Goal: Information Seeking & Learning: Learn about a topic

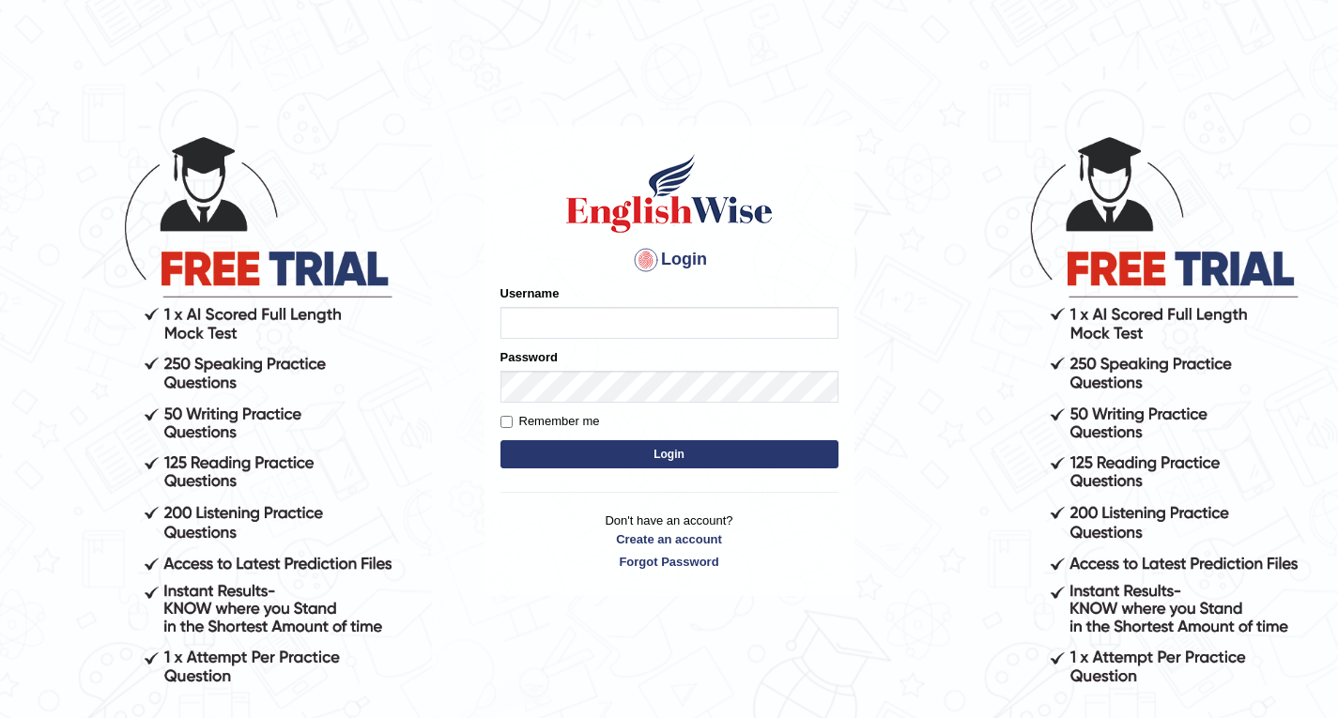
click at [532, 321] on input "Username" at bounding box center [669, 323] width 338 height 32
click at [556, 325] on input "Username" at bounding box center [669, 323] width 338 height 32
click at [582, 326] on input "[PERSON_NAME]" at bounding box center [669, 323] width 338 height 32
type input "sonam92"
click at [554, 445] on button "Login" at bounding box center [669, 454] width 338 height 28
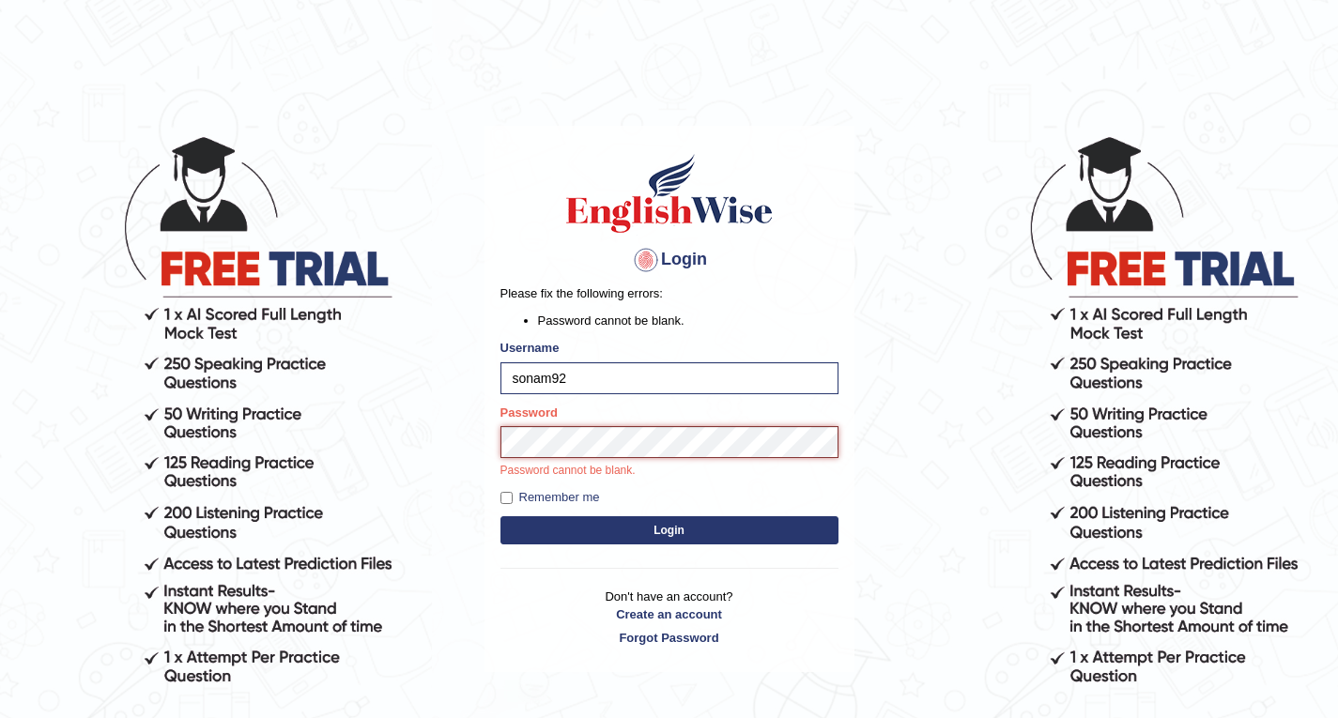
click at [500, 516] on button "Login" at bounding box center [669, 530] width 338 height 28
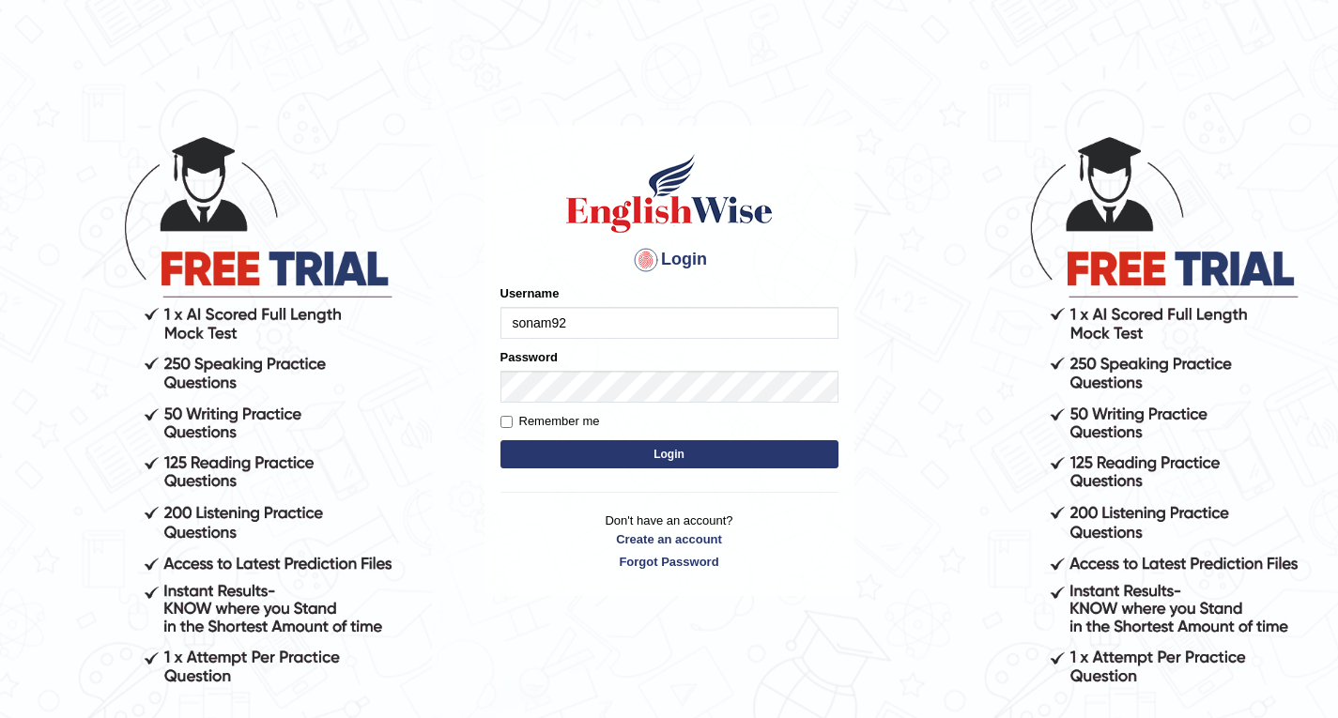
type input "sonam92"
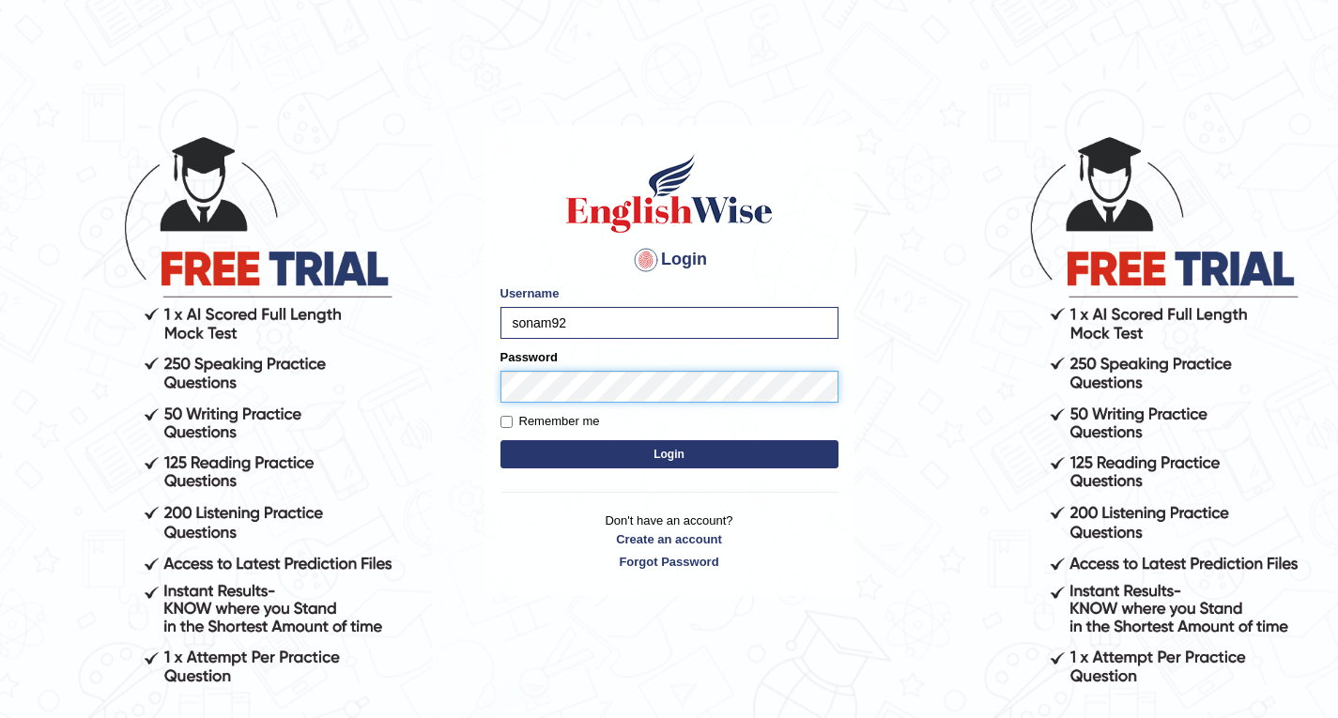
click at [500, 440] on button "Login" at bounding box center [669, 454] width 338 height 28
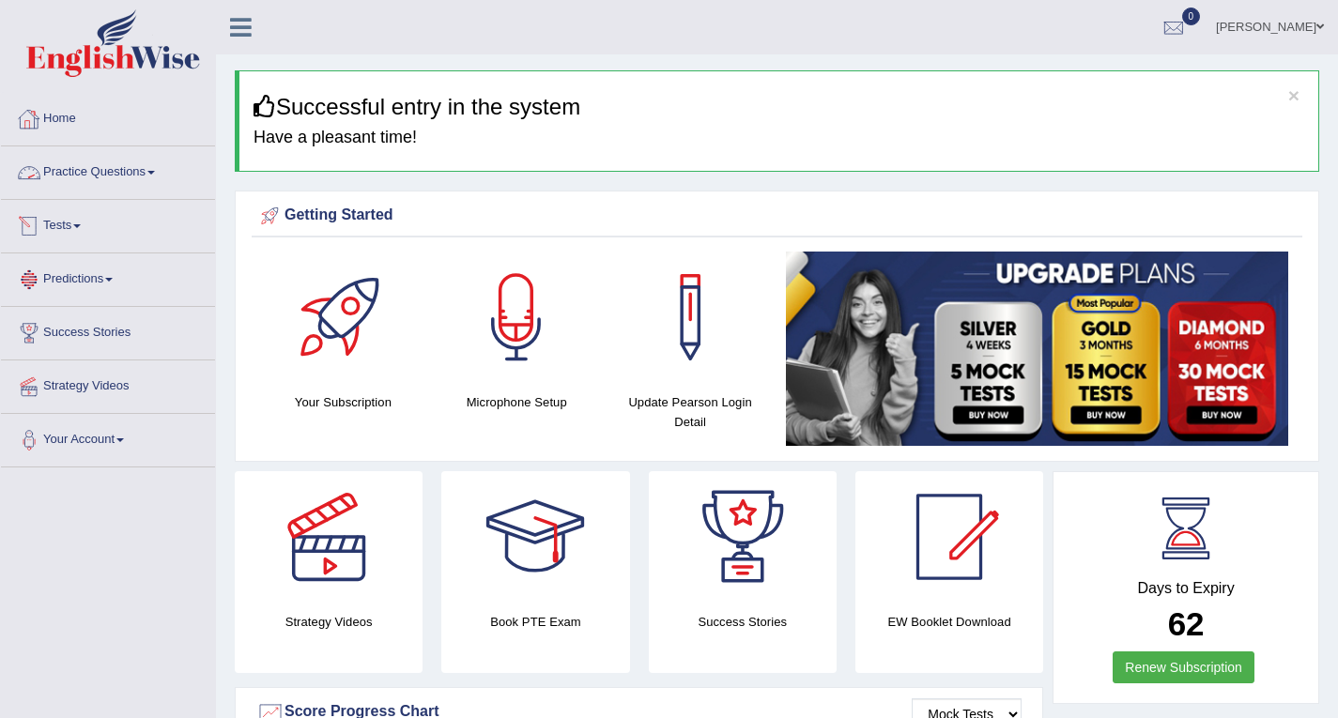
click at [68, 139] on link "Home" at bounding box center [108, 116] width 214 height 47
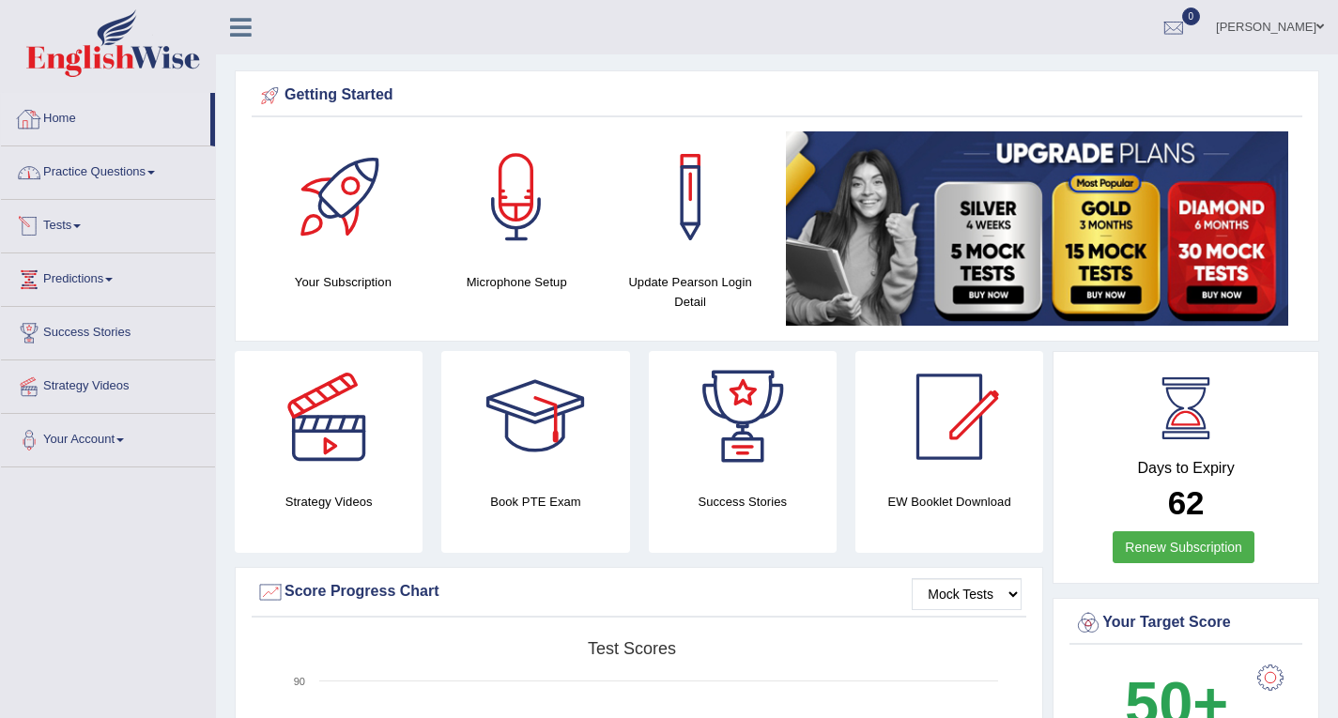
click at [74, 127] on link "Home" at bounding box center [105, 116] width 209 height 47
click at [122, 176] on link "Practice Questions" at bounding box center [108, 169] width 214 height 47
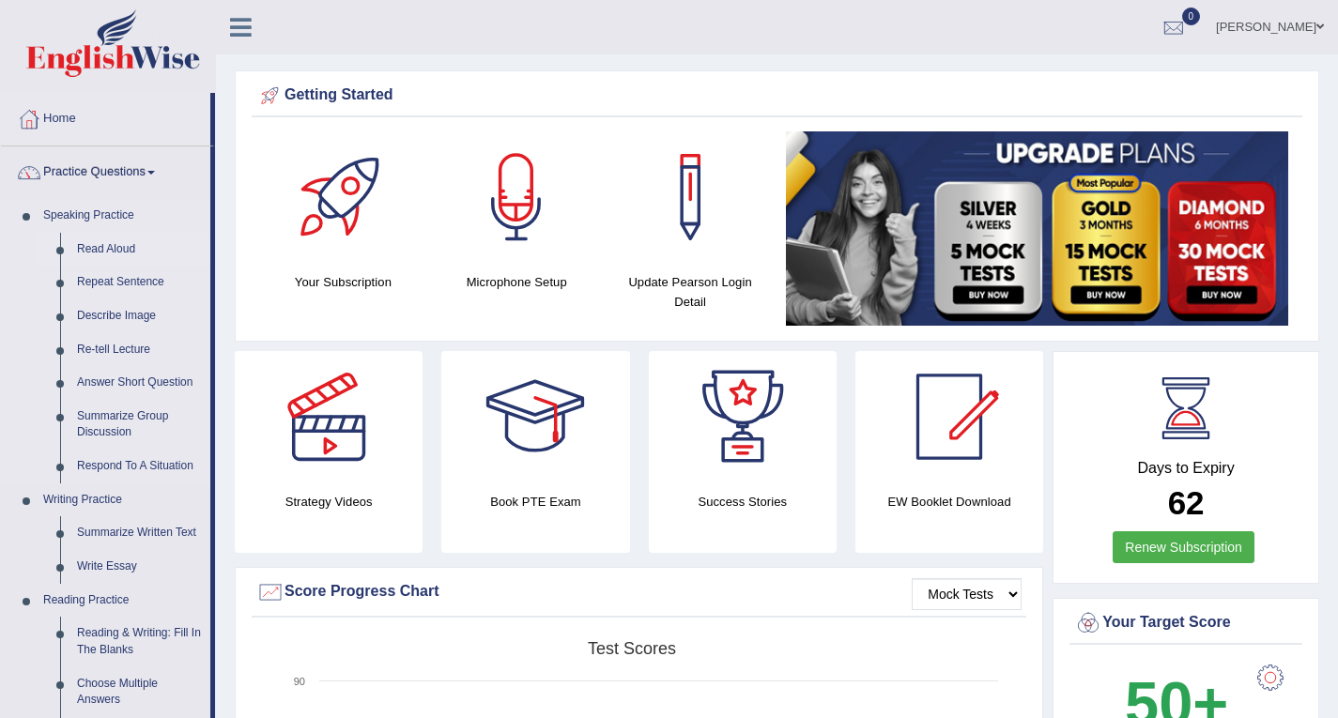
click at [116, 247] on link "Read Aloud" at bounding box center [140, 250] width 142 height 34
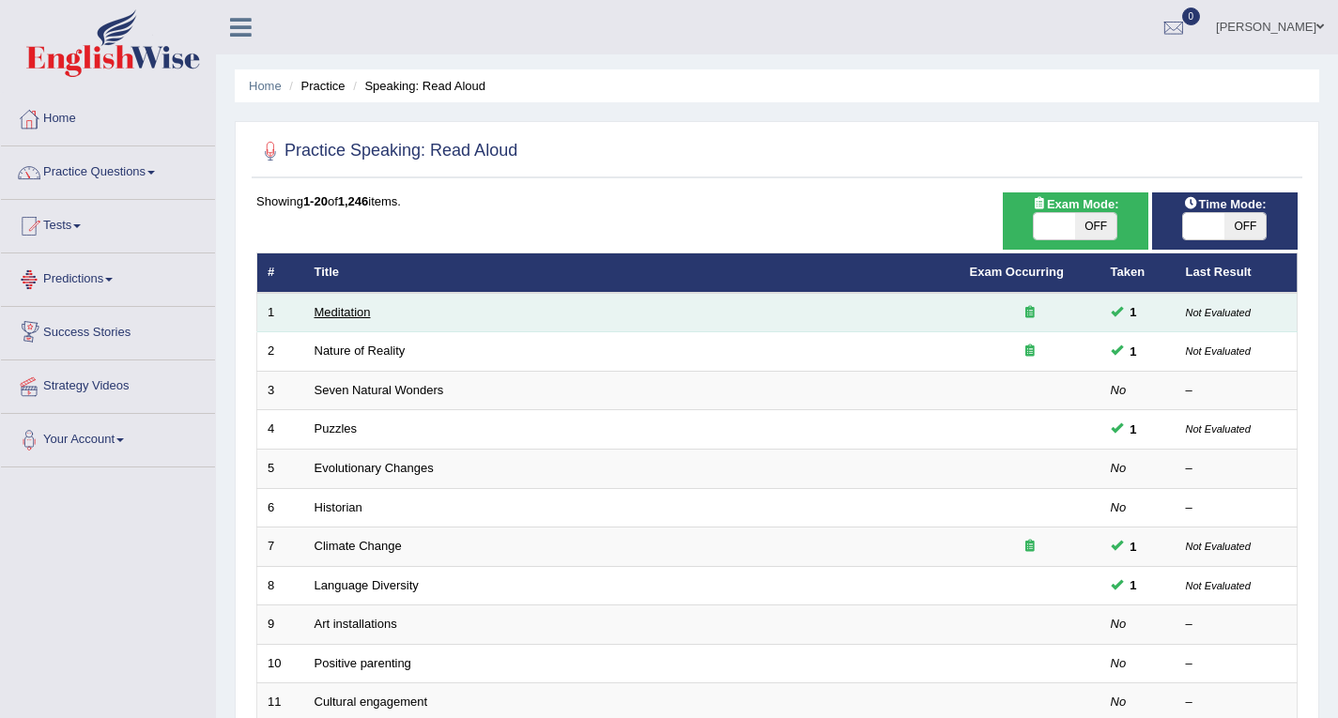
click at [339, 314] on link "Meditation" at bounding box center [342, 312] width 56 height 14
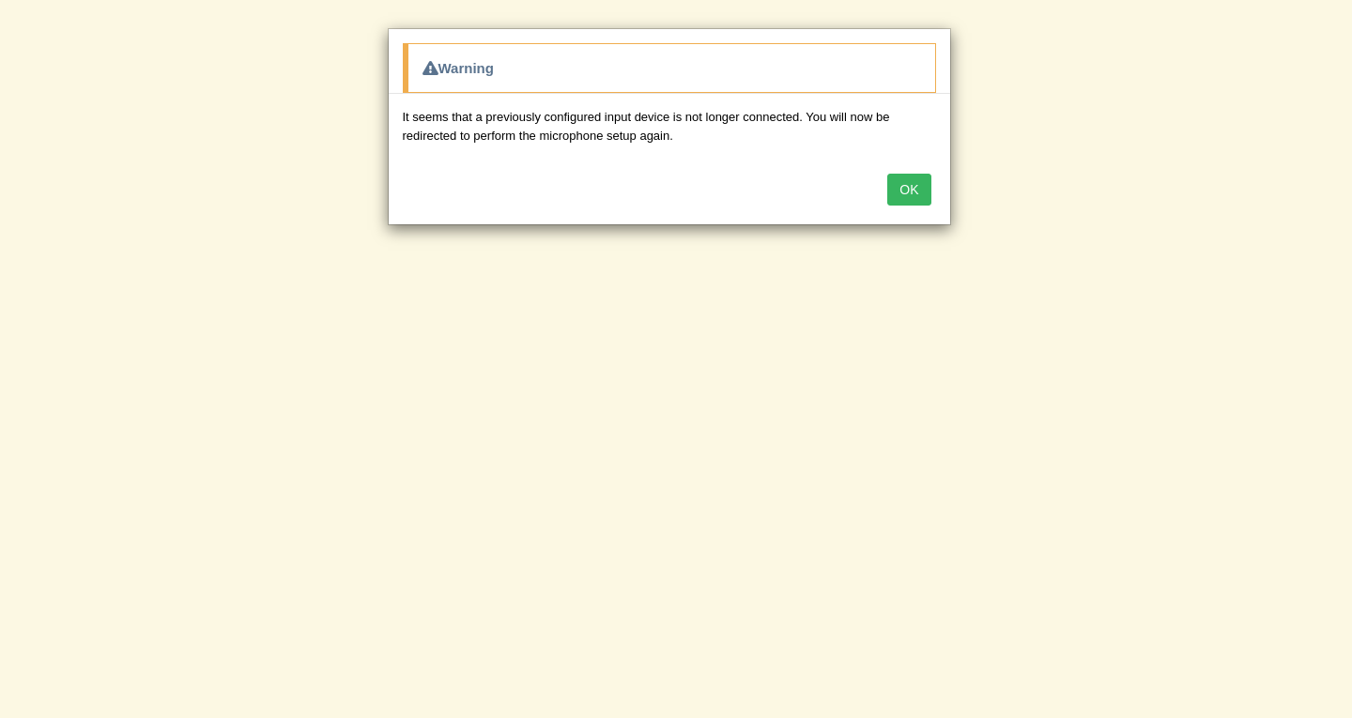
click at [921, 194] on button "OK" at bounding box center [908, 190] width 43 height 32
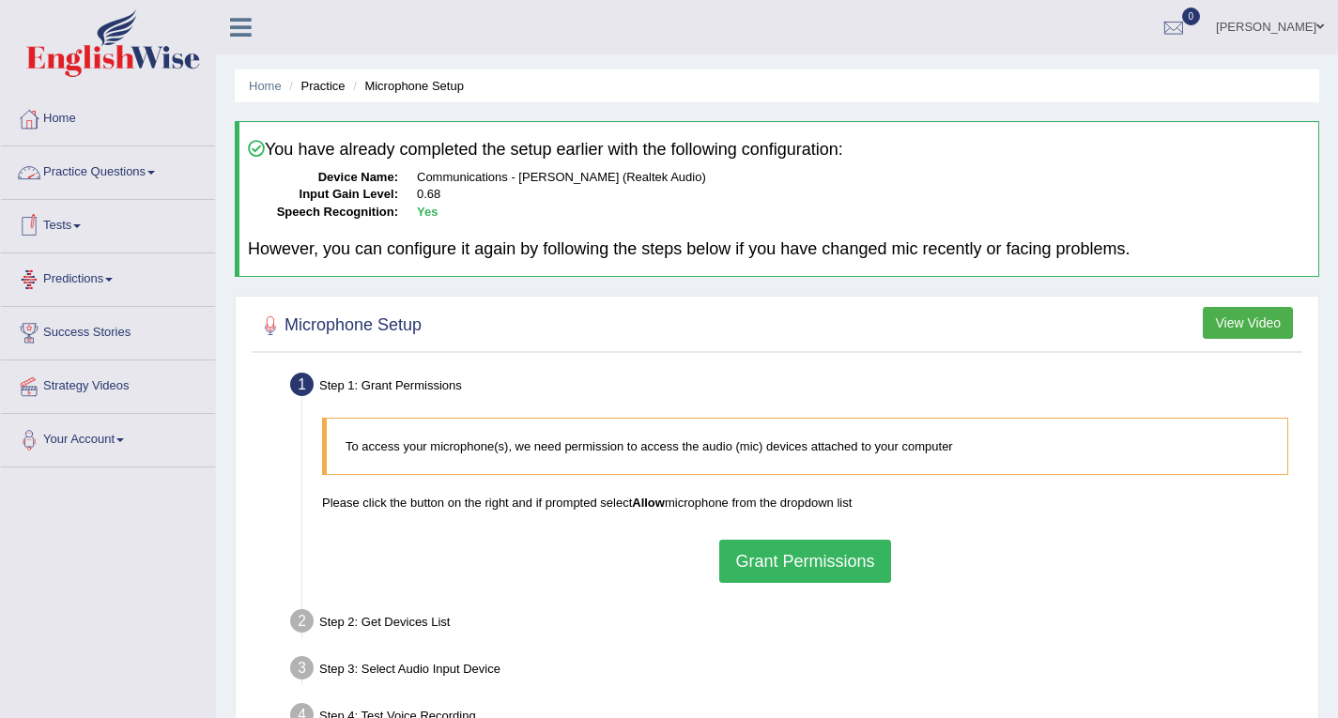
click at [142, 176] on link "Practice Questions" at bounding box center [108, 169] width 214 height 47
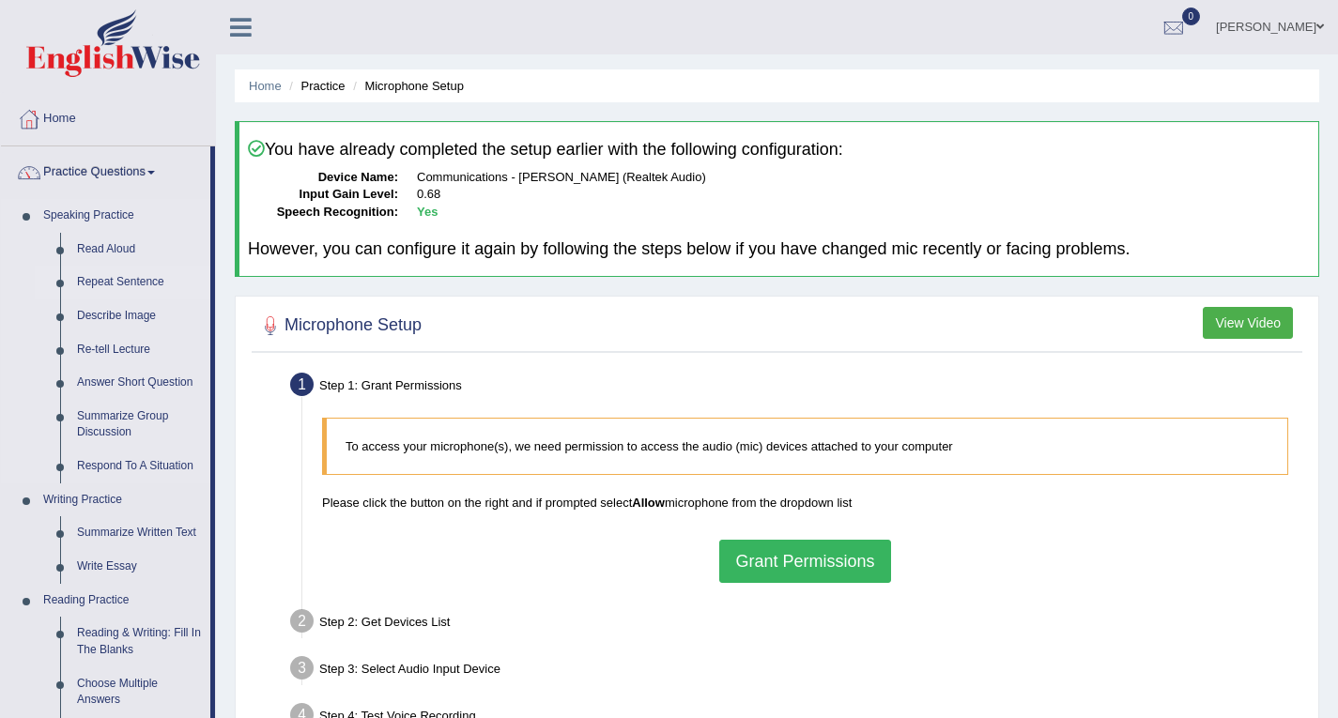
click at [110, 275] on link "Repeat Sentence" at bounding box center [140, 283] width 142 height 34
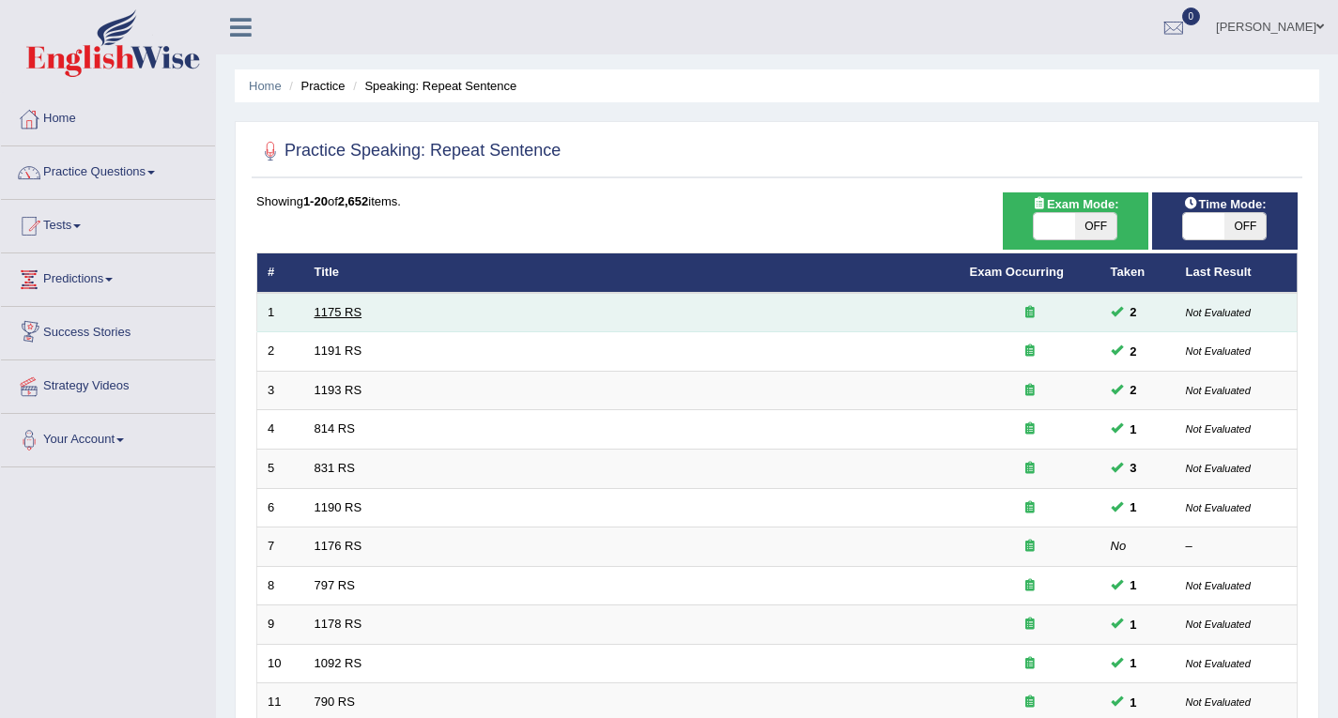
click at [352, 308] on link "1175 RS" at bounding box center [338, 312] width 48 height 14
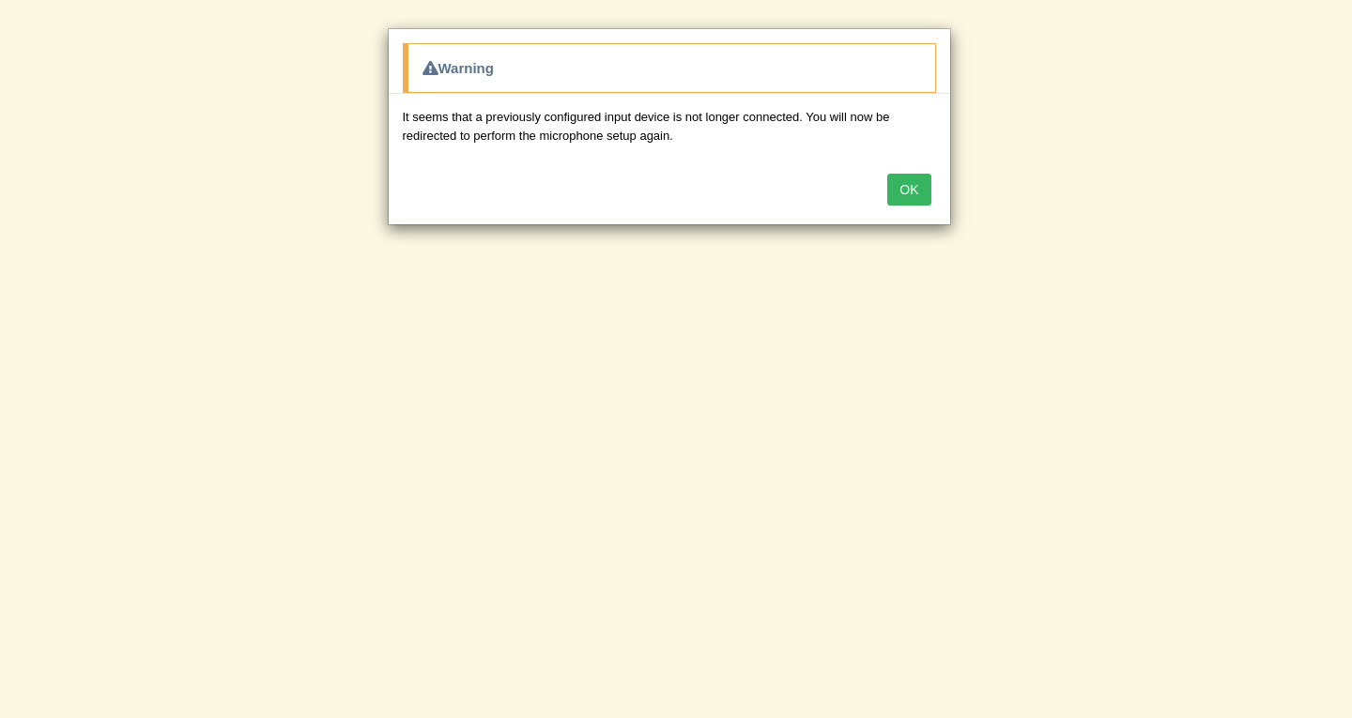
click at [892, 179] on button "OK" at bounding box center [908, 190] width 43 height 32
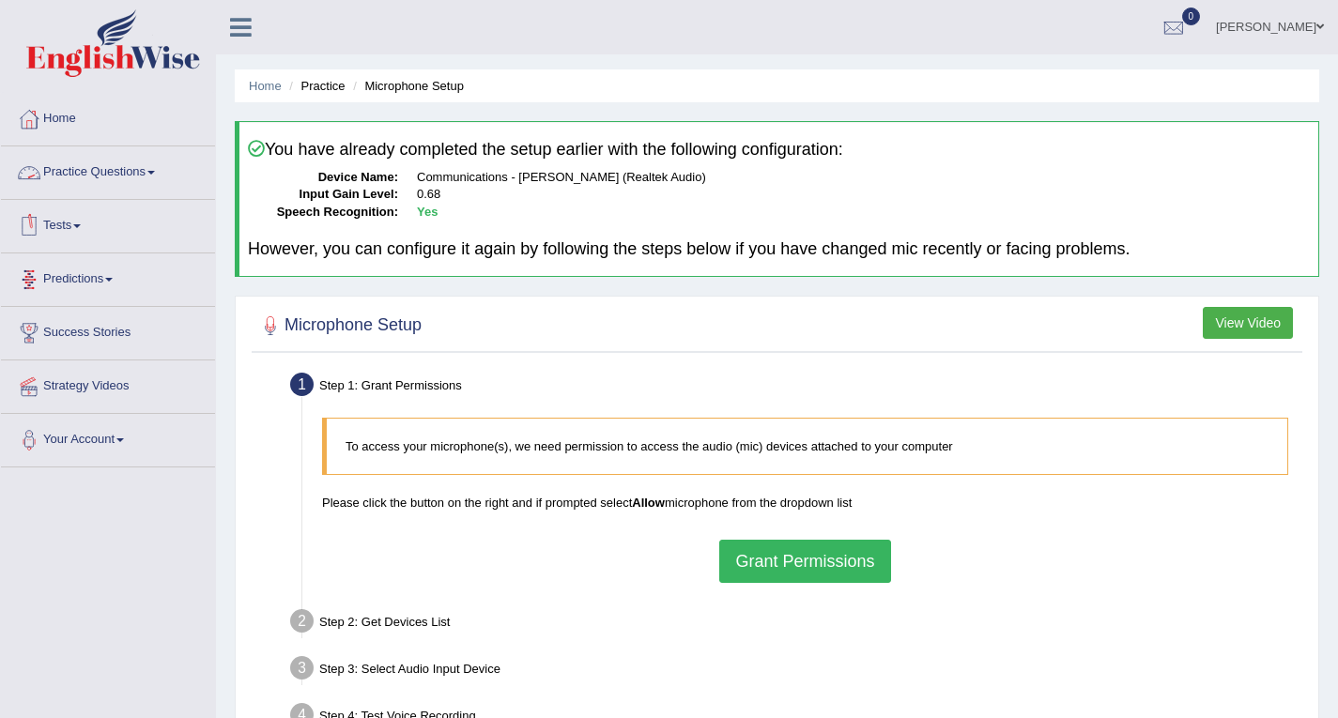
click at [97, 174] on link "Practice Questions" at bounding box center [108, 169] width 214 height 47
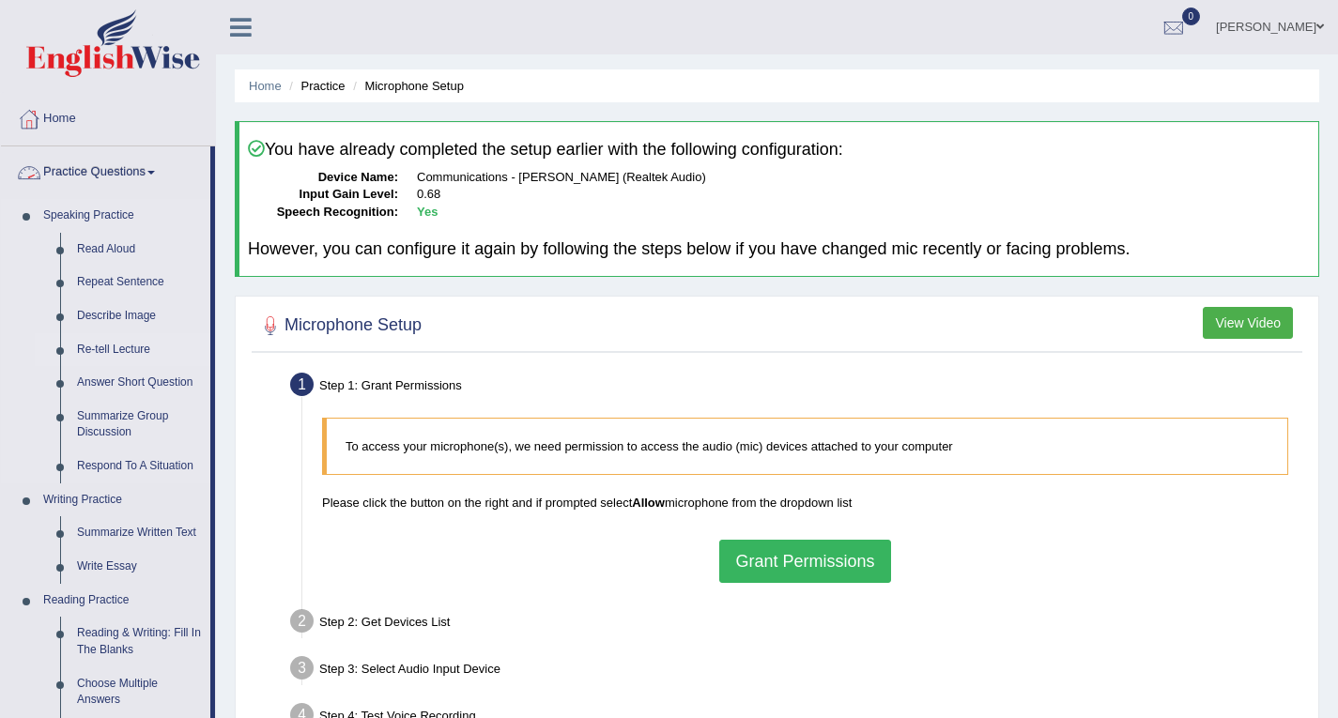
click at [95, 349] on link "Re-tell Lecture" at bounding box center [140, 350] width 142 height 34
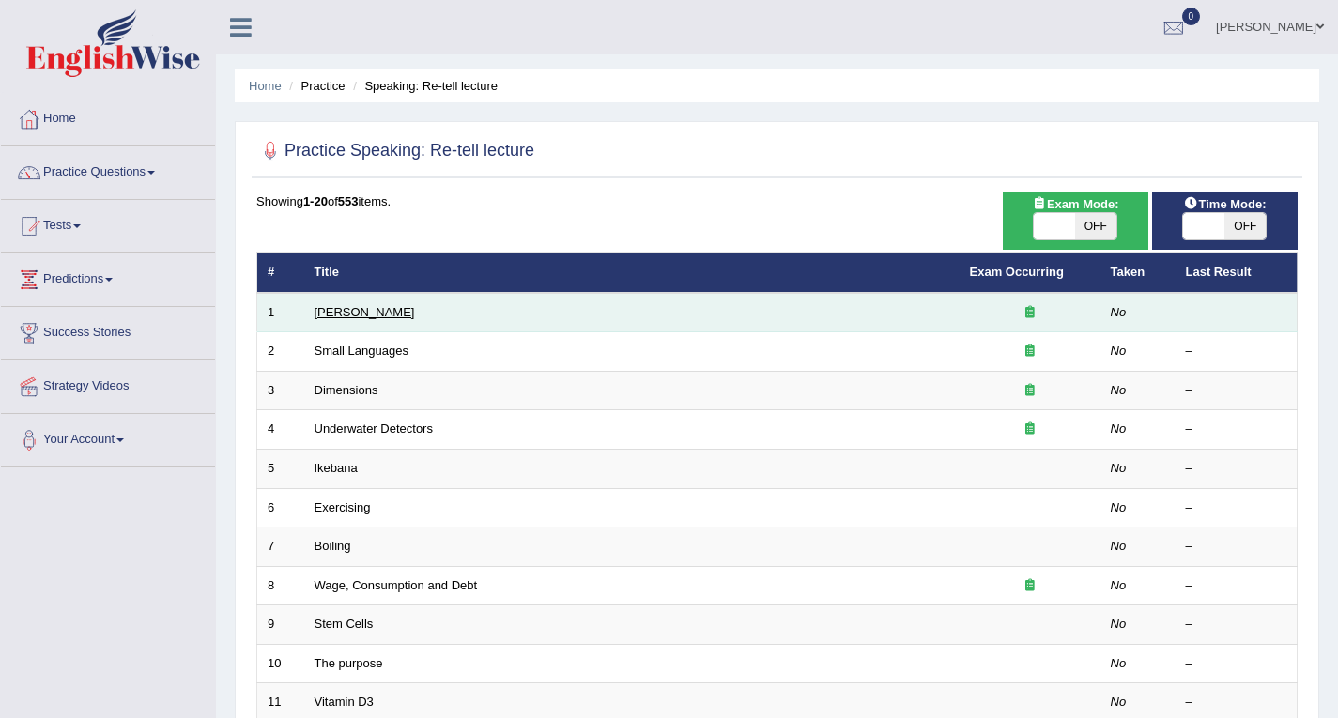
click at [376, 316] on link "[PERSON_NAME]" at bounding box center [364, 312] width 100 height 14
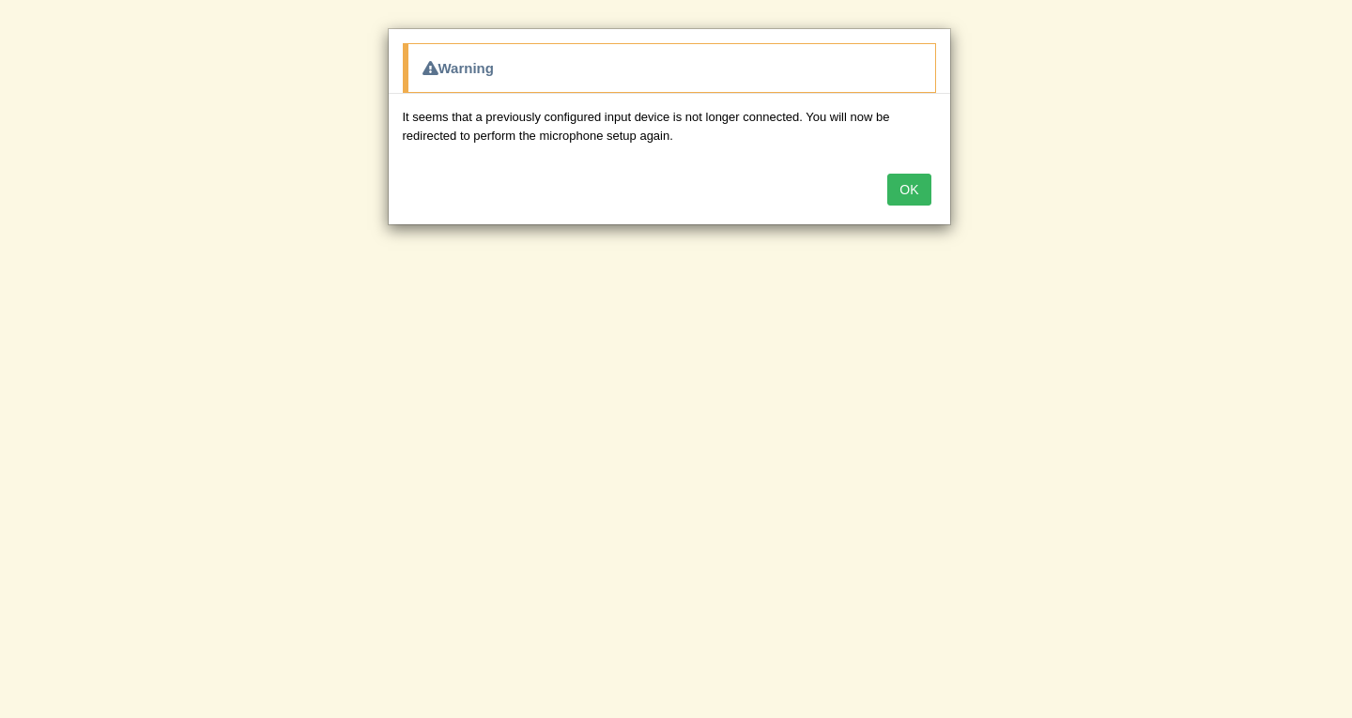
click at [909, 184] on button "OK" at bounding box center [908, 190] width 43 height 32
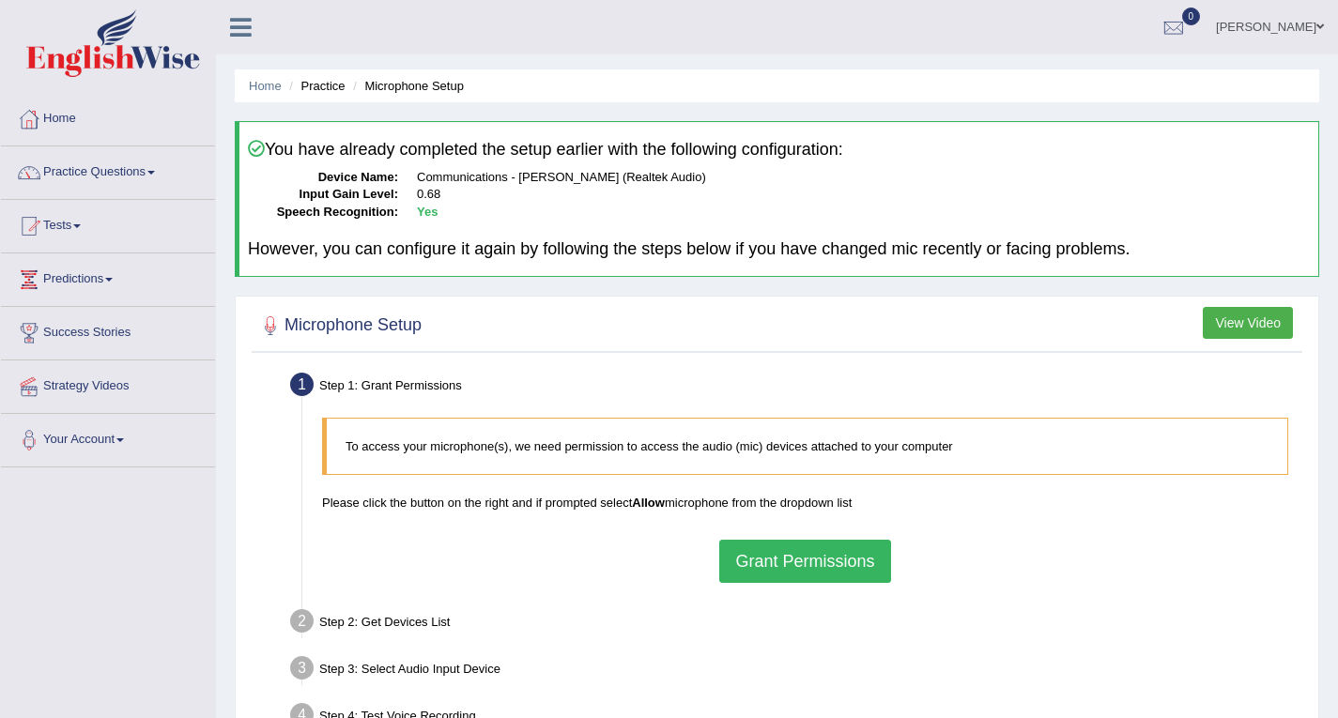
click at [810, 560] on button "Grant Permissions" at bounding box center [804, 561] width 171 height 43
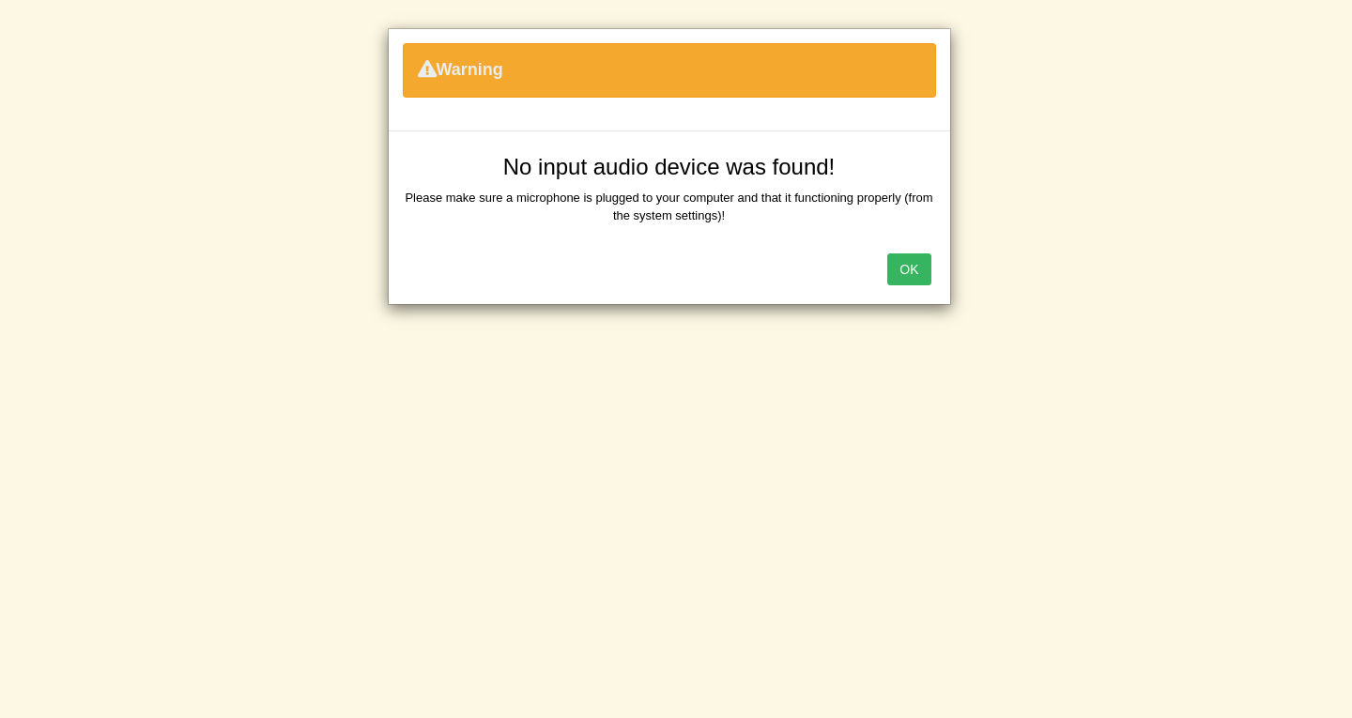
click at [911, 272] on button "OK" at bounding box center [908, 269] width 43 height 32
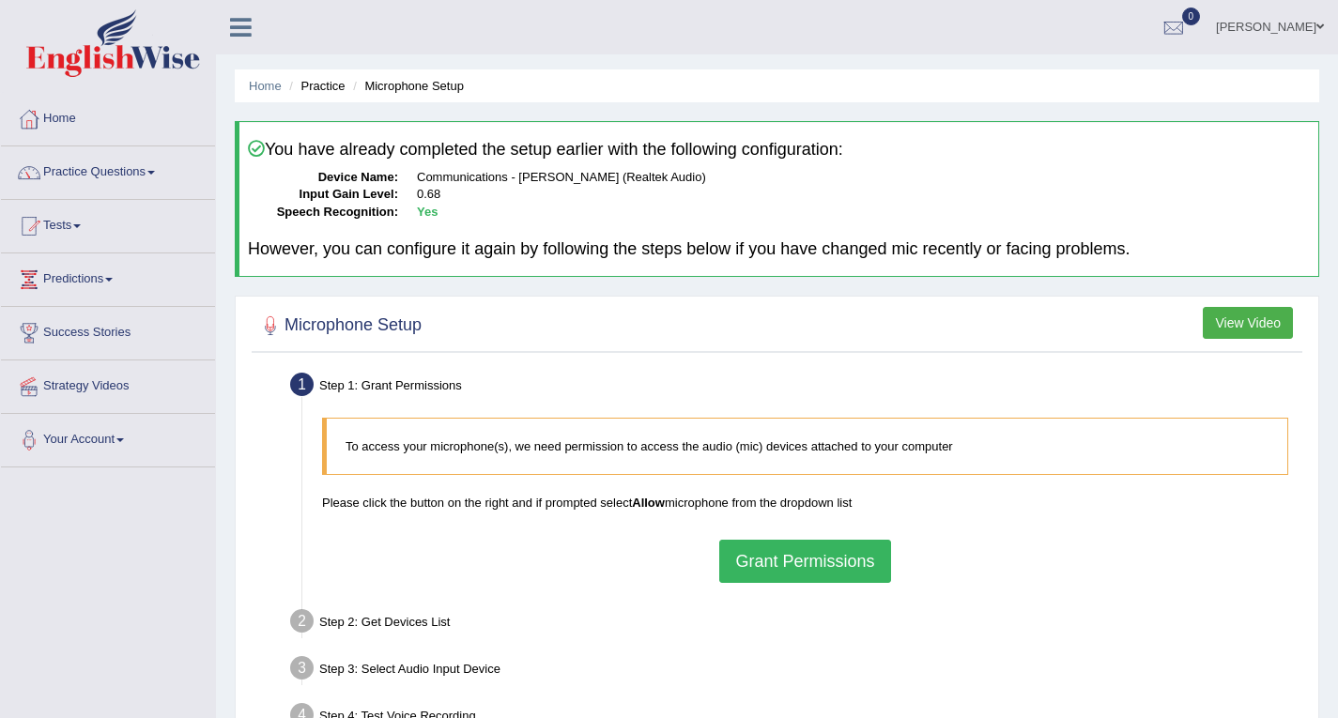
click at [765, 545] on button "Grant Permissions" at bounding box center [804, 561] width 171 height 43
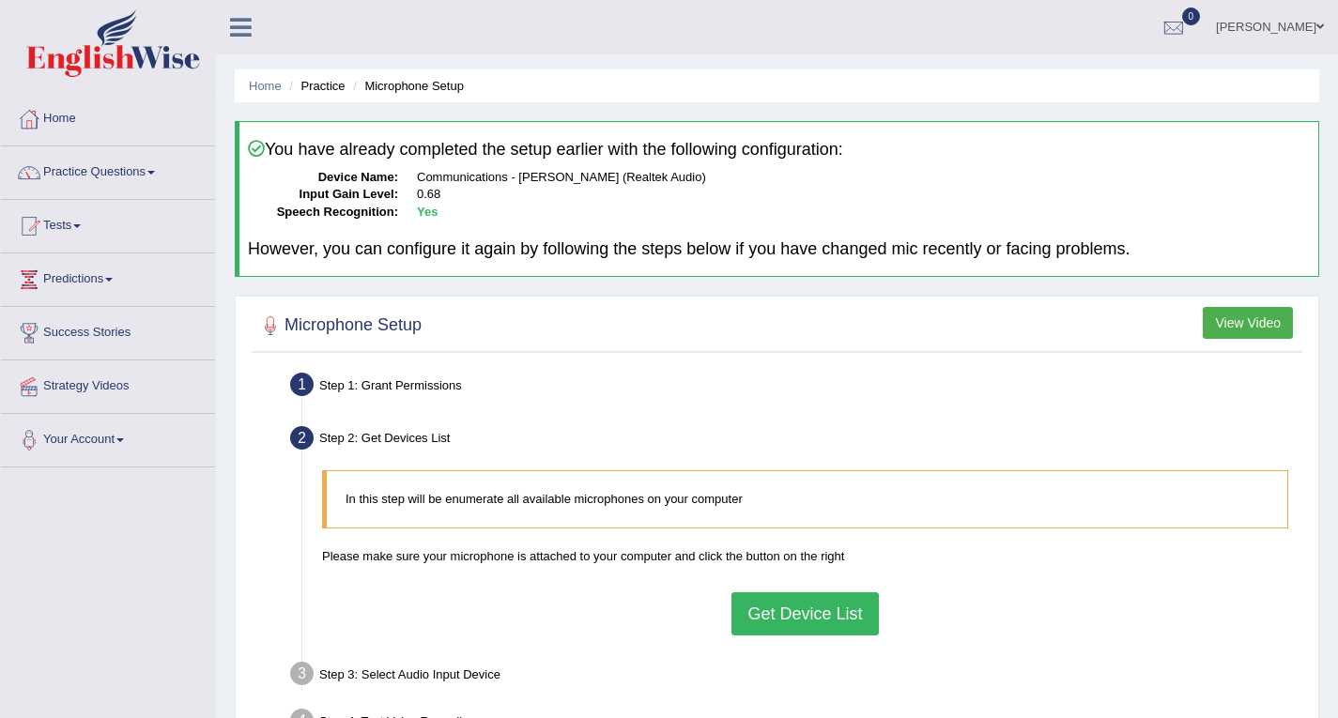
click at [788, 622] on button "Get Device List" at bounding box center [804, 613] width 146 height 43
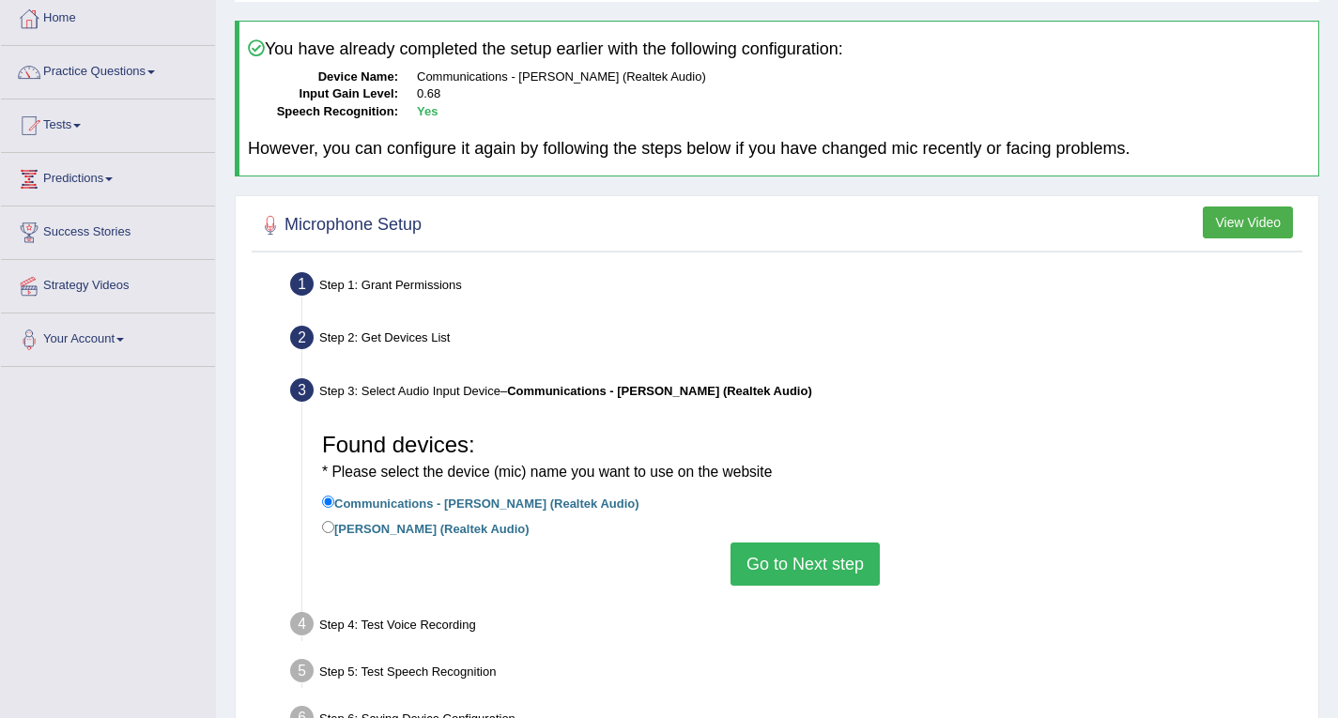
scroll to position [188, 0]
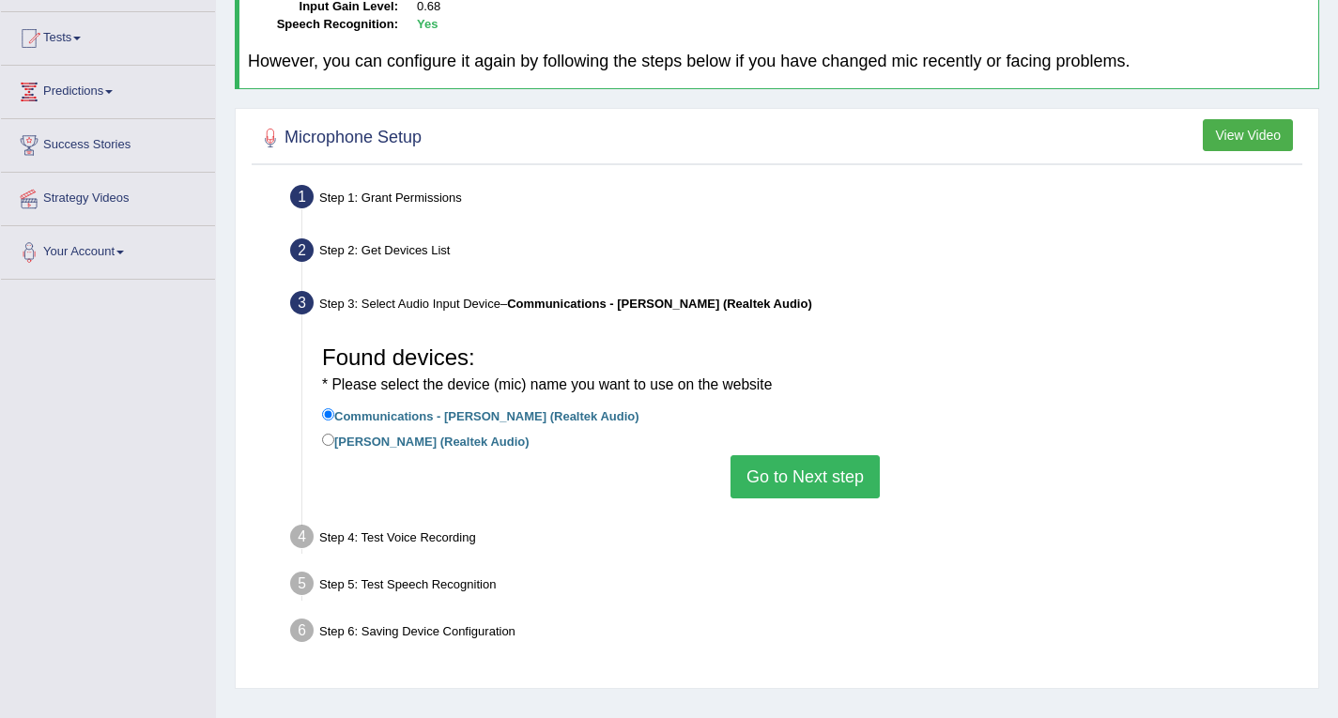
click at [760, 480] on button "Go to Next step" at bounding box center [804, 476] width 149 height 43
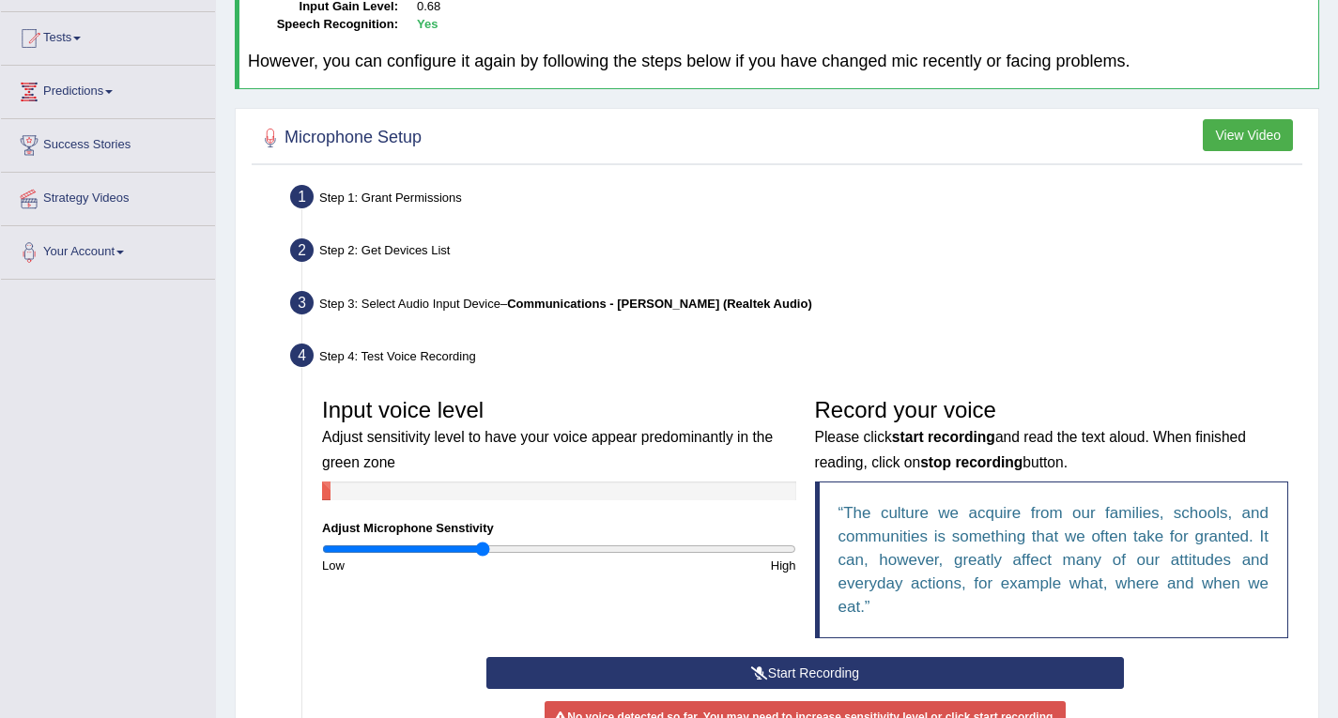
click at [786, 663] on button "Start Recording" at bounding box center [804, 673] width 637 height 32
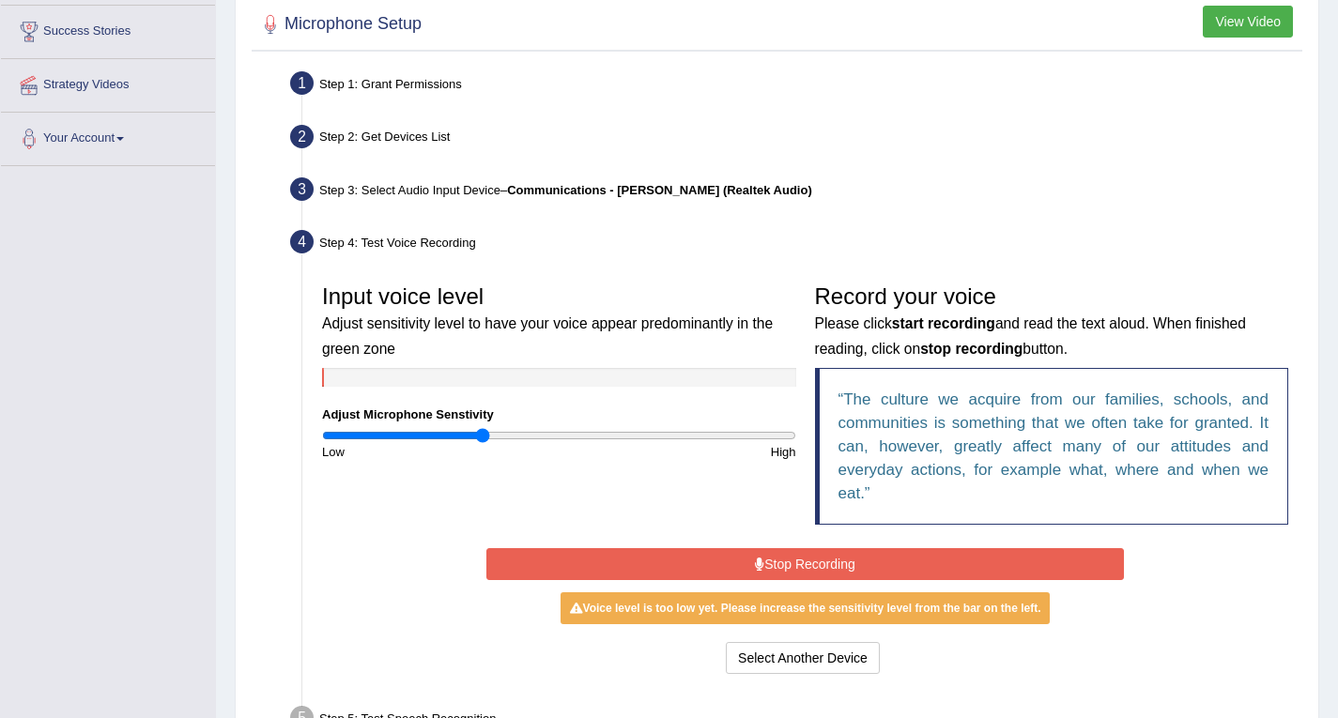
scroll to position [467, 0]
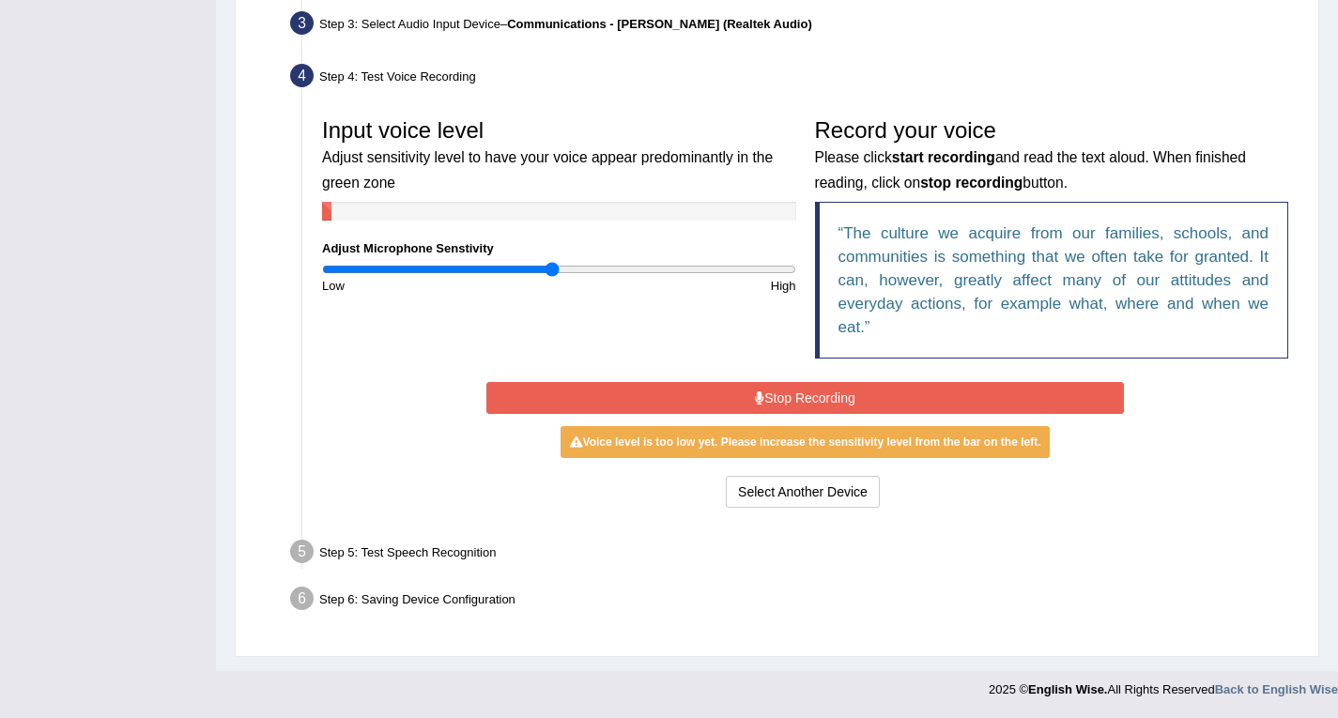
click at [552, 262] on input "range" at bounding box center [559, 269] width 474 height 15
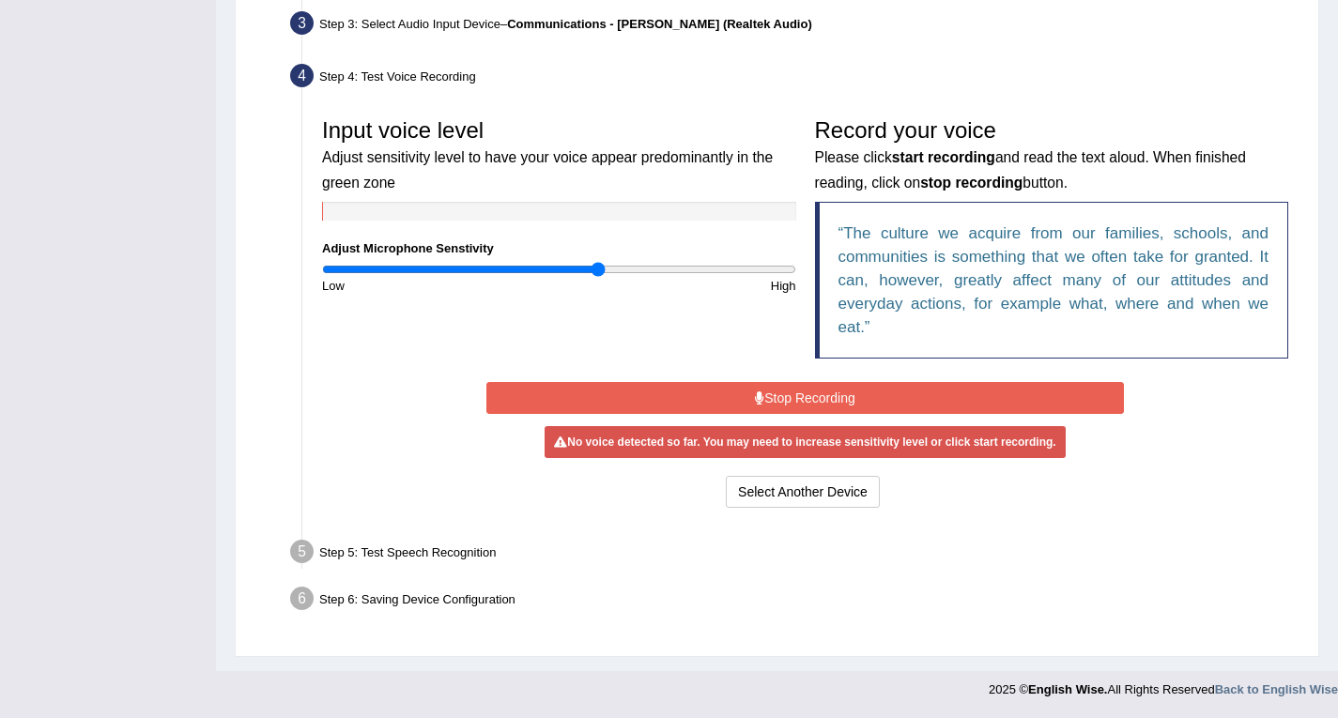
click at [596, 267] on input "range" at bounding box center [559, 269] width 474 height 15
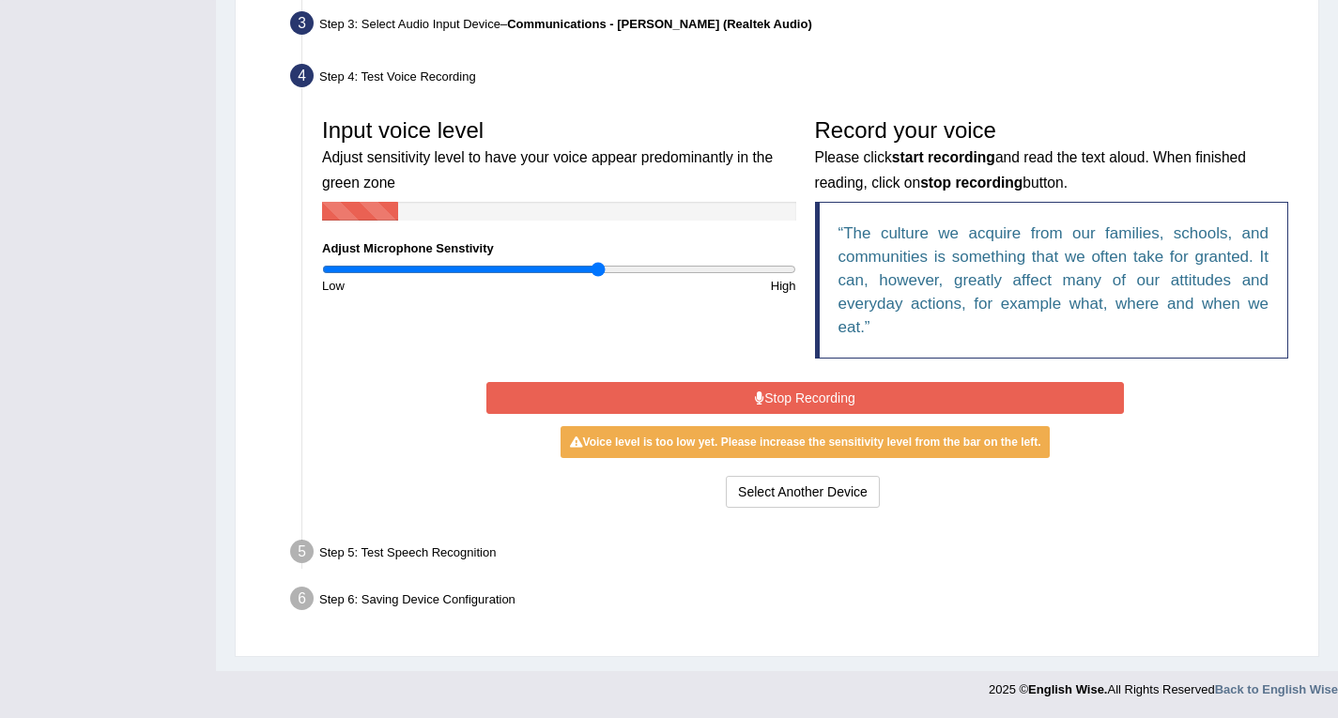
click at [751, 395] on button "Stop Recording" at bounding box center [804, 398] width 637 height 32
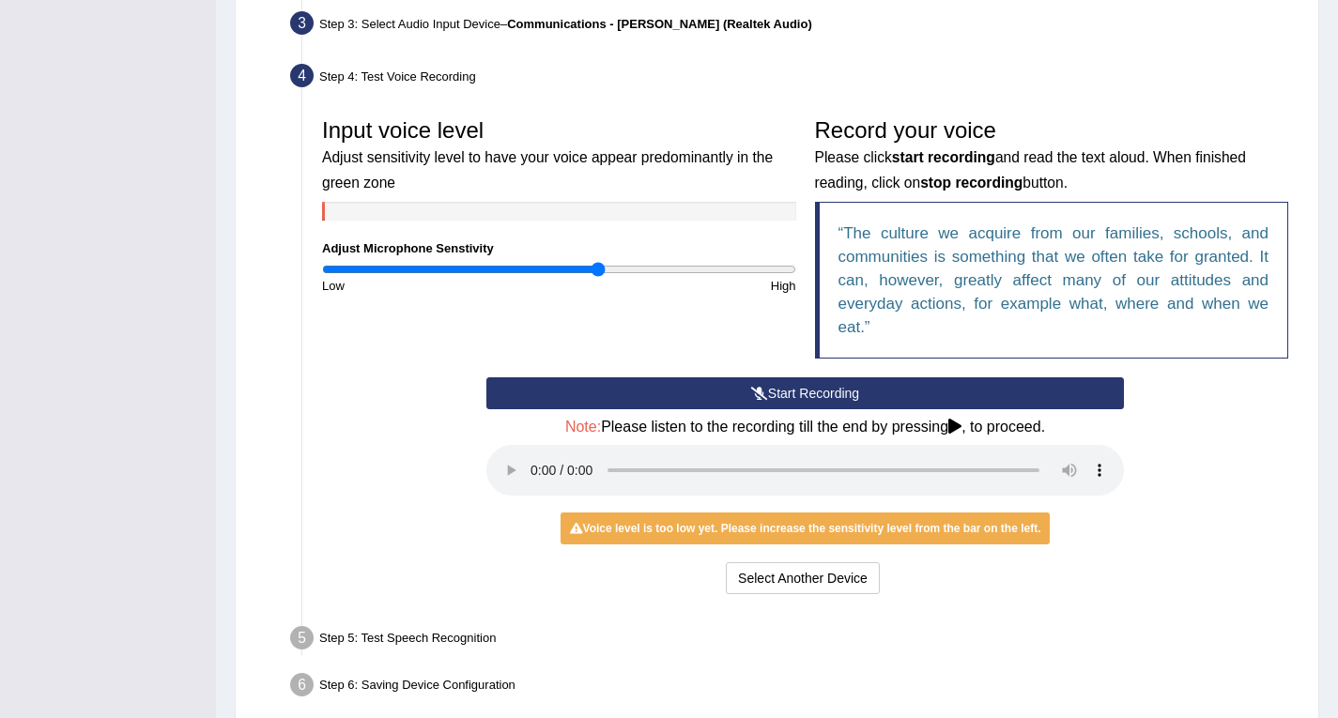
click at [751, 395] on icon at bounding box center [759, 393] width 17 height 13
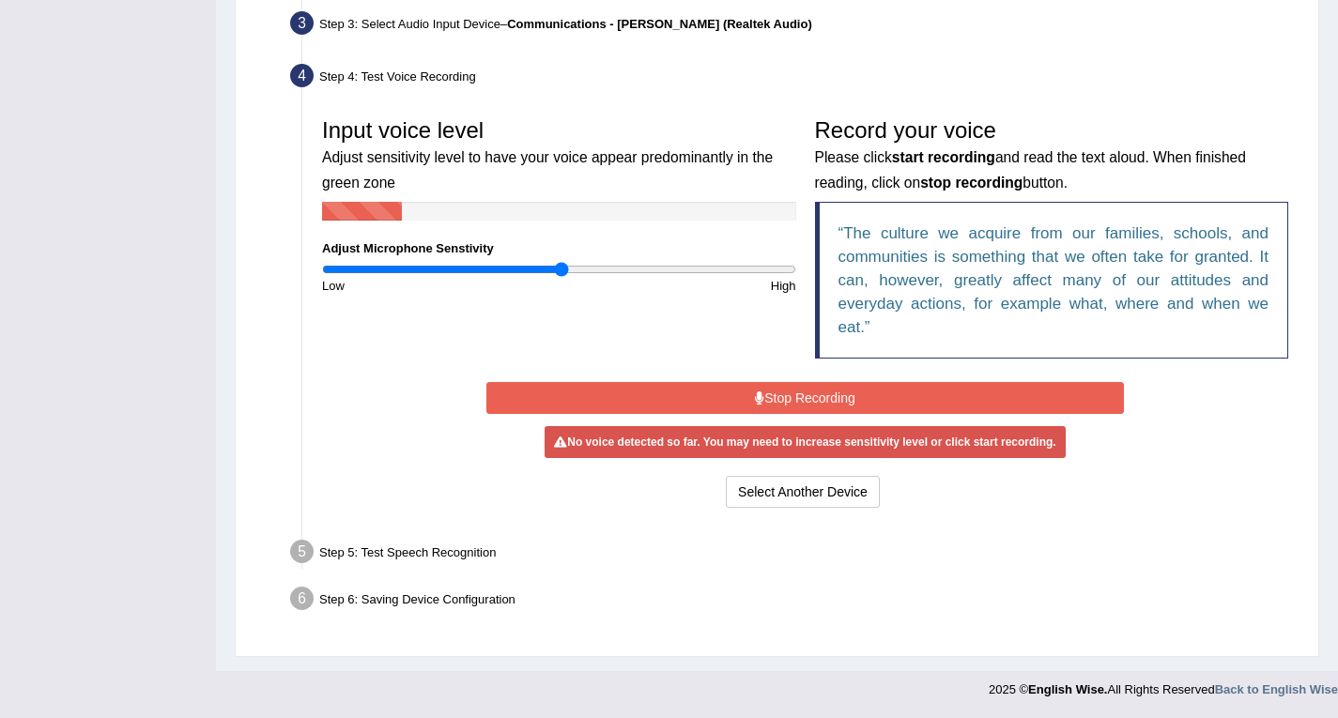
click at [559, 269] on input "range" at bounding box center [559, 269] width 474 height 15
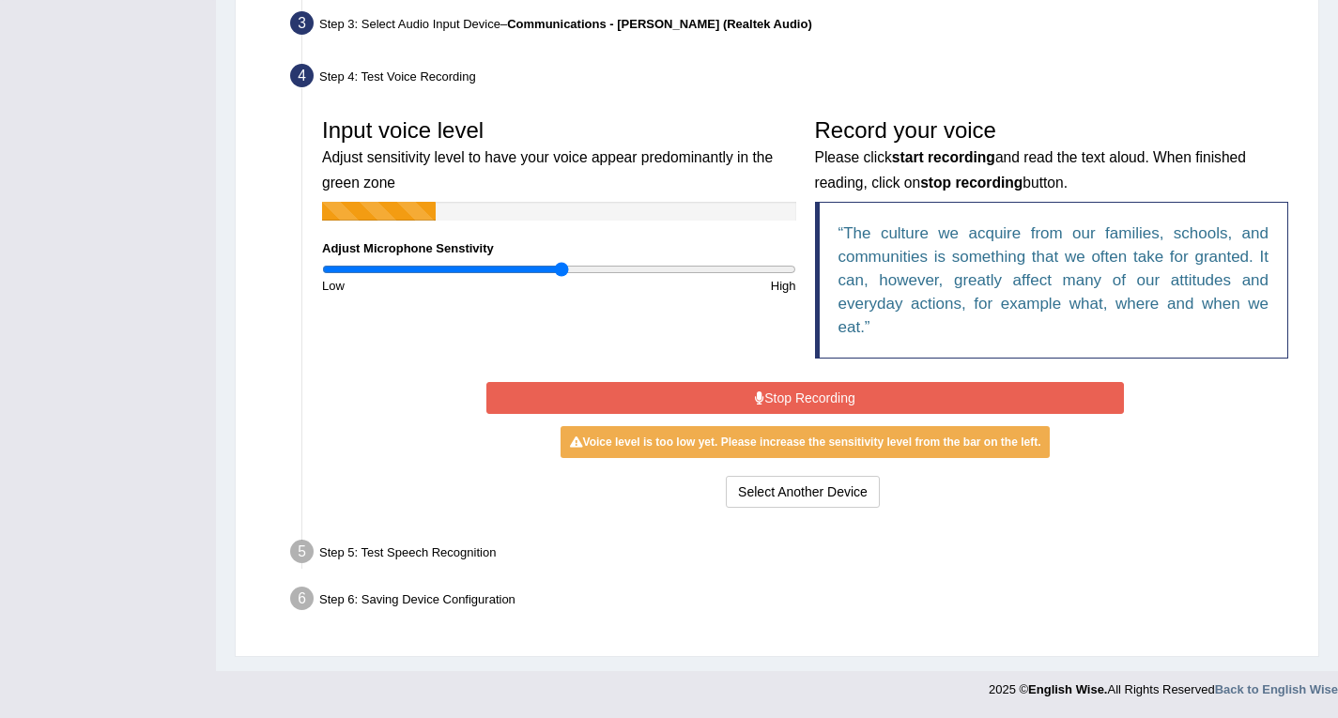
click at [771, 390] on button "Stop Recording" at bounding box center [804, 398] width 637 height 32
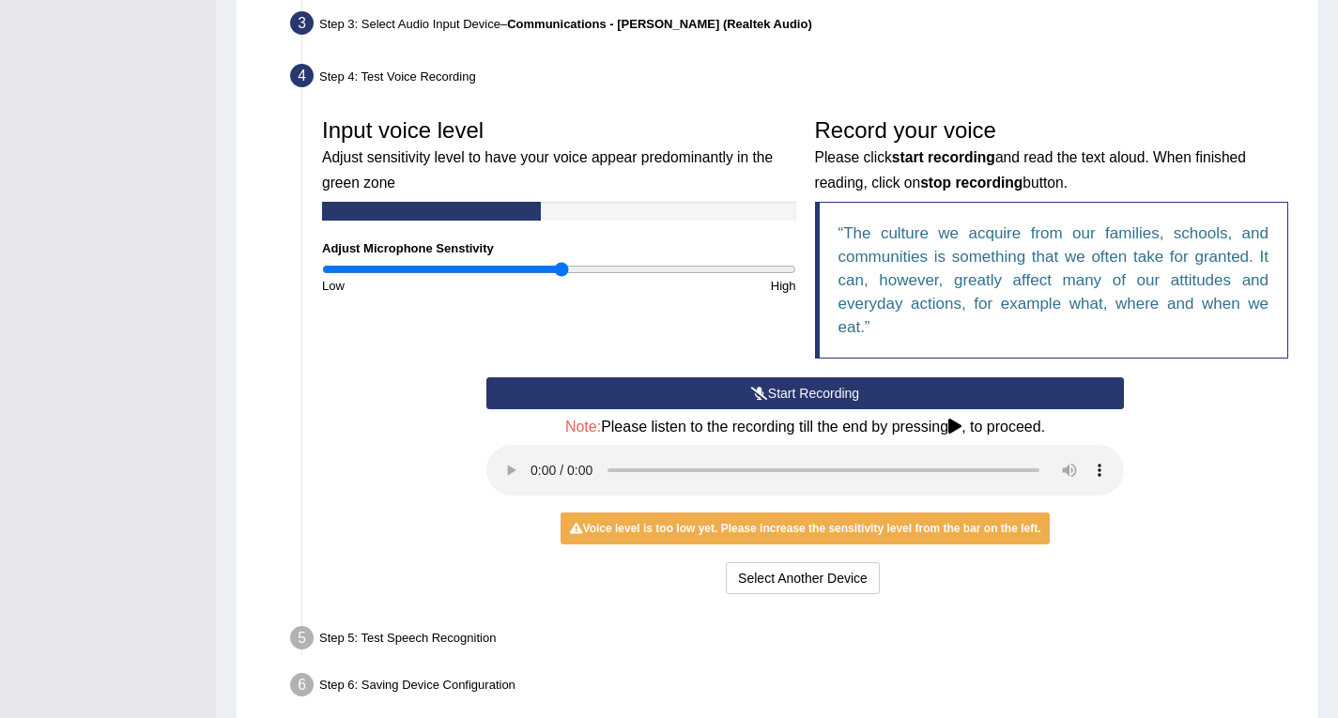
click at [771, 390] on button "Start Recording" at bounding box center [804, 393] width 637 height 32
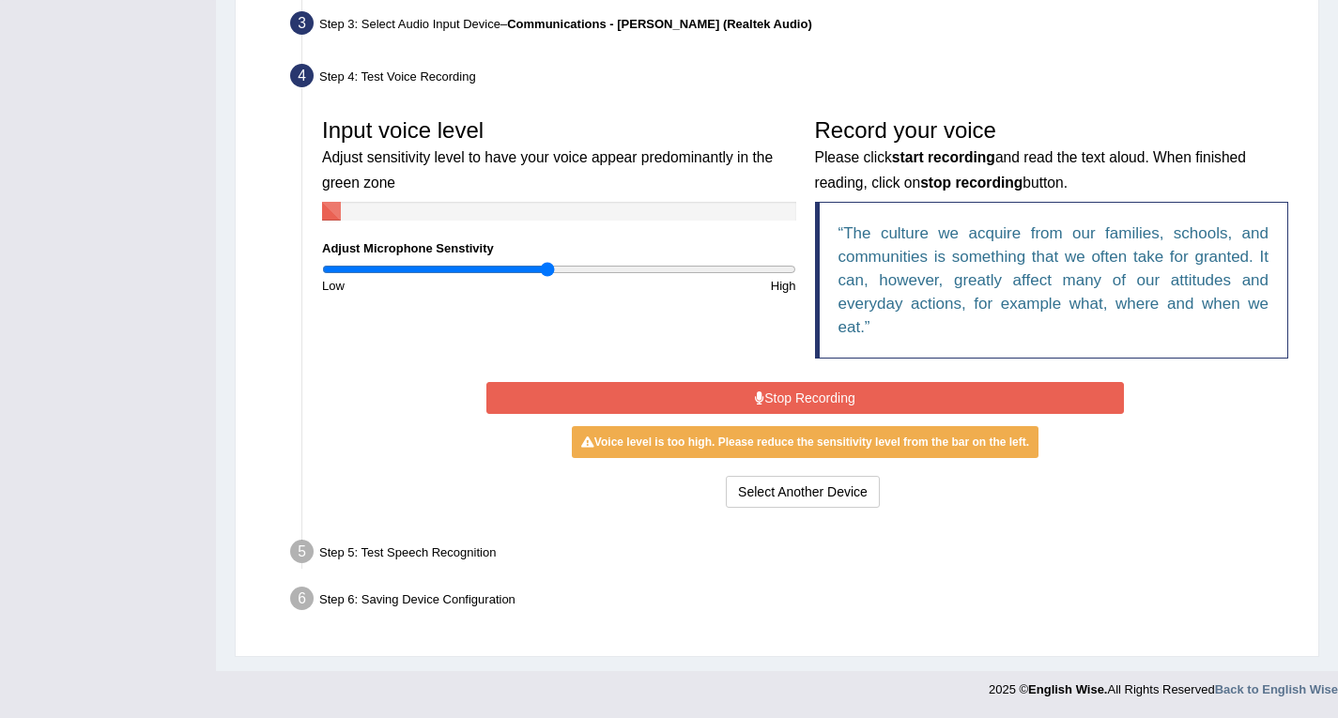
click at [549, 271] on input "range" at bounding box center [559, 269] width 474 height 15
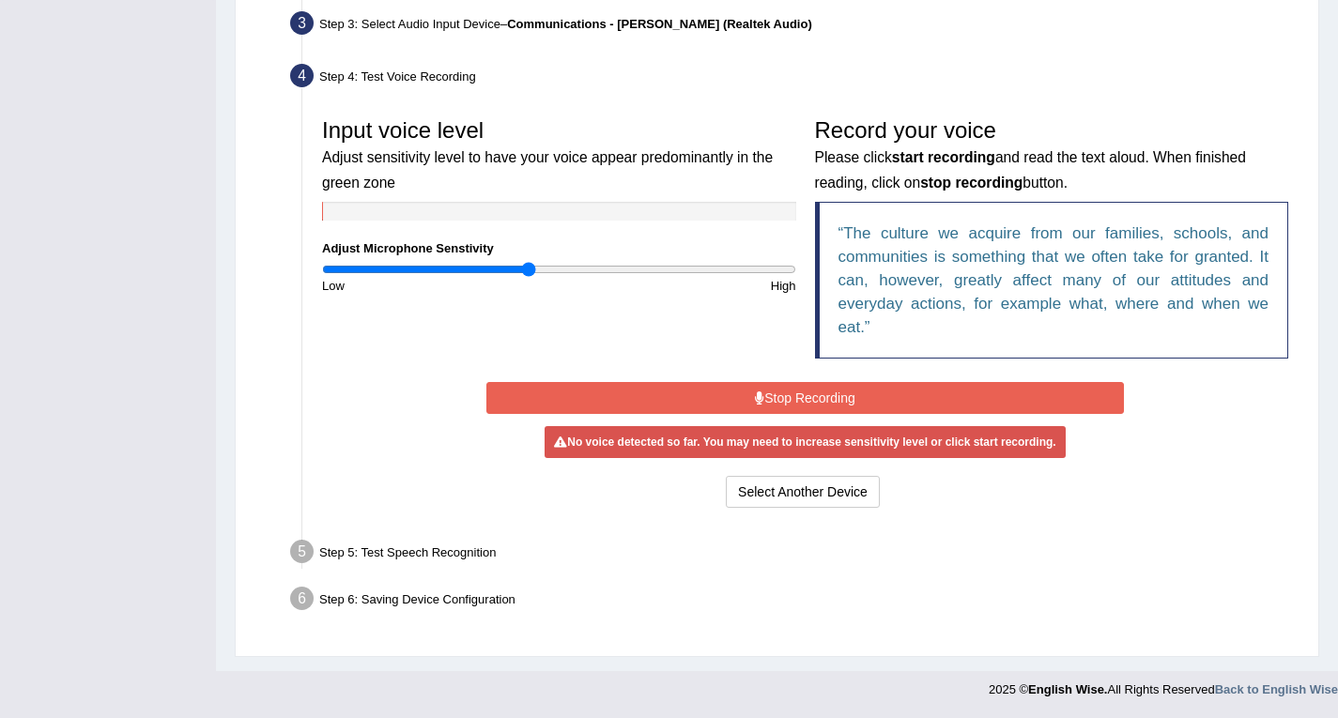
click at [530, 271] on input "range" at bounding box center [559, 269] width 474 height 15
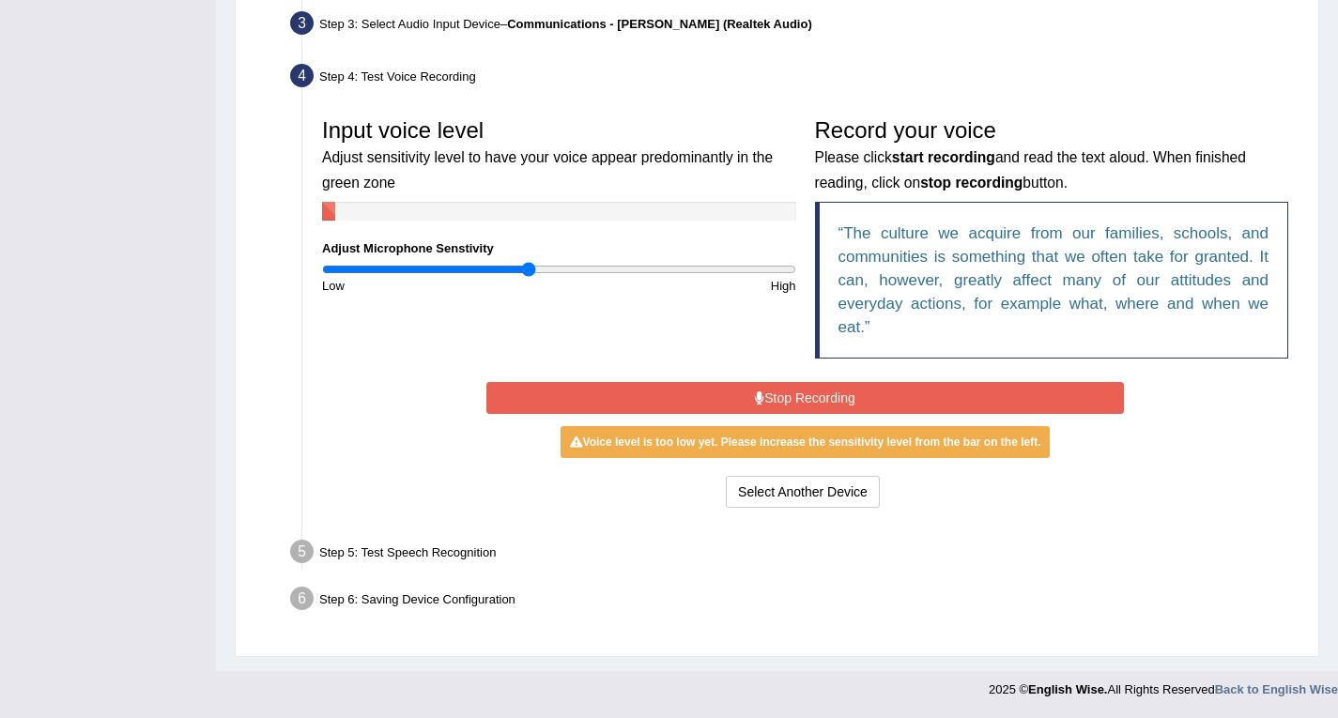
click at [740, 394] on button "Stop Recording" at bounding box center [804, 398] width 637 height 32
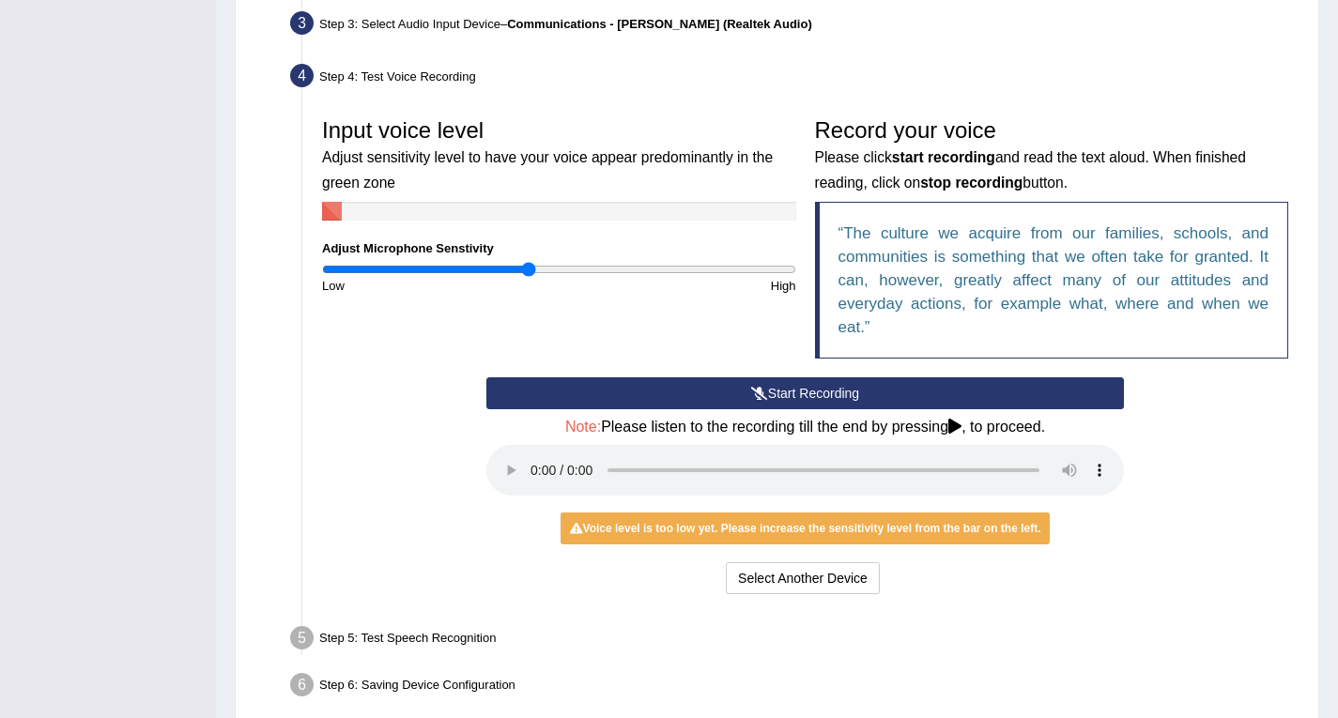
click at [740, 394] on button "Start Recording" at bounding box center [804, 393] width 637 height 32
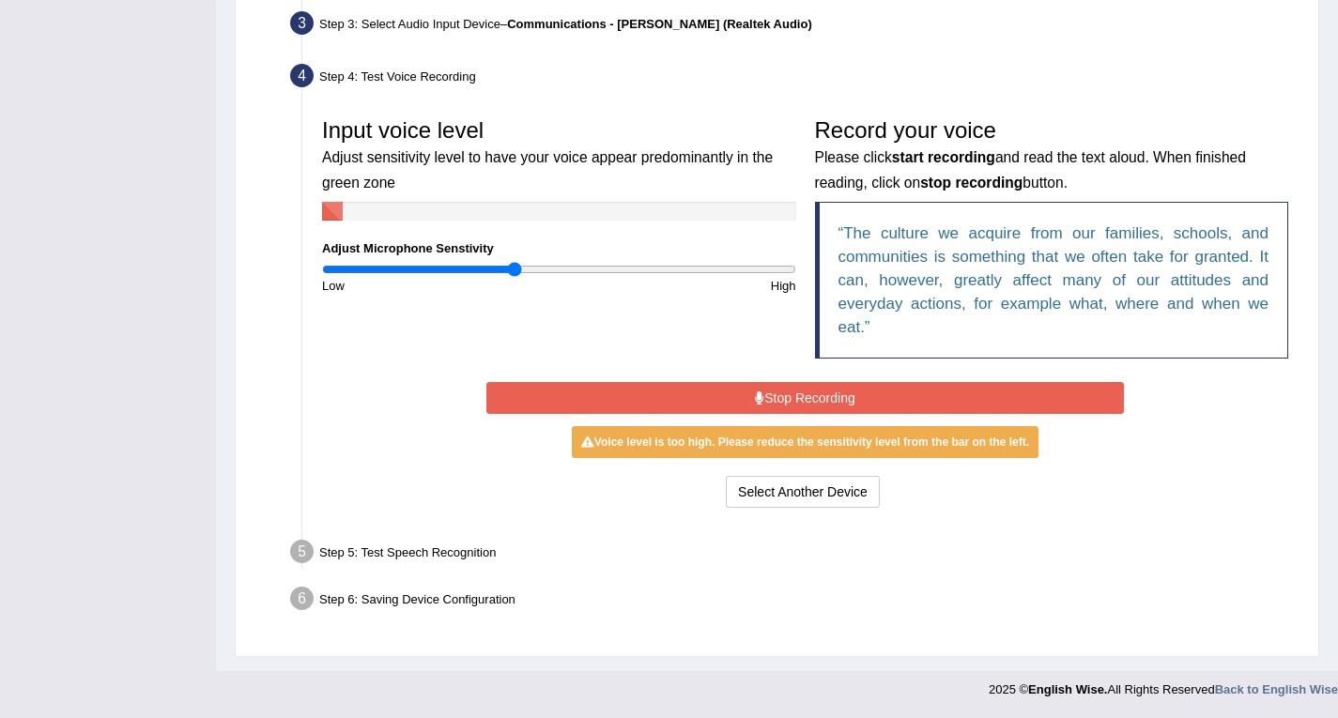
click at [516, 268] on input "range" at bounding box center [559, 269] width 474 height 15
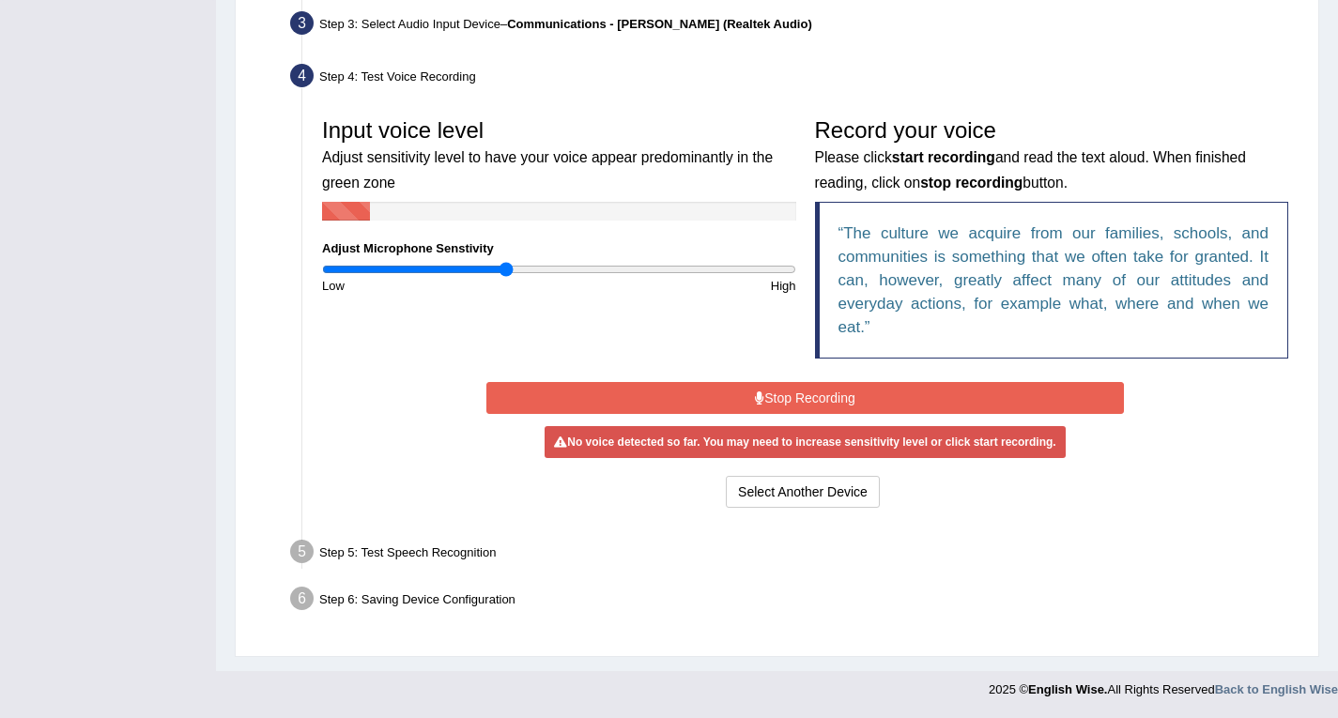
type input "0.78"
click at [505, 267] on input "range" at bounding box center [559, 269] width 474 height 15
click at [712, 391] on button "Stop Recording" at bounding box center [804, 398] width 637 height 32
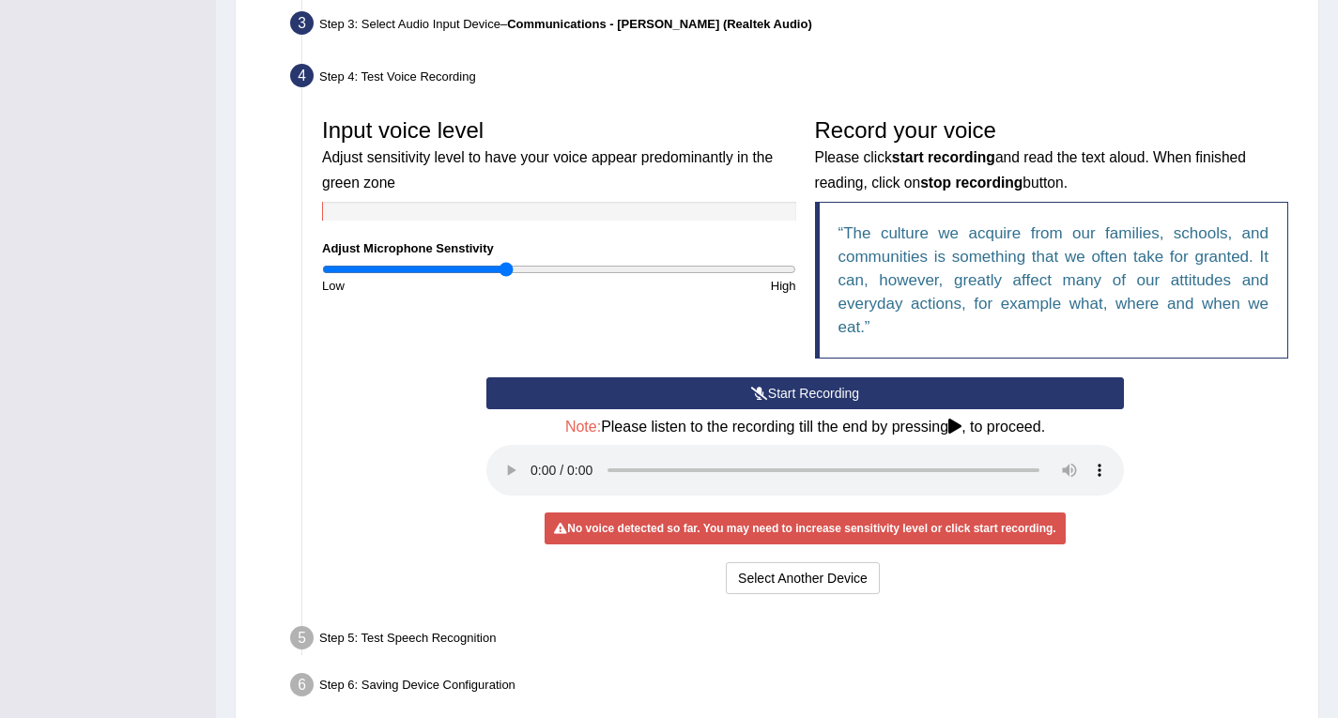
click at [712, 391] on button "Start Recording" at bounding box center [804, 393] width 637 height 32
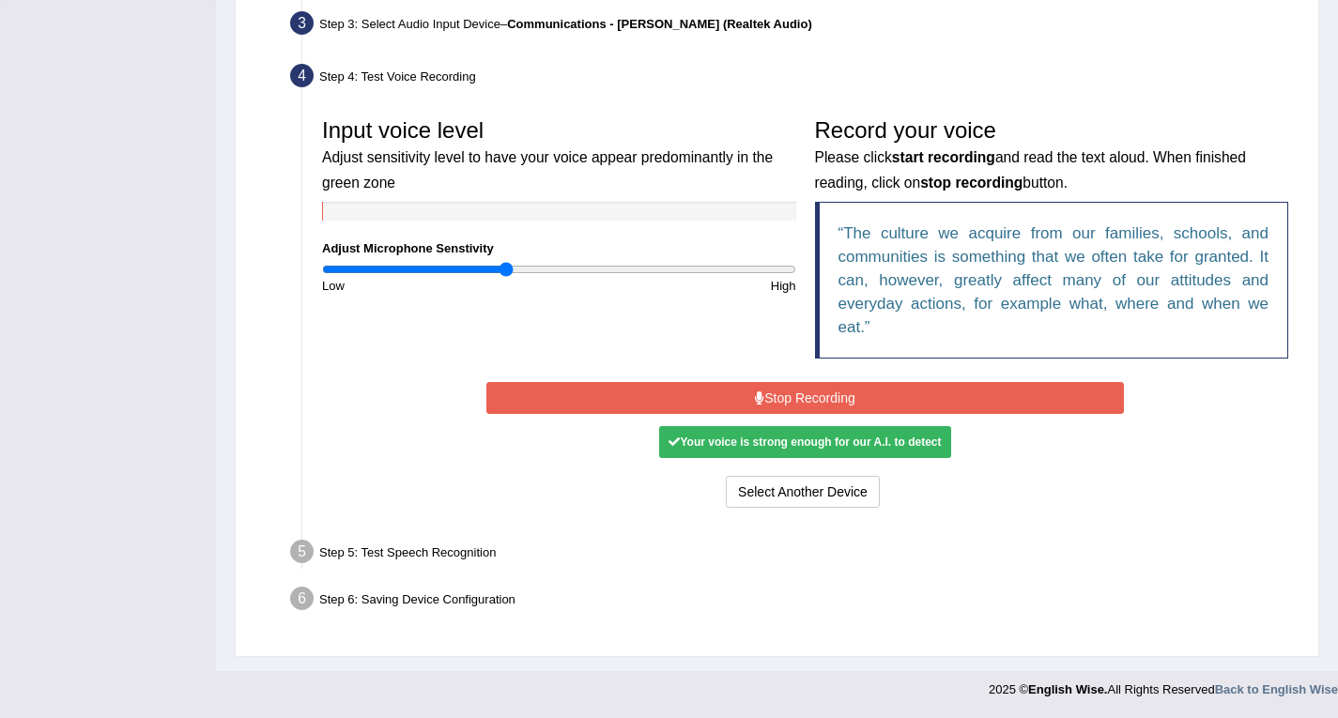
click at [782, 401] on button "Stop Recording" at bounding box center [804, 398] width 637 height 32
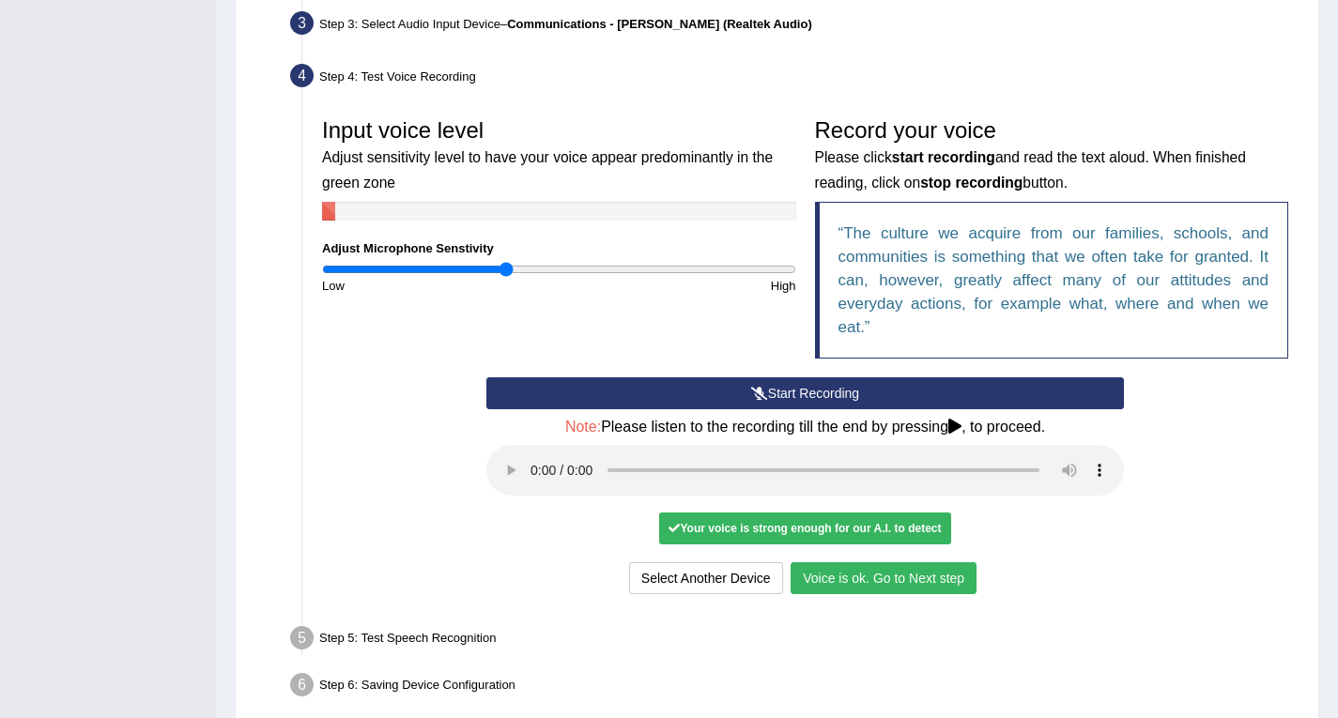
click at [837, 569] on button "Voice is ok. Go to Next step" at bounding box center [883, 578] width 186 height 32
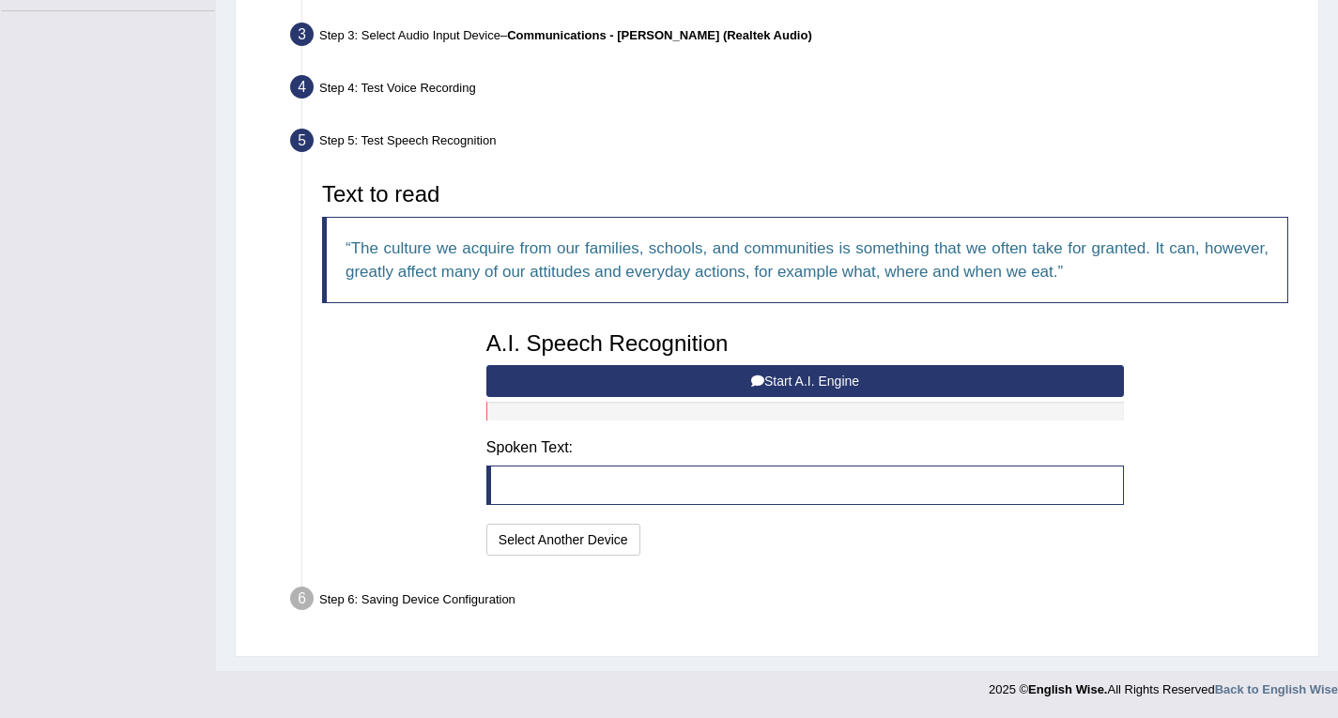
scroll to position [456, 0]
click at [772, 375] on button "Start A.I. Engine" at bounding box center [804, 381] width 637 height 32
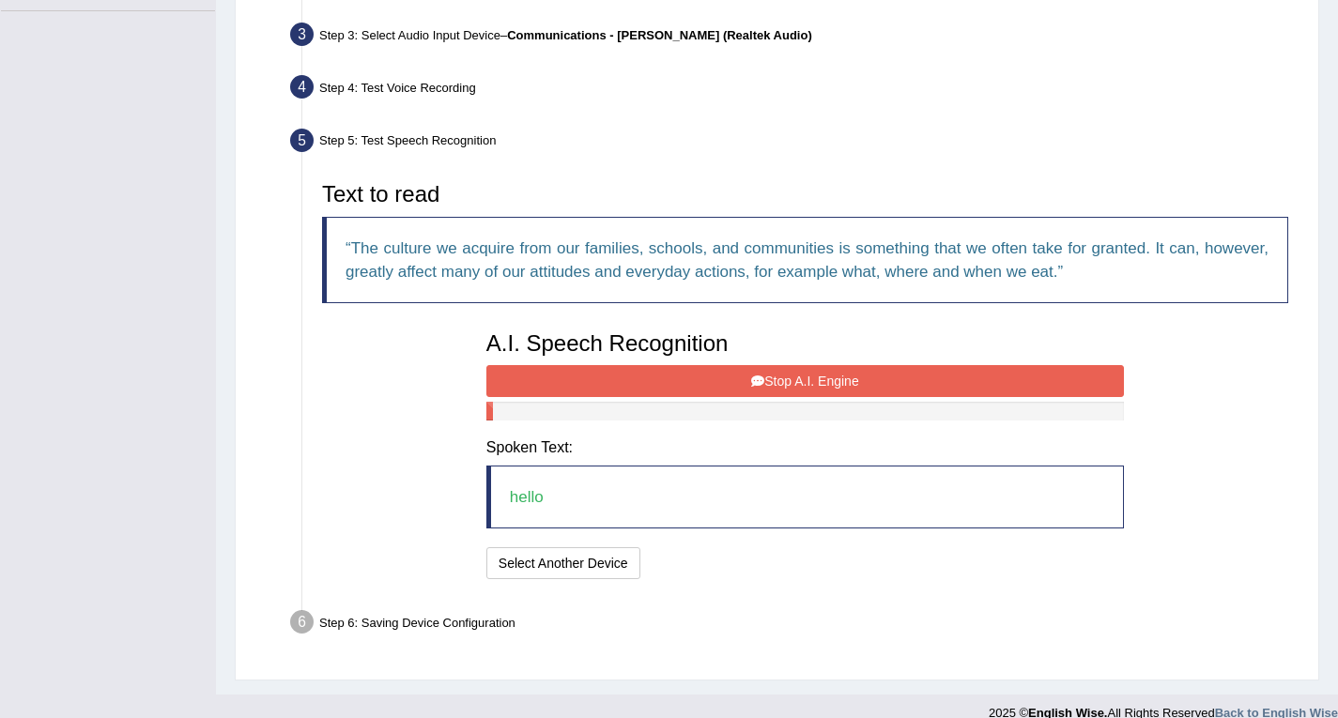
click at [556, 478] on blockquote "hello" at bounding box center [804, 497] width 637 height 63
click at [740, 377] on button "Stop A.I. Engine" at bounding box center [804, 381] width 637 height 32
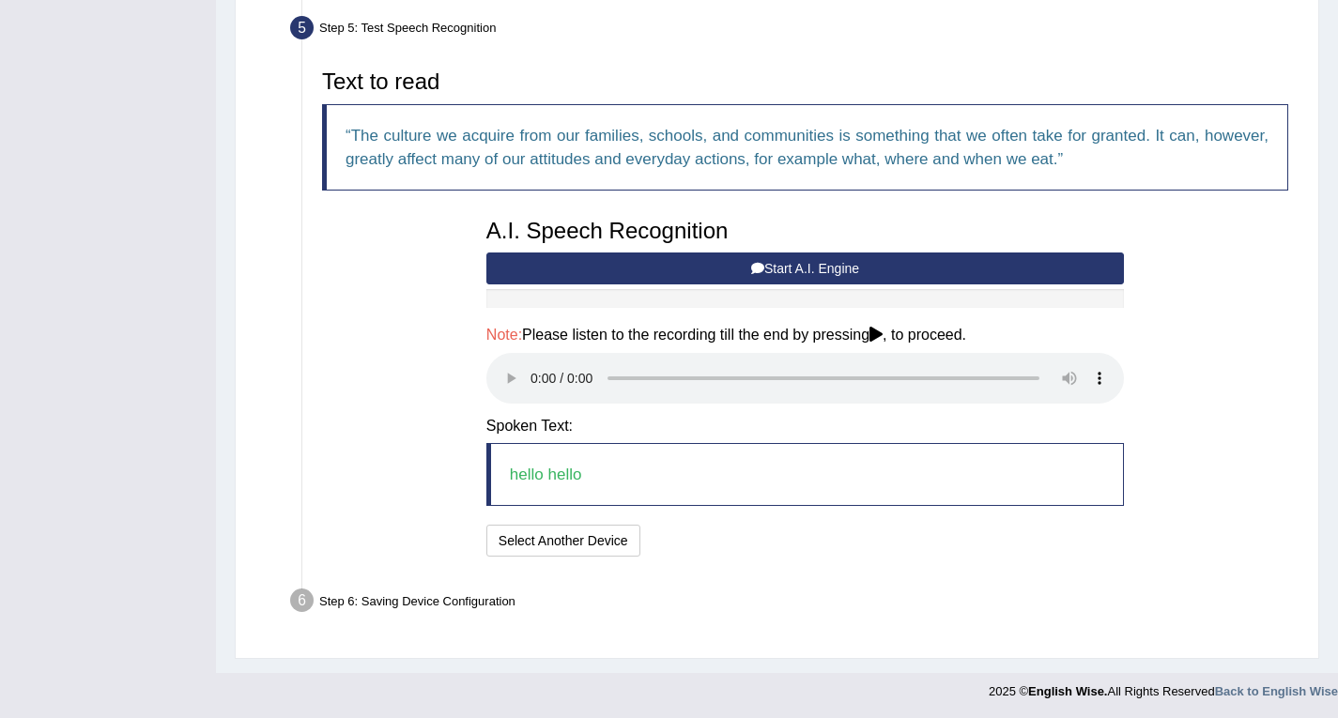
scroll to position [571, 0]
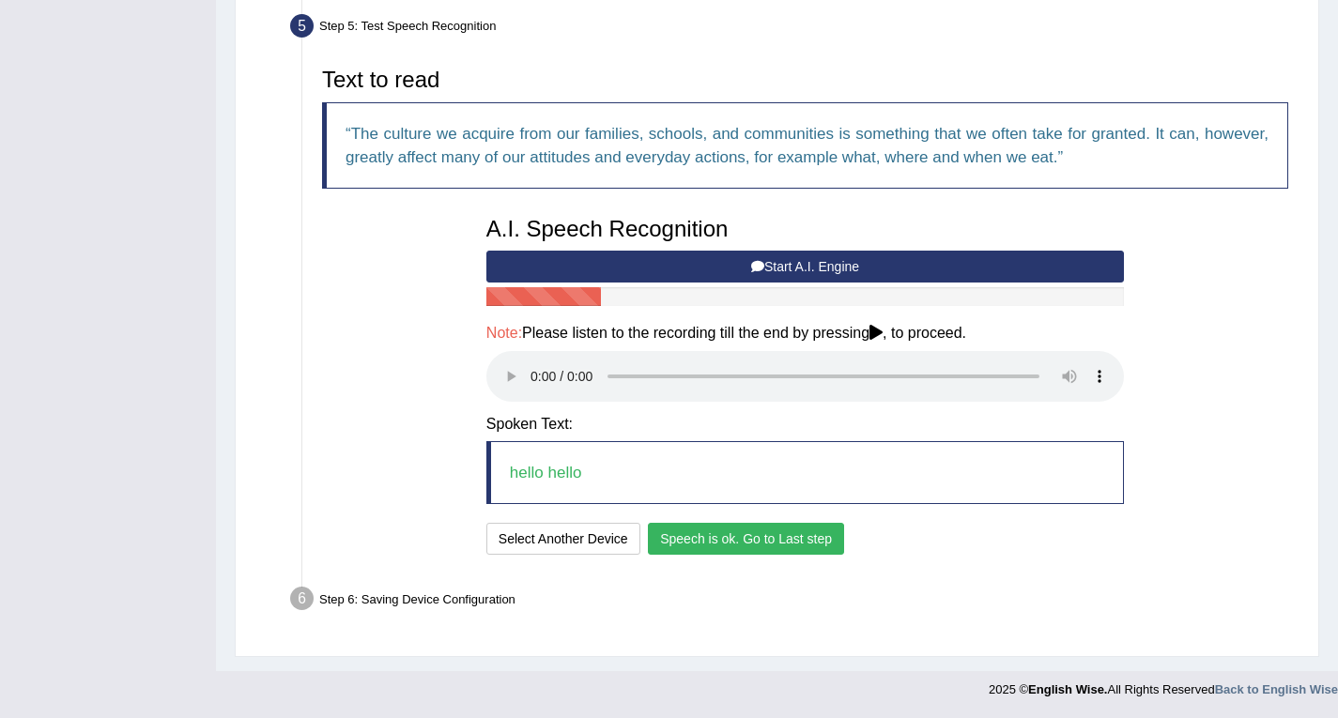
click at [715, 532] on button "Speech is ok. Go to Last step" at bounding box center [746, 539] width 196 height 32
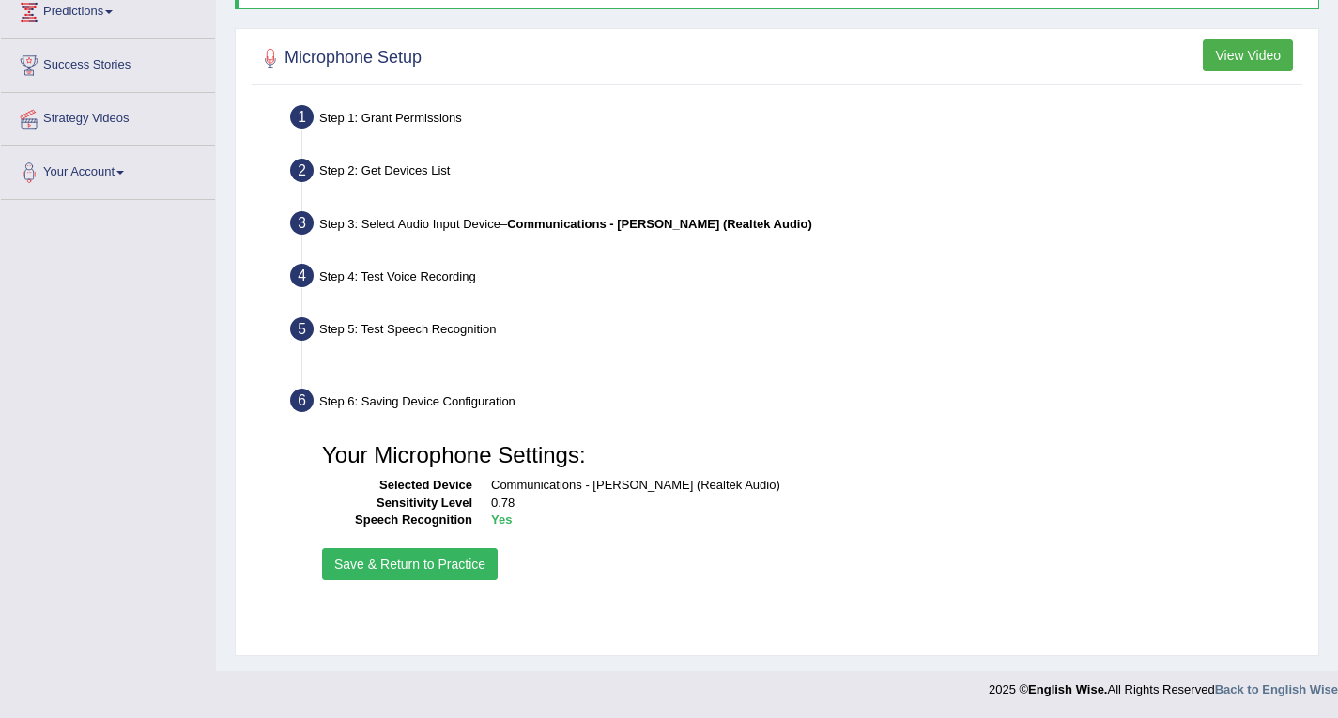
scroll to position [268, 0]
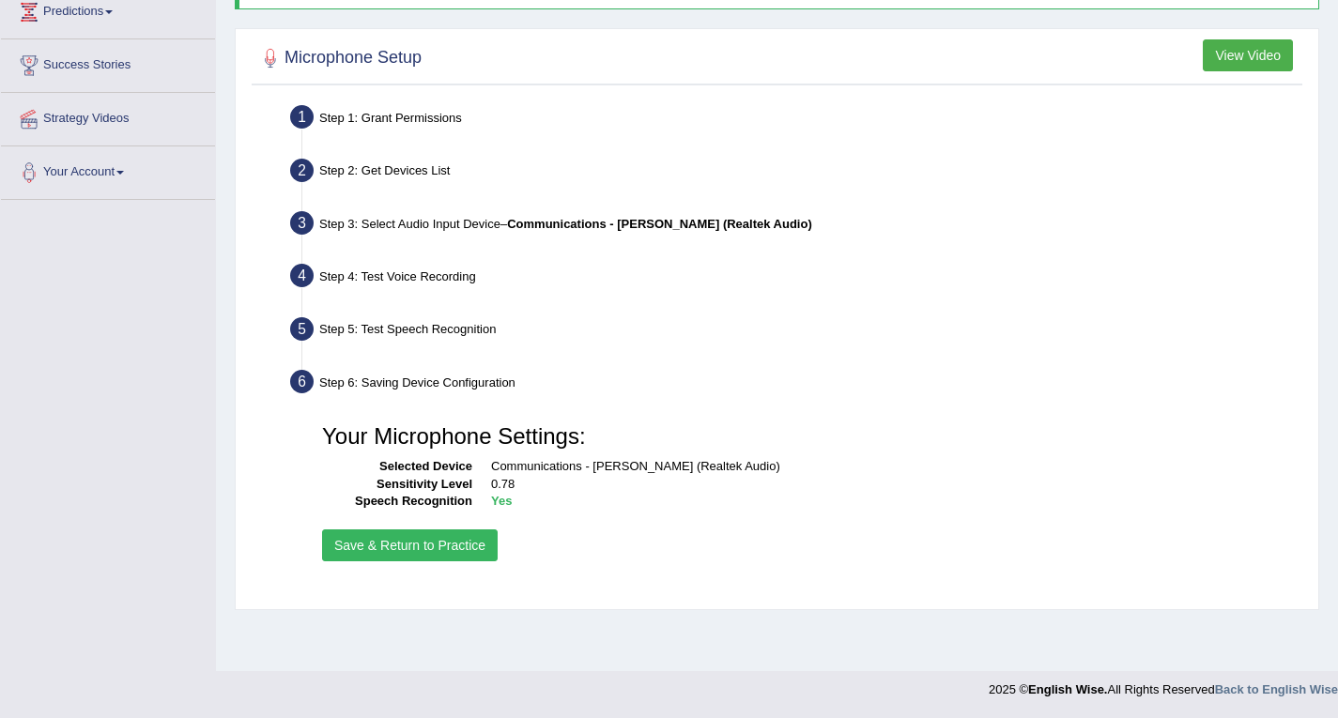
click at [415, 540] on button "Save & Return to Practice" at bounding box center [410, 545] width 176 height 32
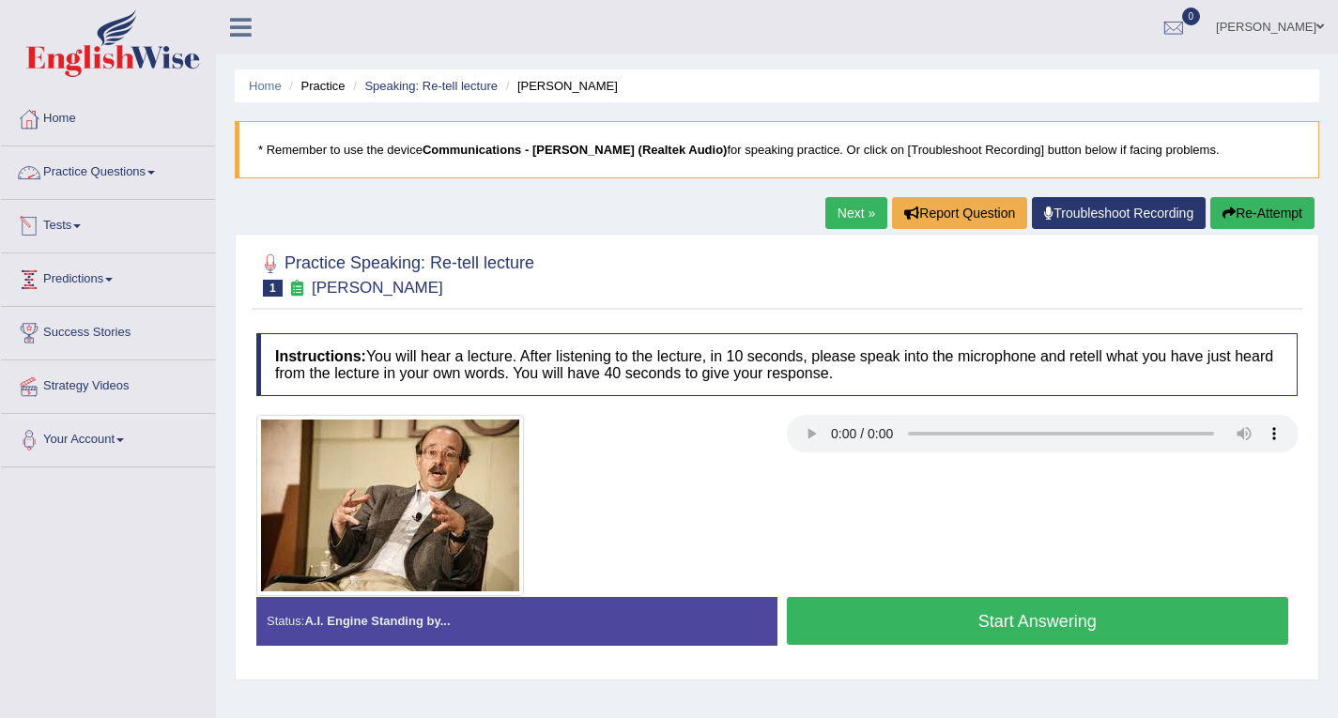
click at [95, 169] on link "Practice Questions" at bounding box center [108, 169] width 214 height 47
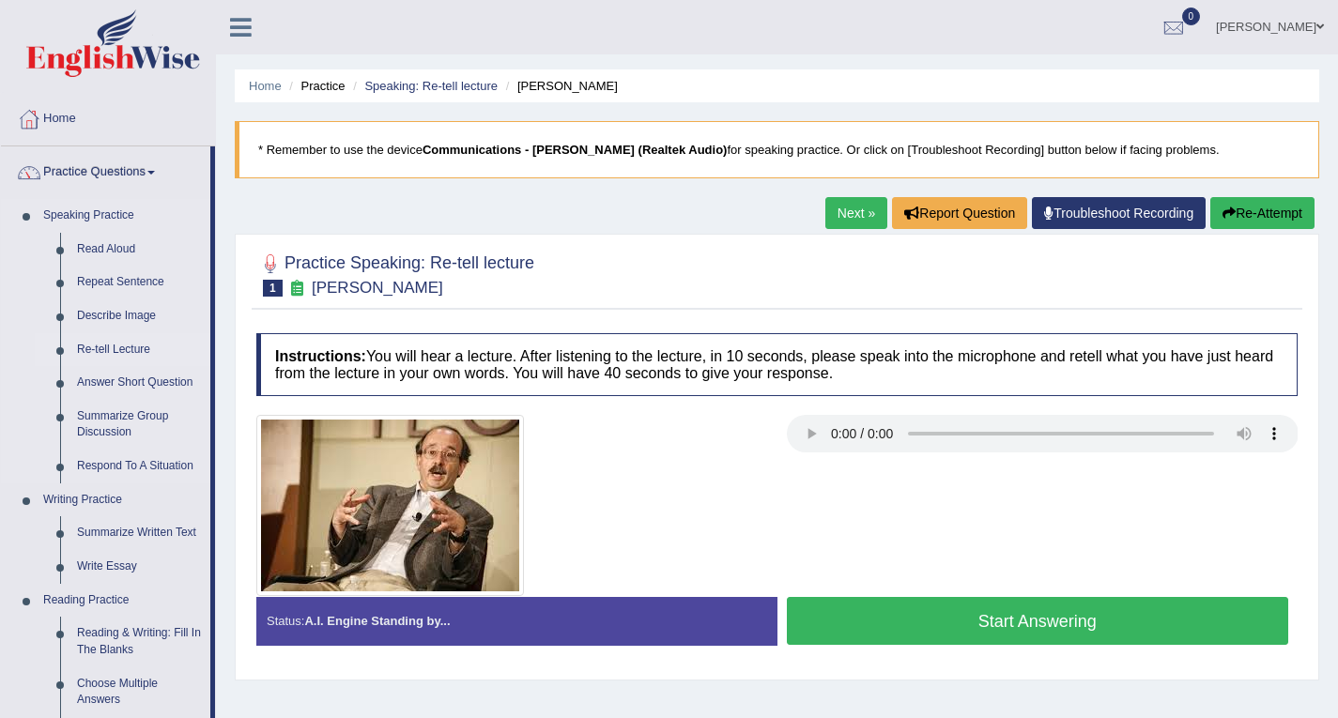
click at [100, 347] on link "Re-tell Lecture" at bounding box center [140, 350] width 142 height 34
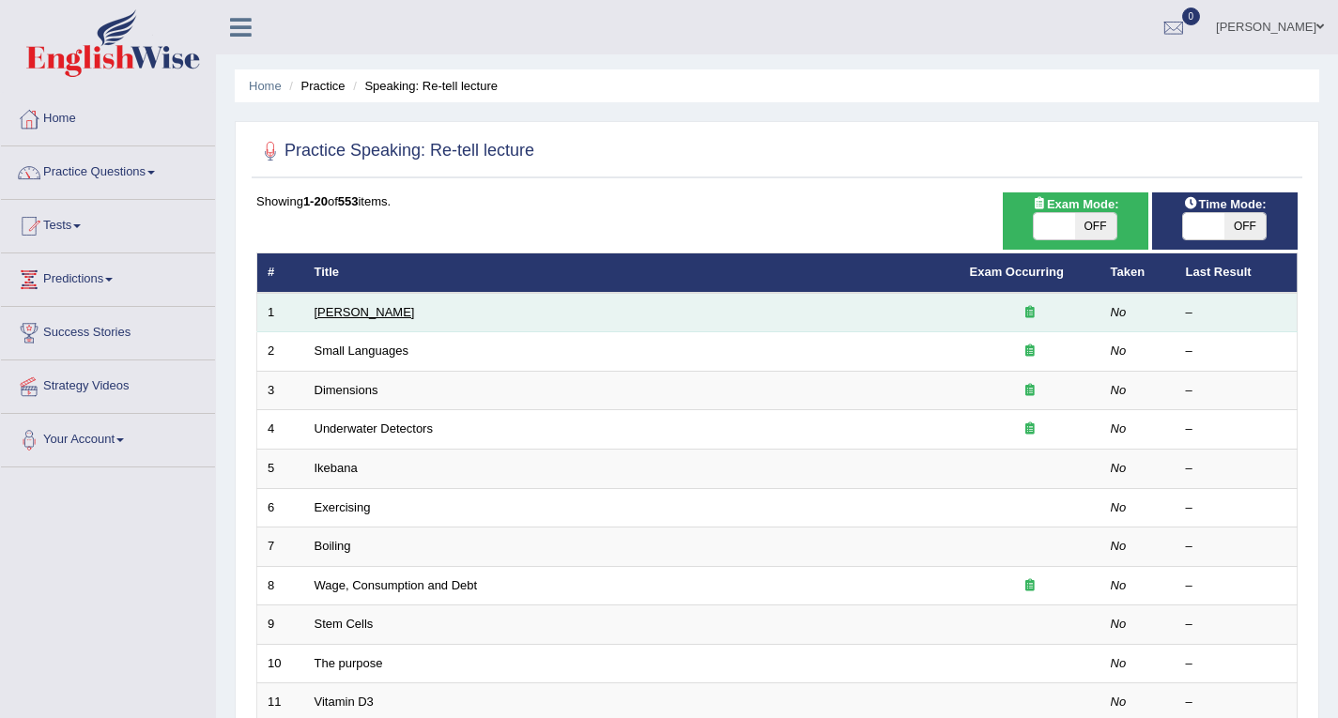
click at [370, 309] on link "[PERSON_NAME]" at bounding box center [364, 312] width 100 height 14
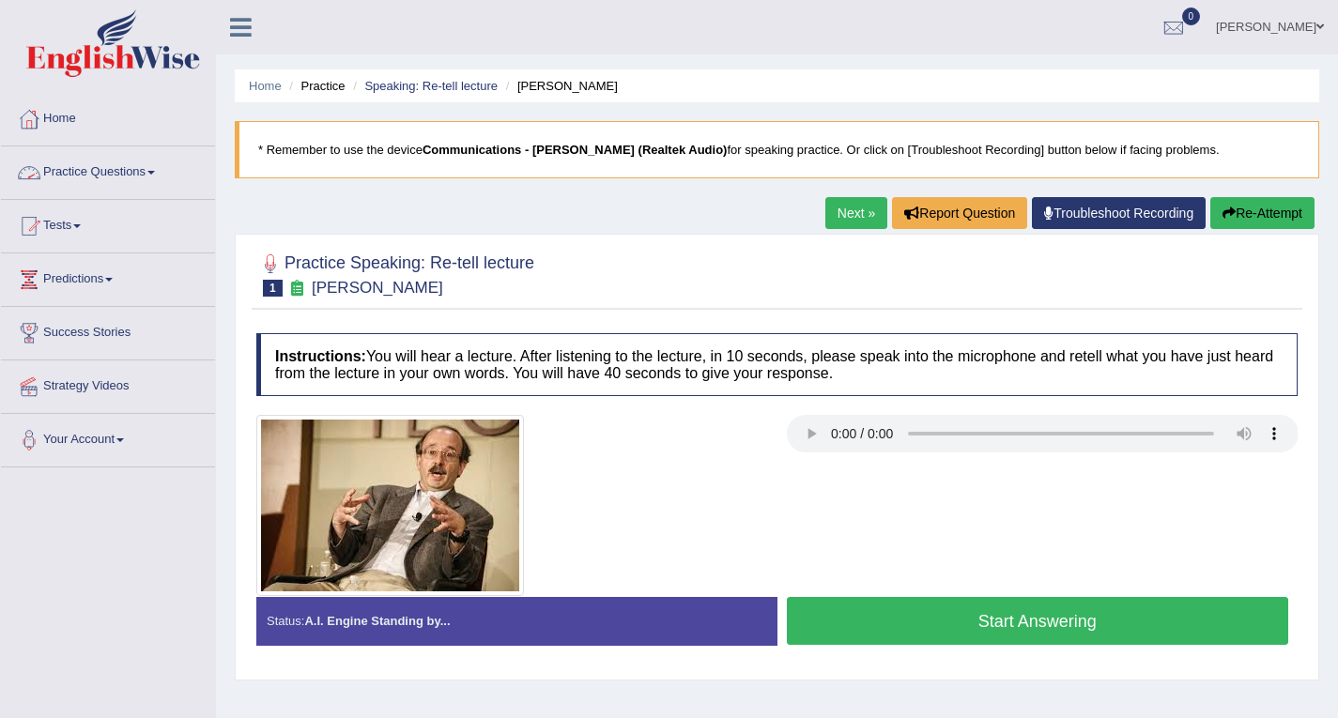
click at [137, 172] on link "Practice Questions" at bounding box center [108, 169] width 214 height 47
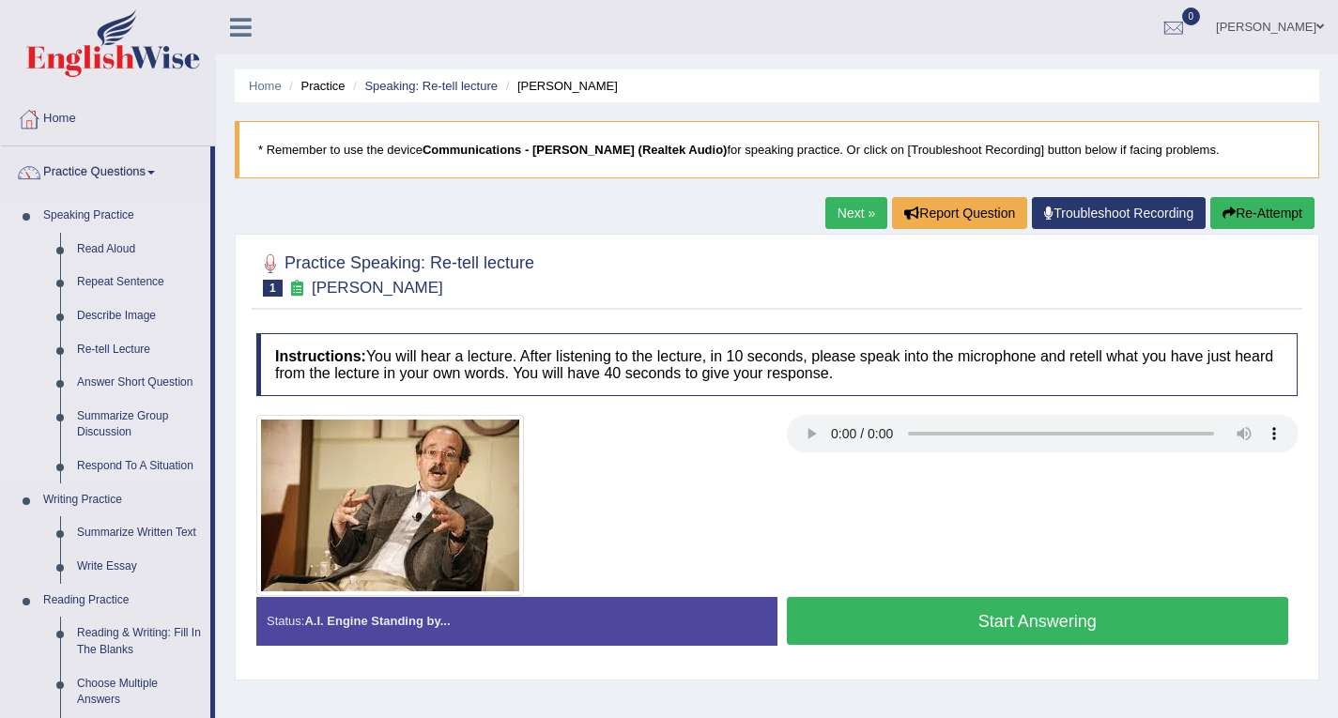
click at [107, 383] on link "Answer Short Question" at bounding box center [140, 383] width 142 height 34
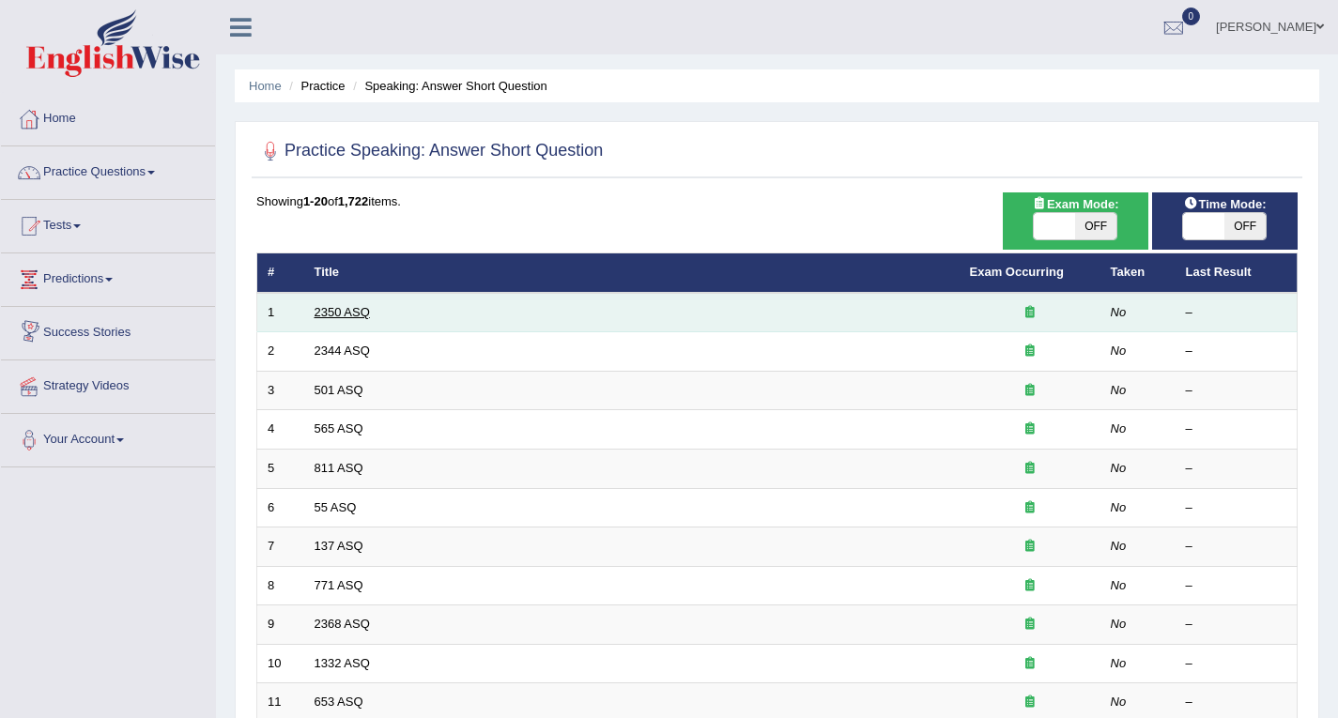
click at [320, 318] on link "2350 ASQ" at bounding box center [341, 312] width 55 height 14
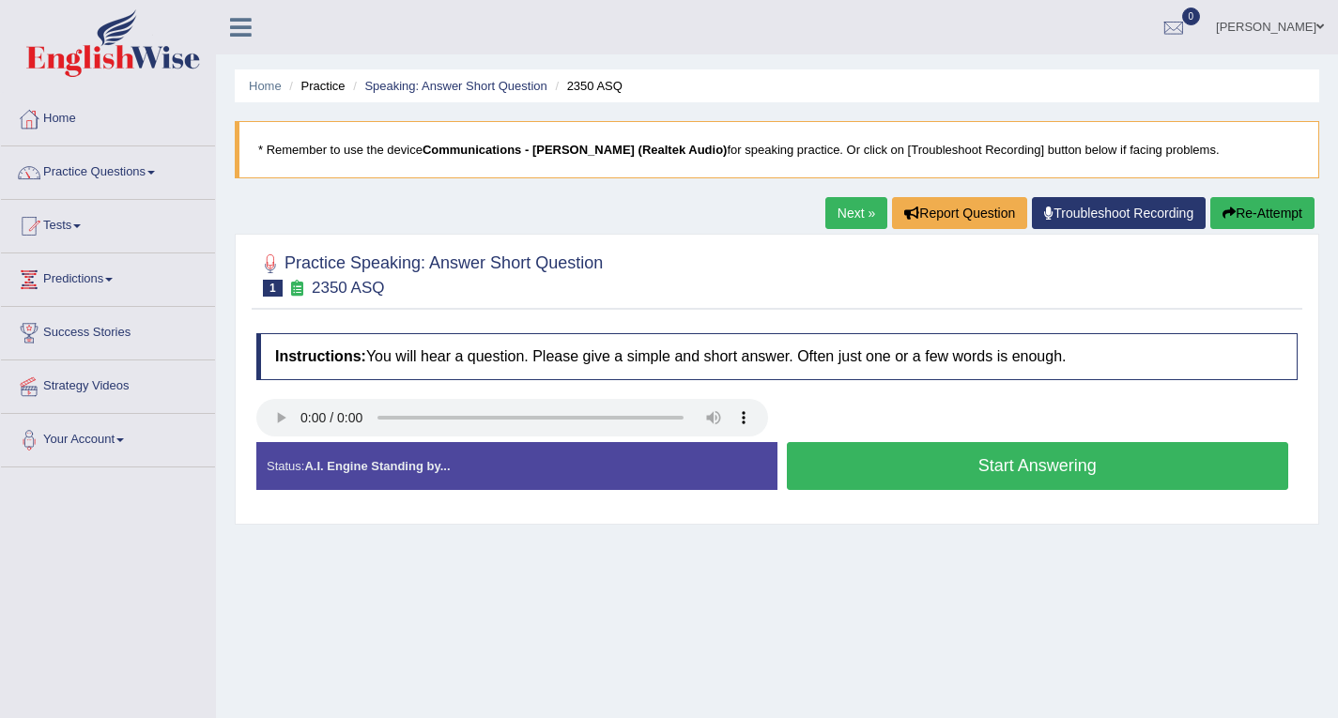
click at [886, 458] on button "Start Answering" at bounding box center [1038, 466] width 502 height 48
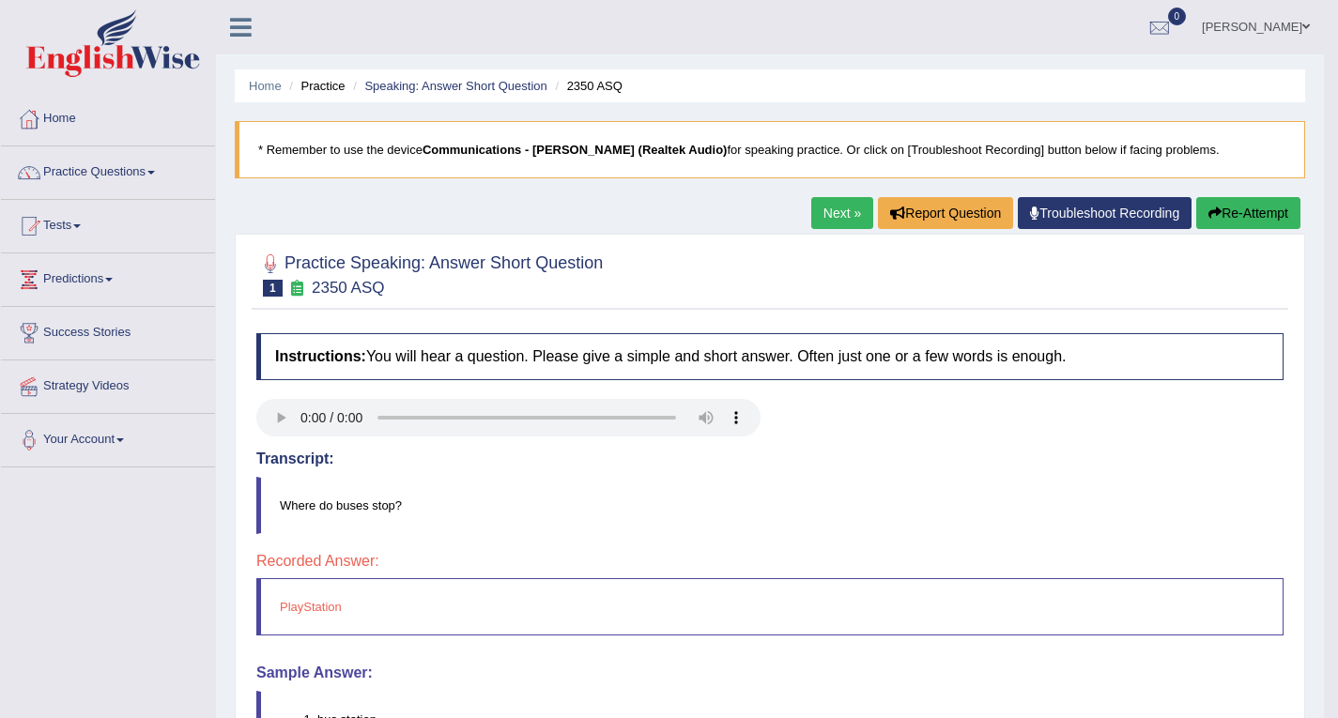
click at [1221, 214] on button "Re-Attempt" at bounding box center [1248, 213] width 104 height 32
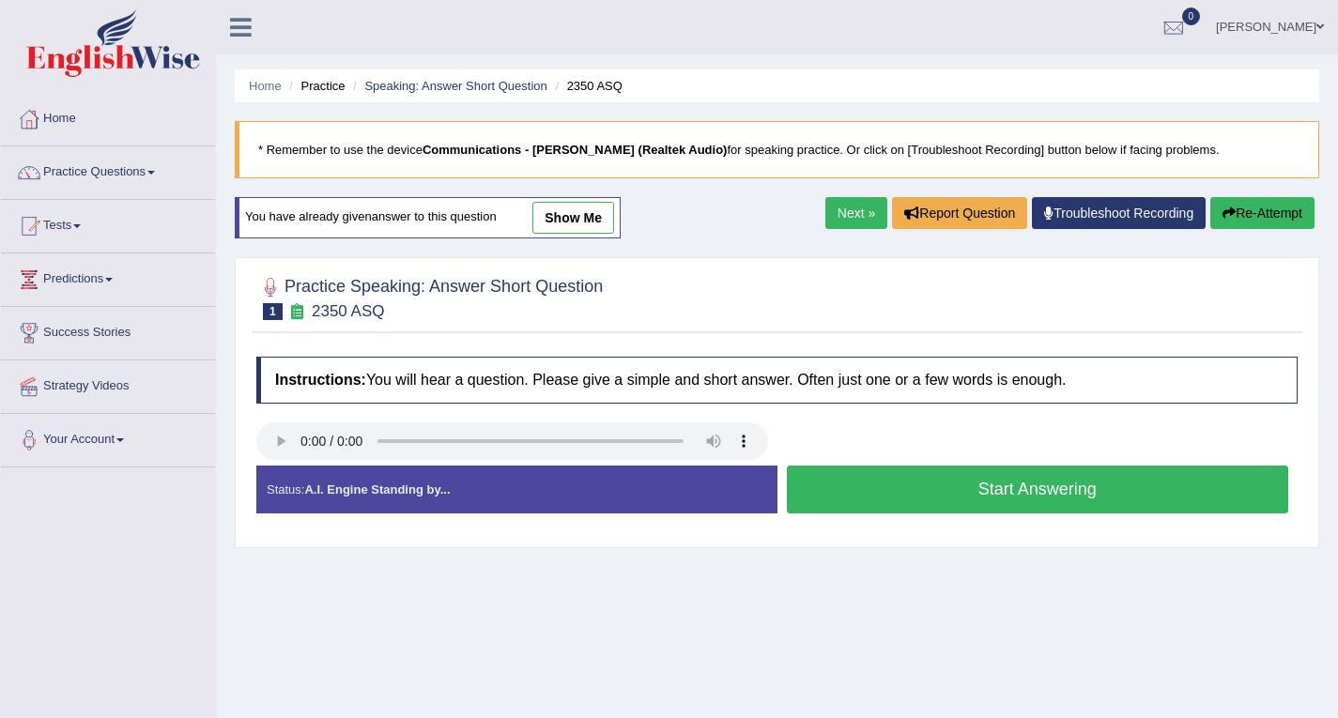
click at [926, 497] on button "Start Answering" at bounding box center [1038, 490] width 502 height 48
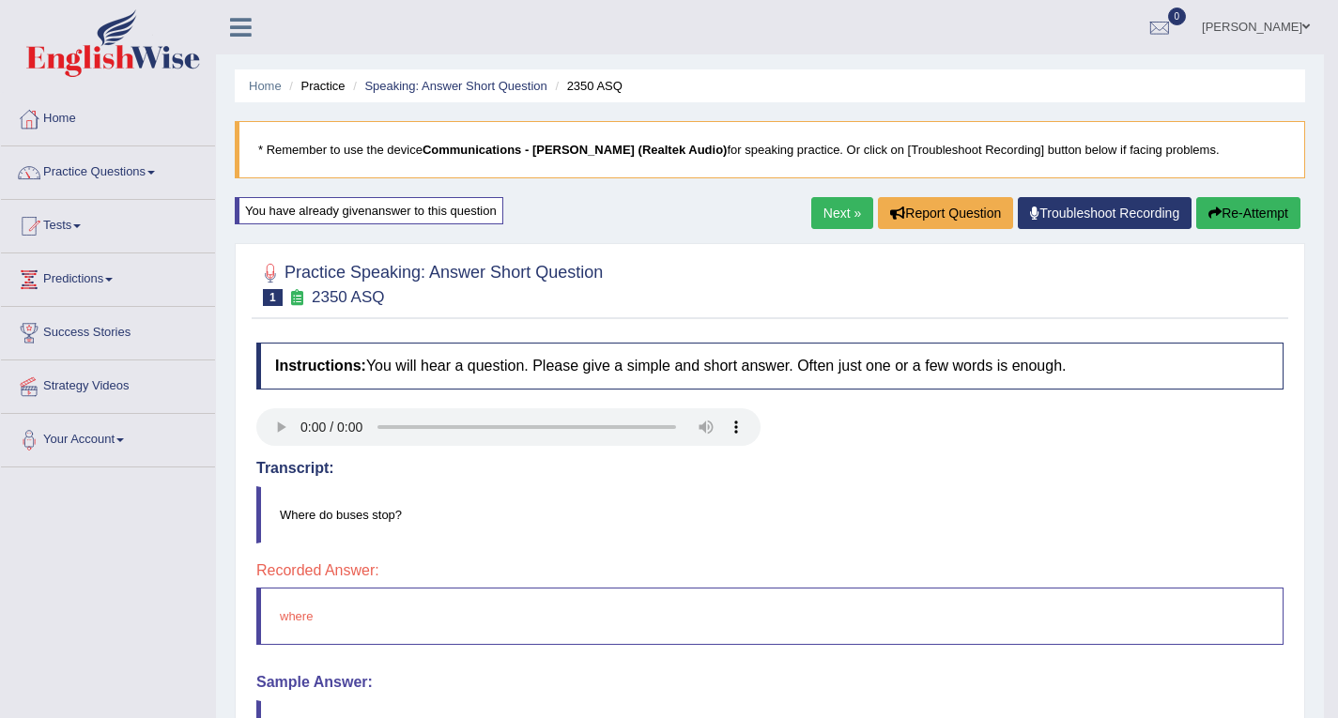
click at [1231, 207] on button "Re-Attempt" at bounding box center [1248, 213] width 104 height 32
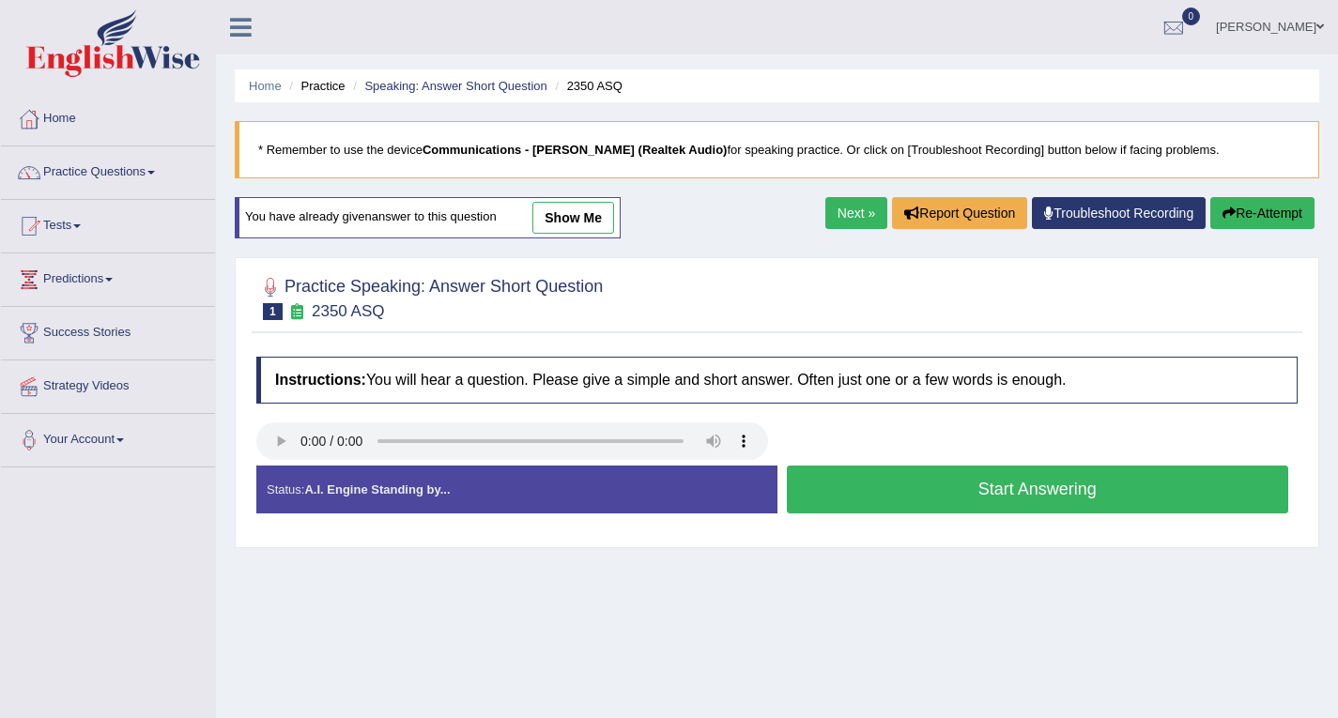
click at [894, 498] on button "Start Answering" at bounding box center [1038, 490] width 502 height 48
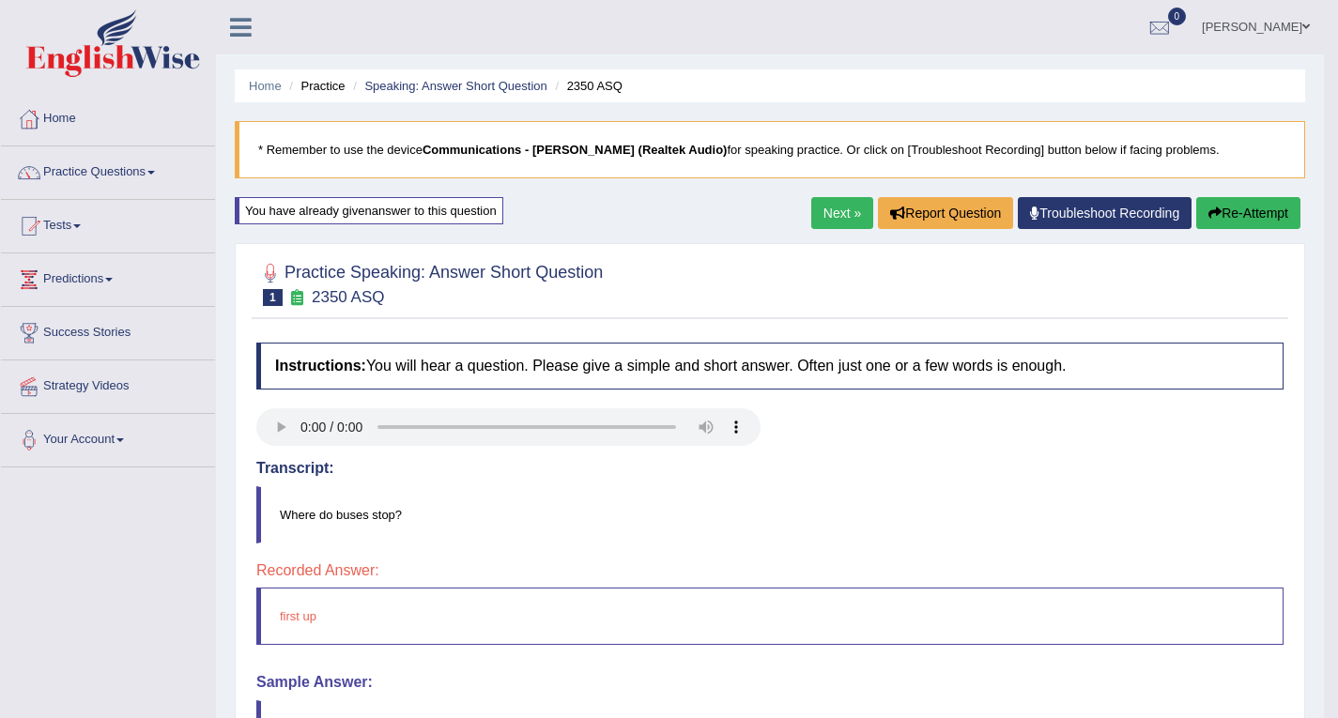
click at [1216, 215] on icon "button" at bounding box center [1214, 213] width 13 height 13
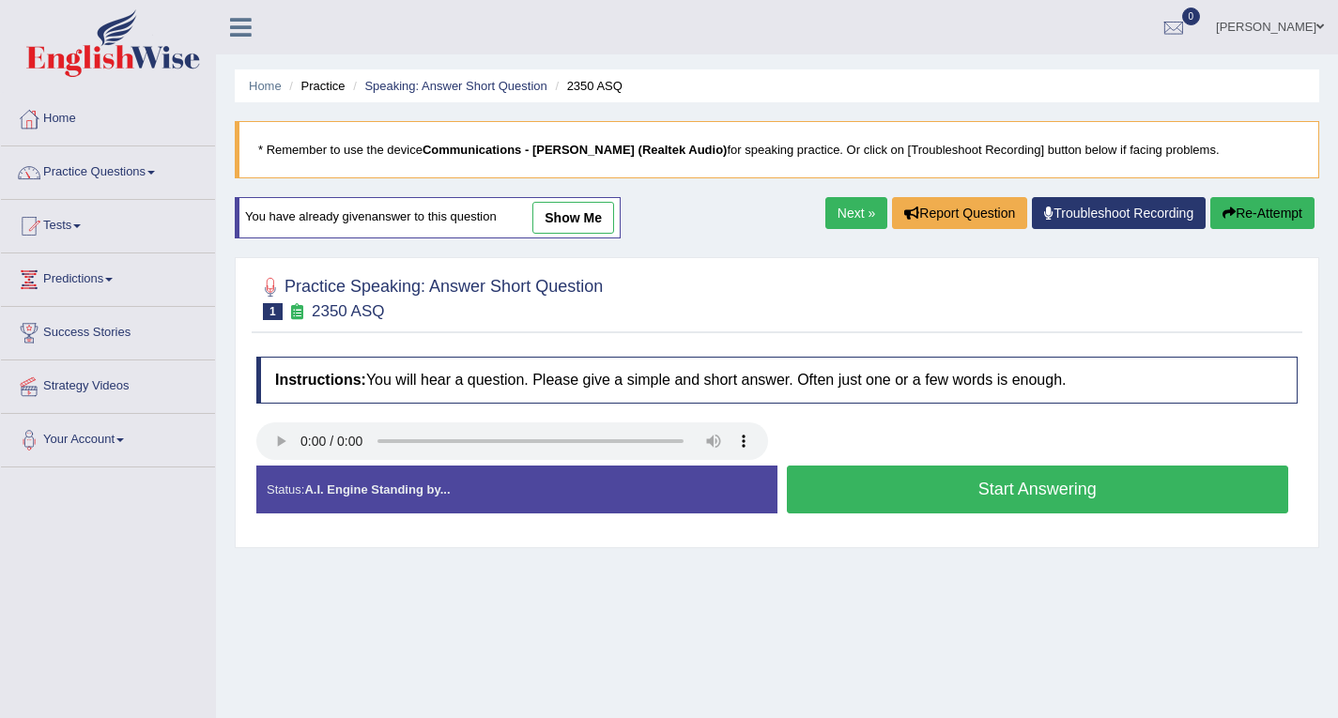
click at [869, 489] on button "Start Answering" at bounding box center [1038, 490] width 502 height 48
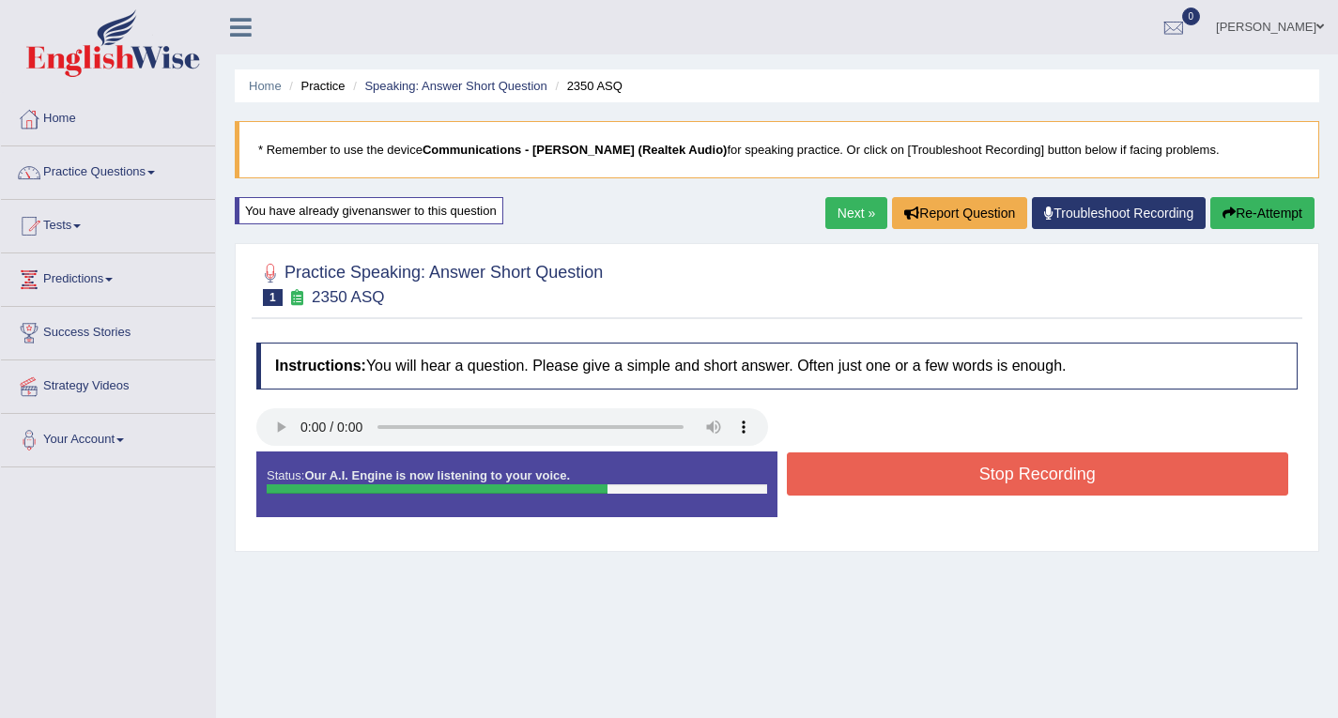
click at [916, 476] on button "Stop Recording" at bounding box center [1038, 473] width 502 height 43
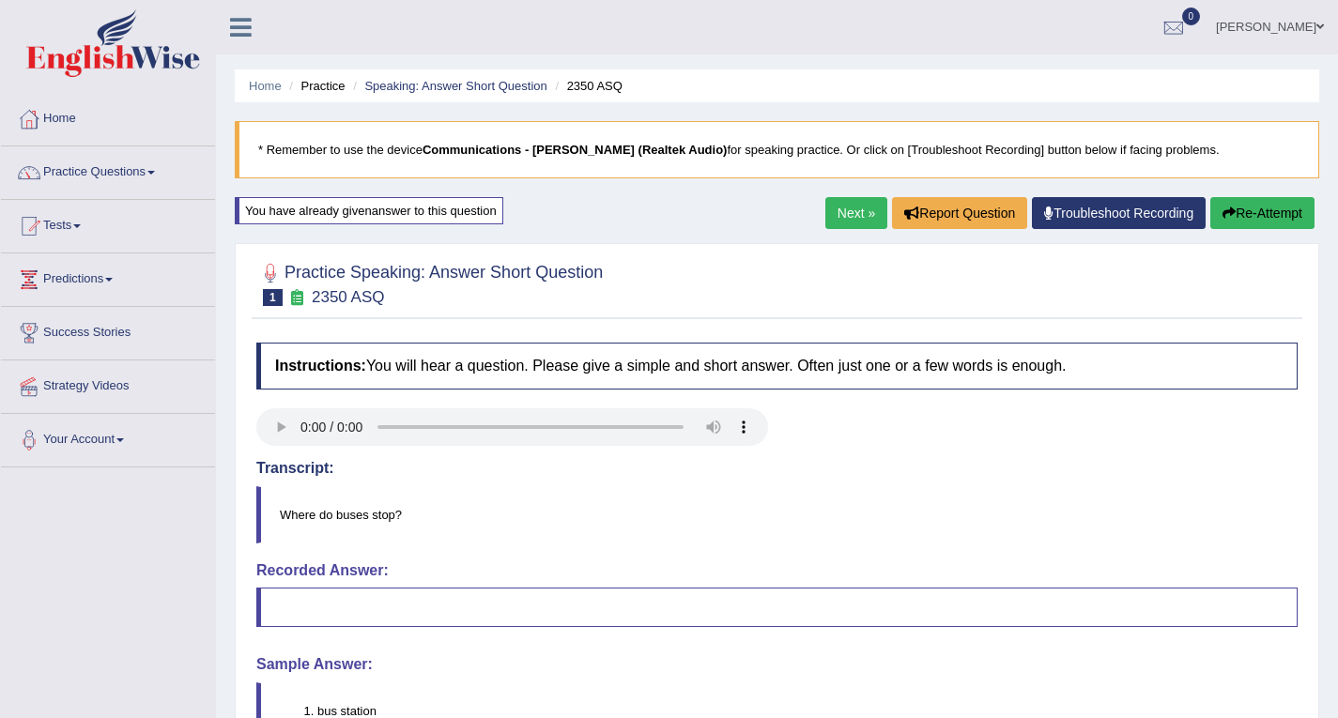
click at [1273, 215] on button "Re-Attempt" at bounding box center [1262, 213] width 104 height 32
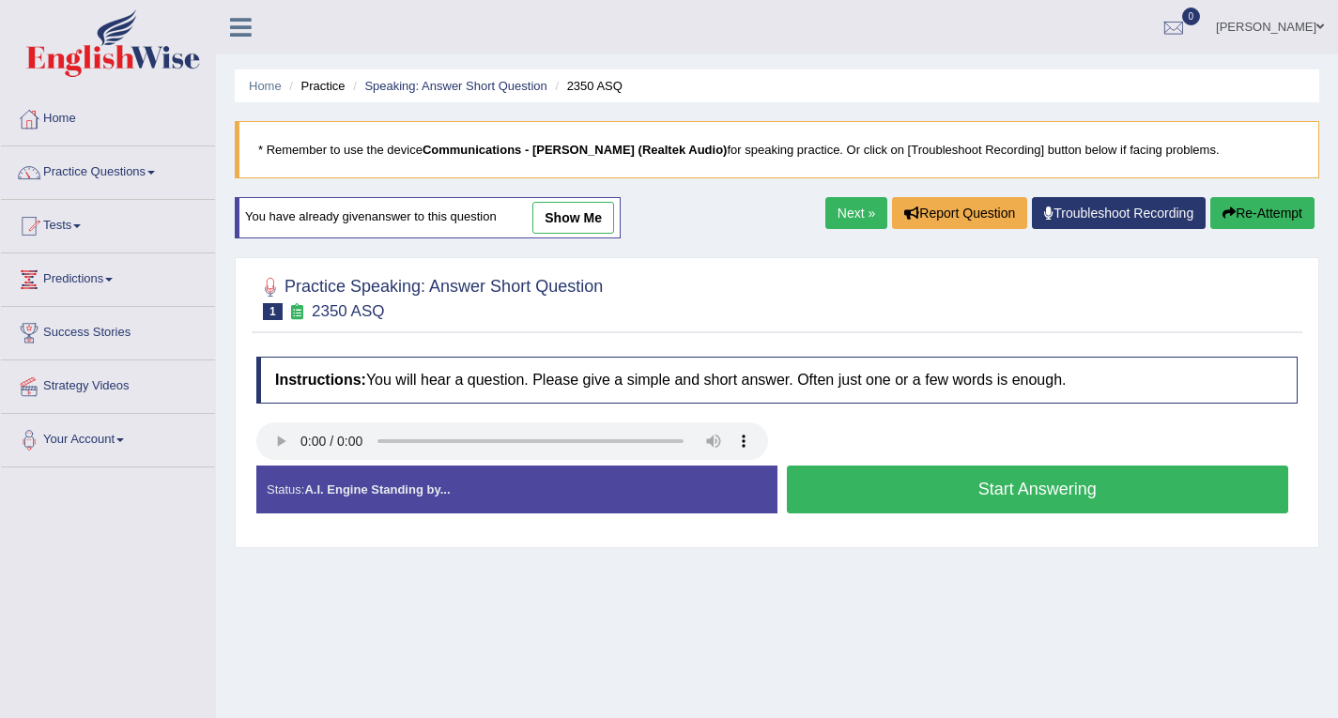
click at [850, 510] on button "Start Answering" at bounding box center [1038, 490] width 502 height 48
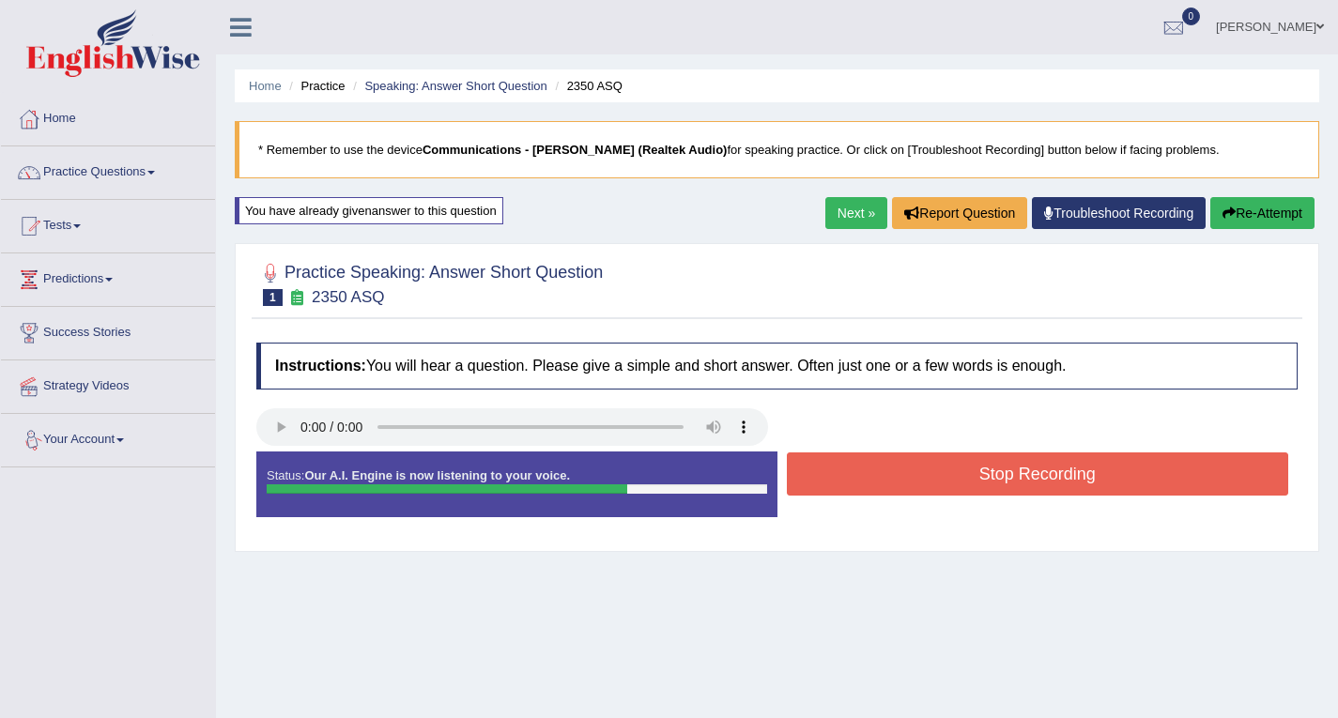
click at [880, 481] on button "Stop Recording" at bounding box center [1038, 473] width 502 height 43
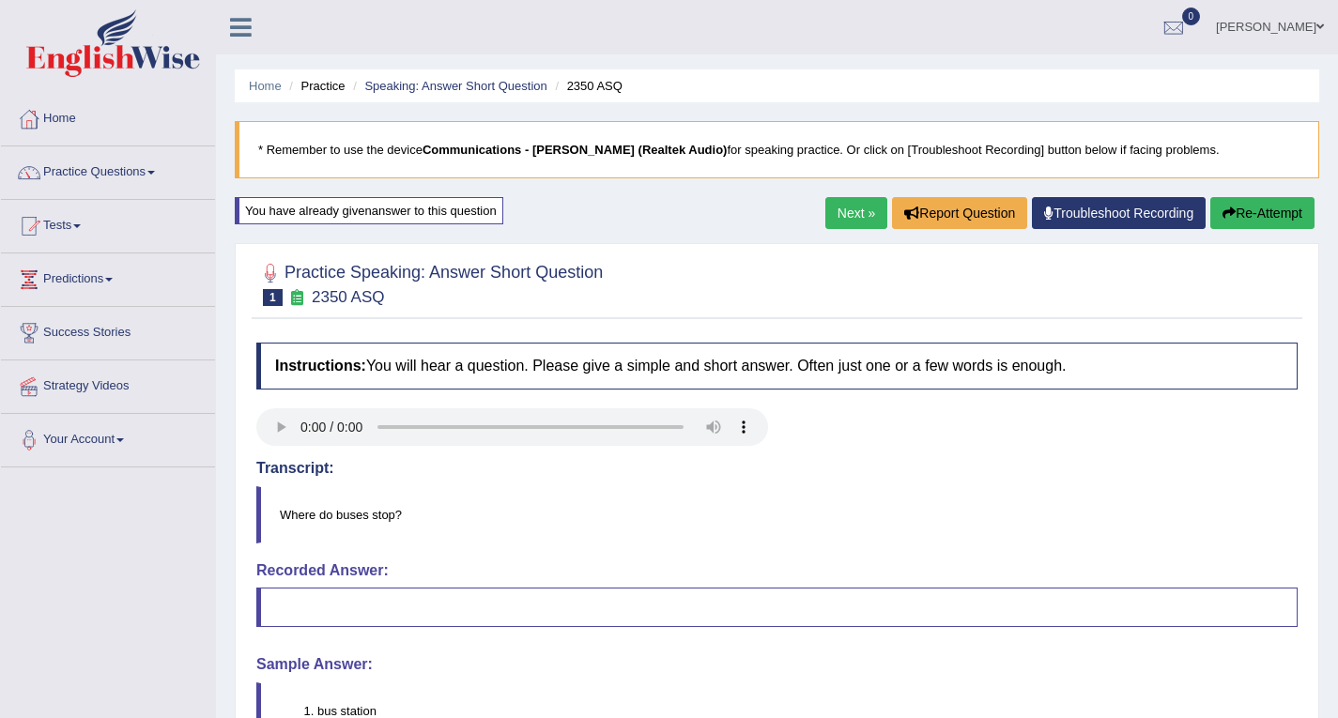
click at [1271, 206] on button "Re-Attempt" at bounding box center [1262, 213] width 104 height 32
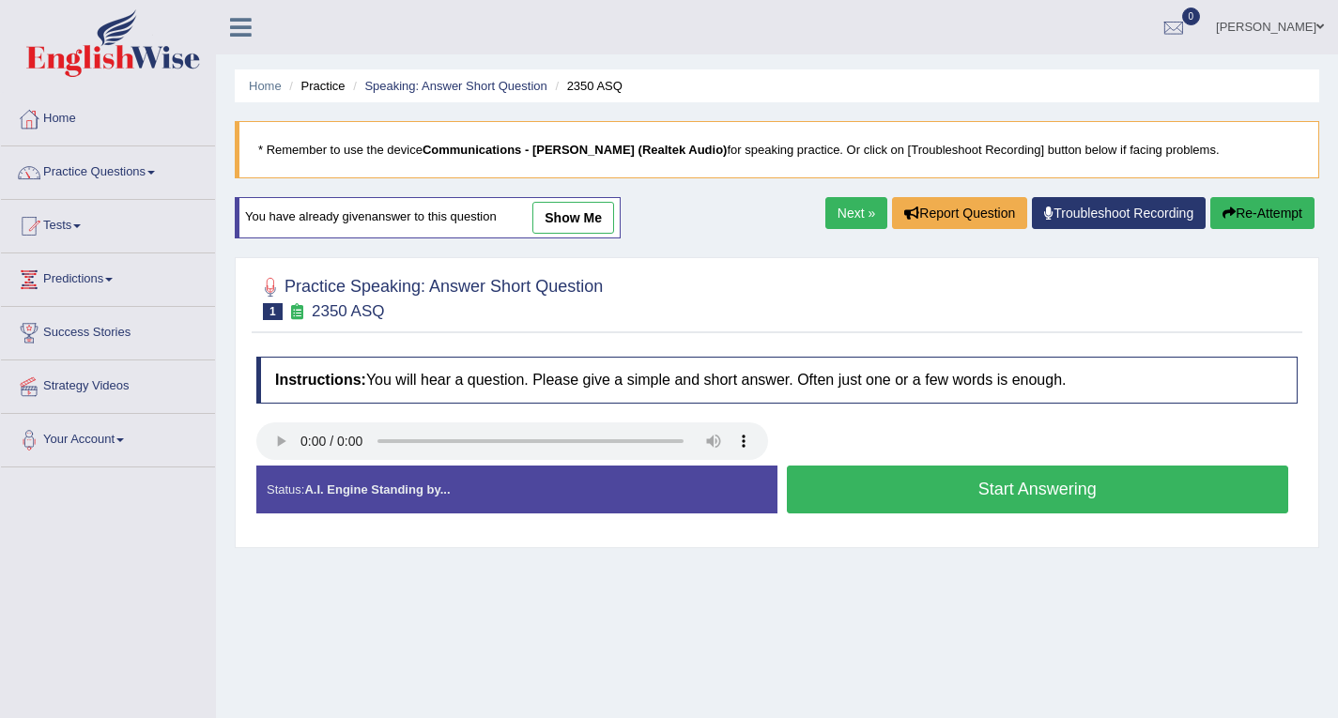
click at [924, 498] on button "Start Answering" at bounding box center [1038, 490] width 502 height 48
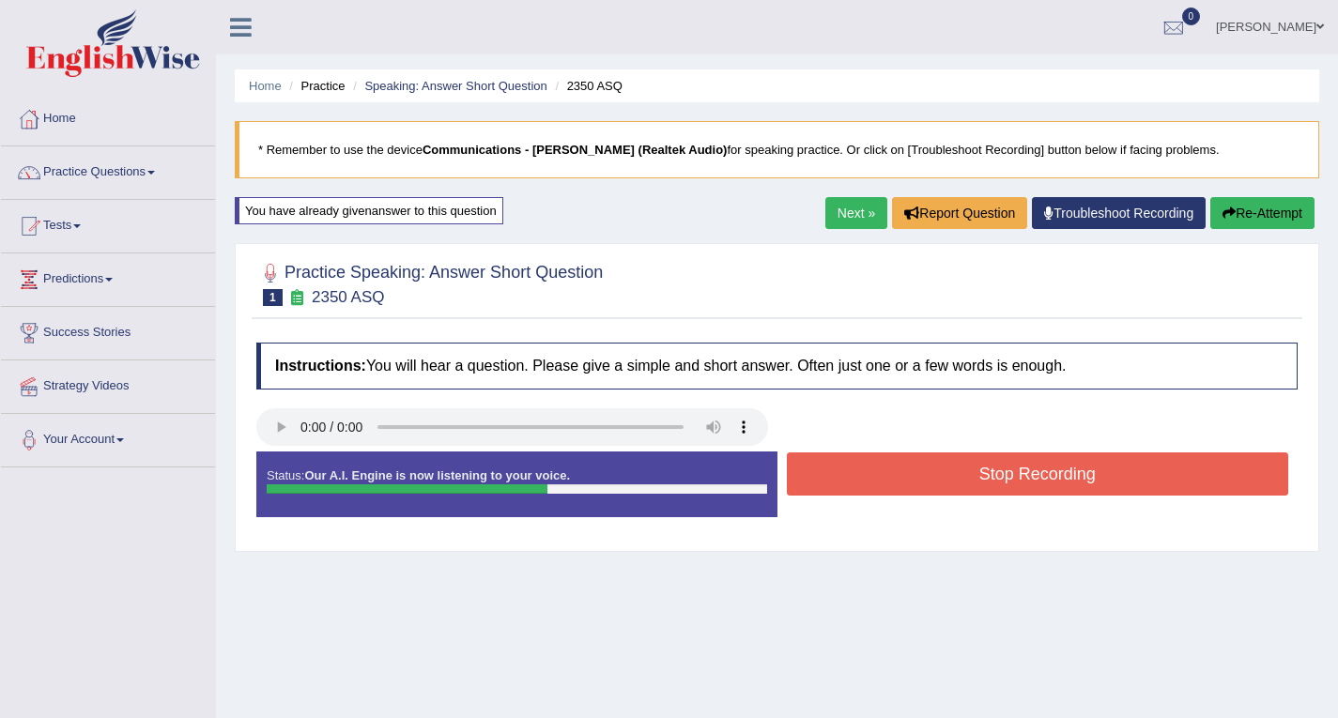
click at [949, 470] on button "Stop Recording" at bounding box center [1038, 473] width 502 height 43
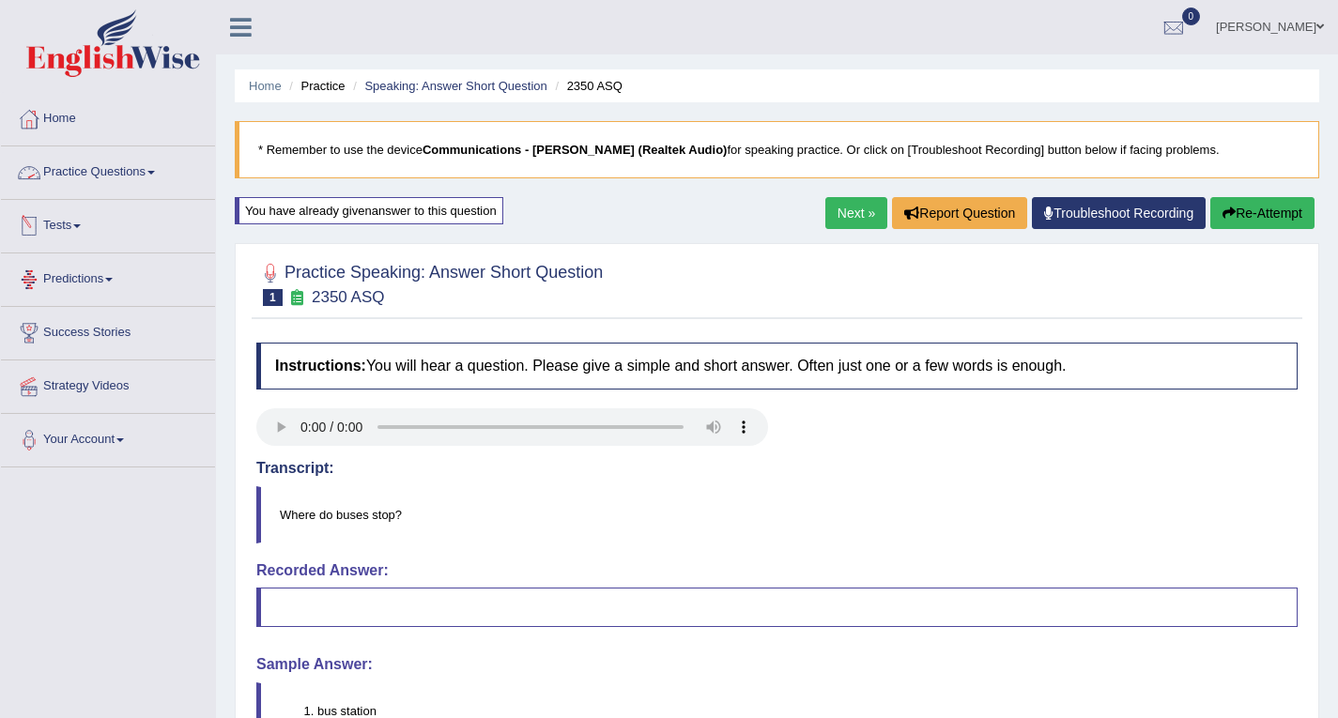
click at [69, 169] on link "Practice Questions" at bounding box center [108, 169] width 214 height 47
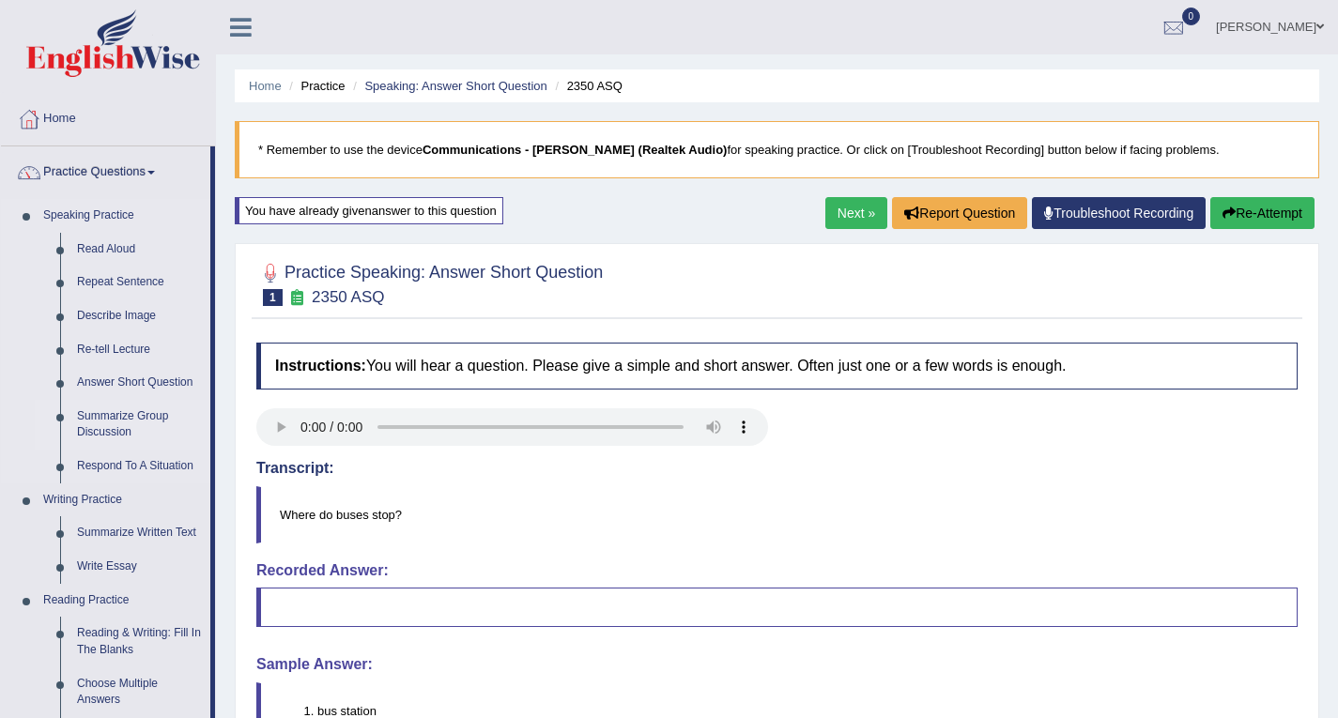
click at [109, 420] on link "Summarize Group Discussion" at bounding box center [140, 425] width 142 height 50
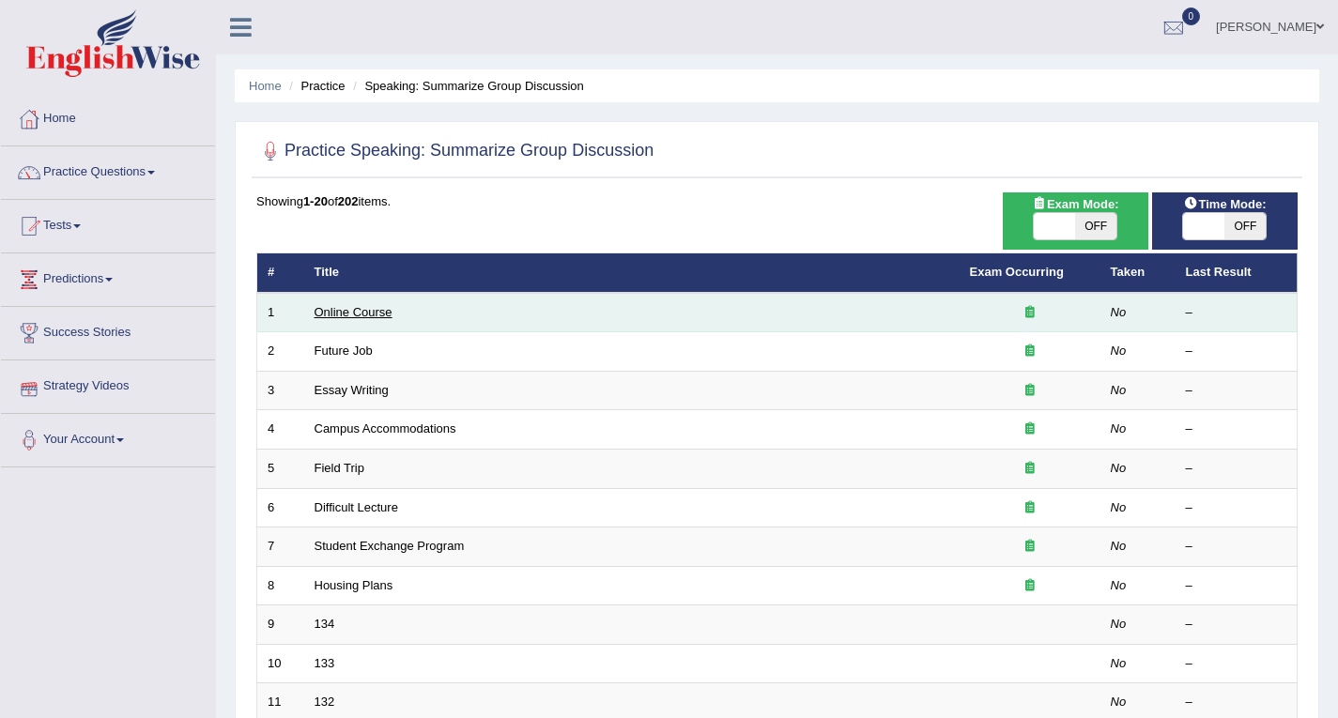
click at [365, 314] on link "Online Course" at bounding box center [353, 312] width 78 height 14
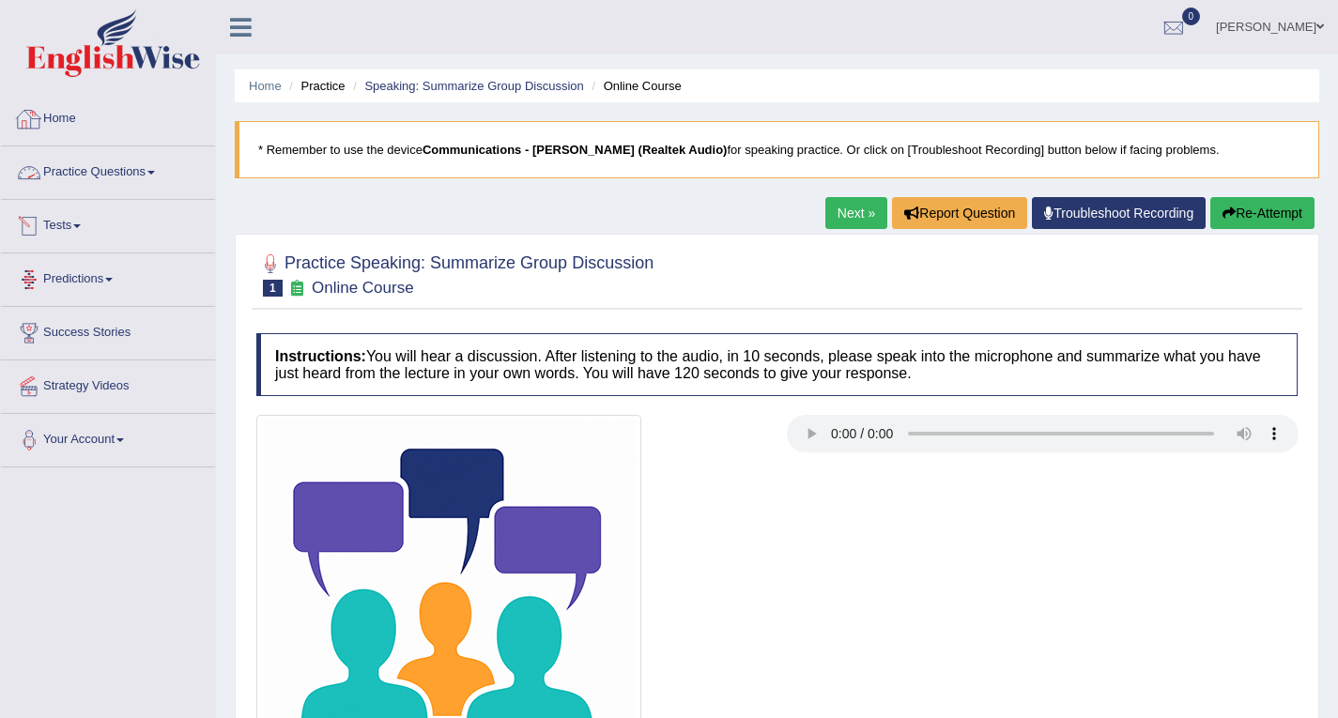
click at [91, 129] on link "Home" at bounding box center [108, 116] width 214 height 47
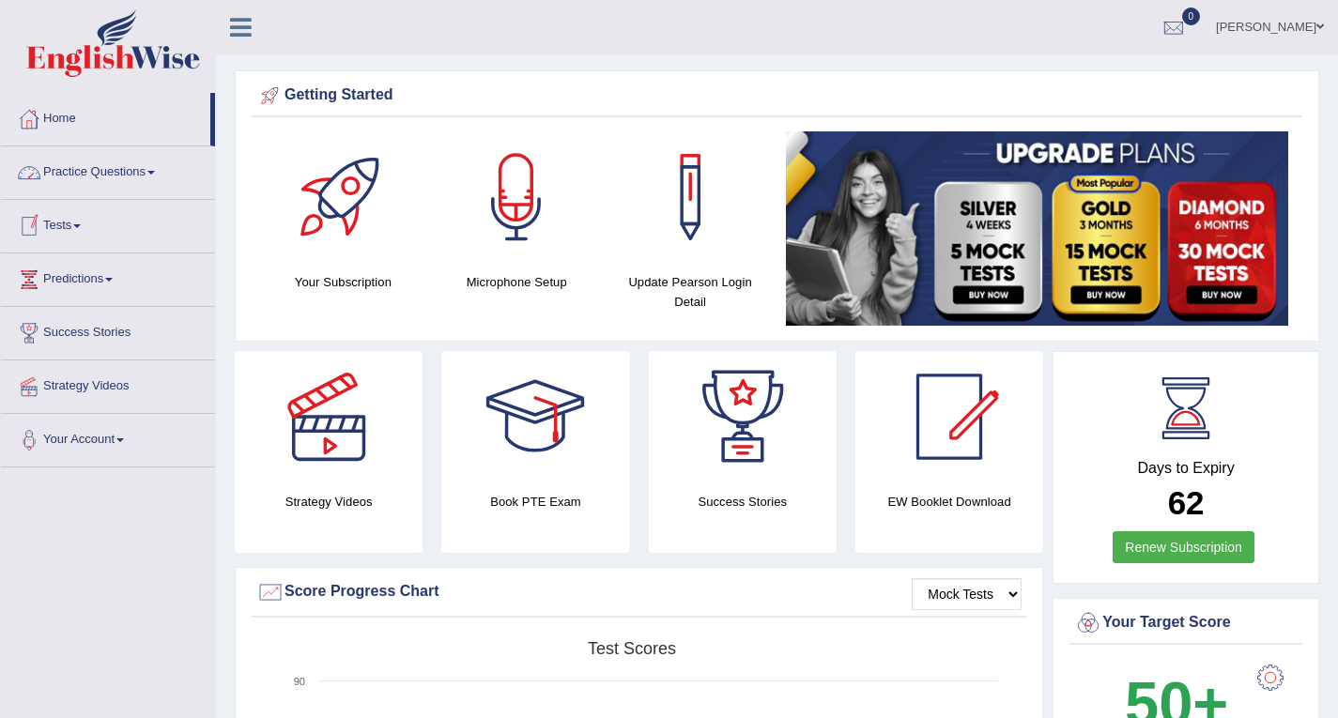
click at [86, 172] on link "Practice Questions" at bounding box center [108, 169] width 214 height 47
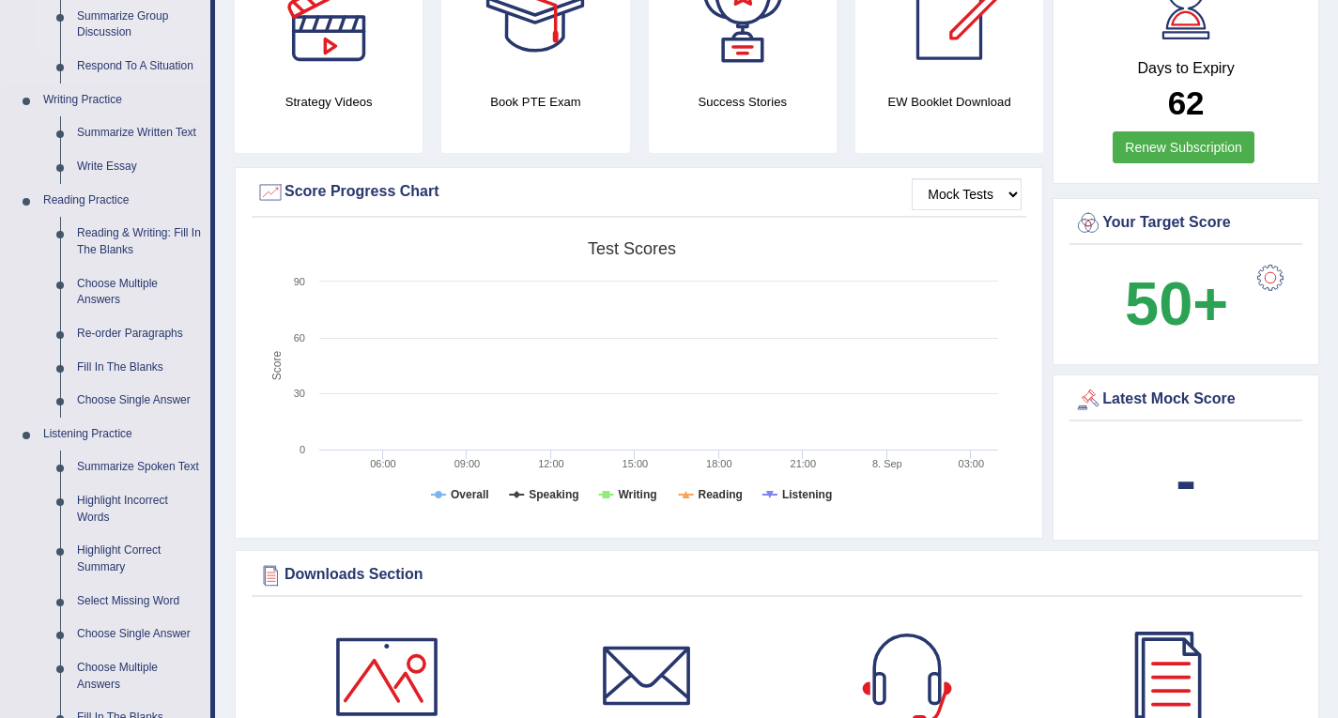
scroll to position [563, 0]
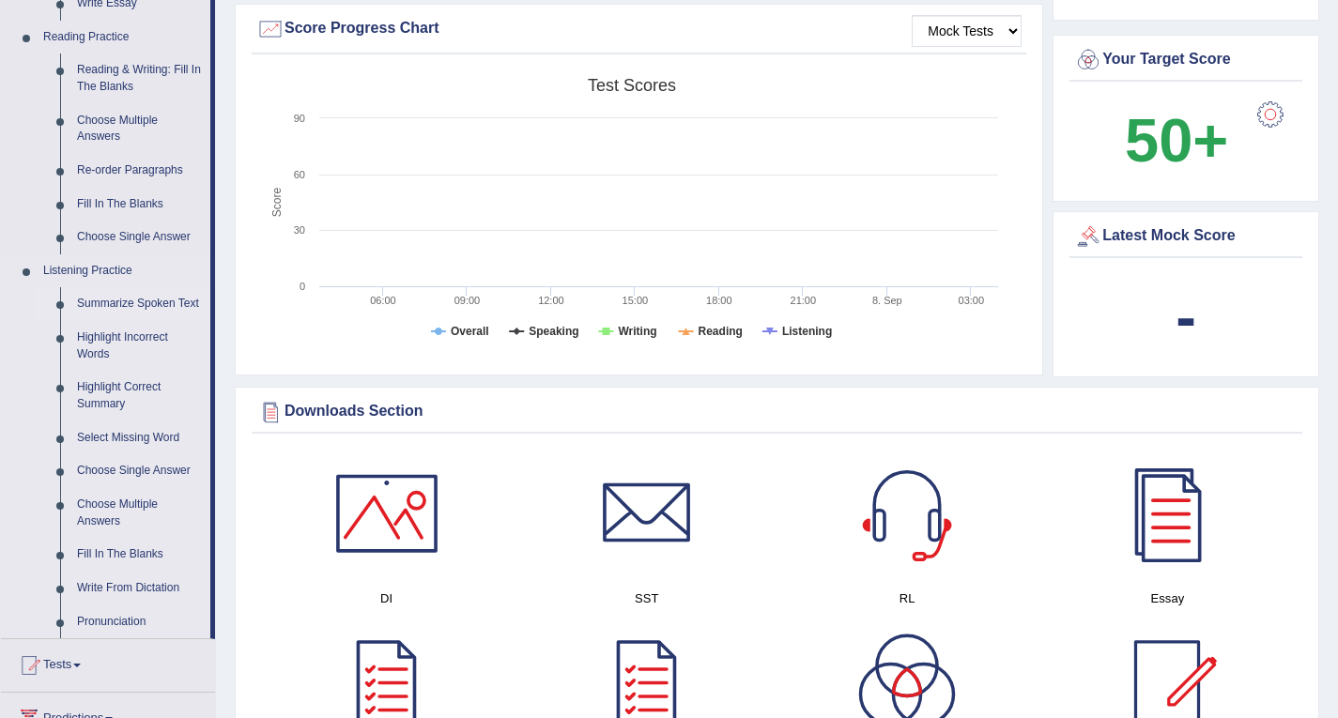
click at [117, 305] on link "Summarize Spoken Text" at bounding box center [140, 304] width 142 height 34
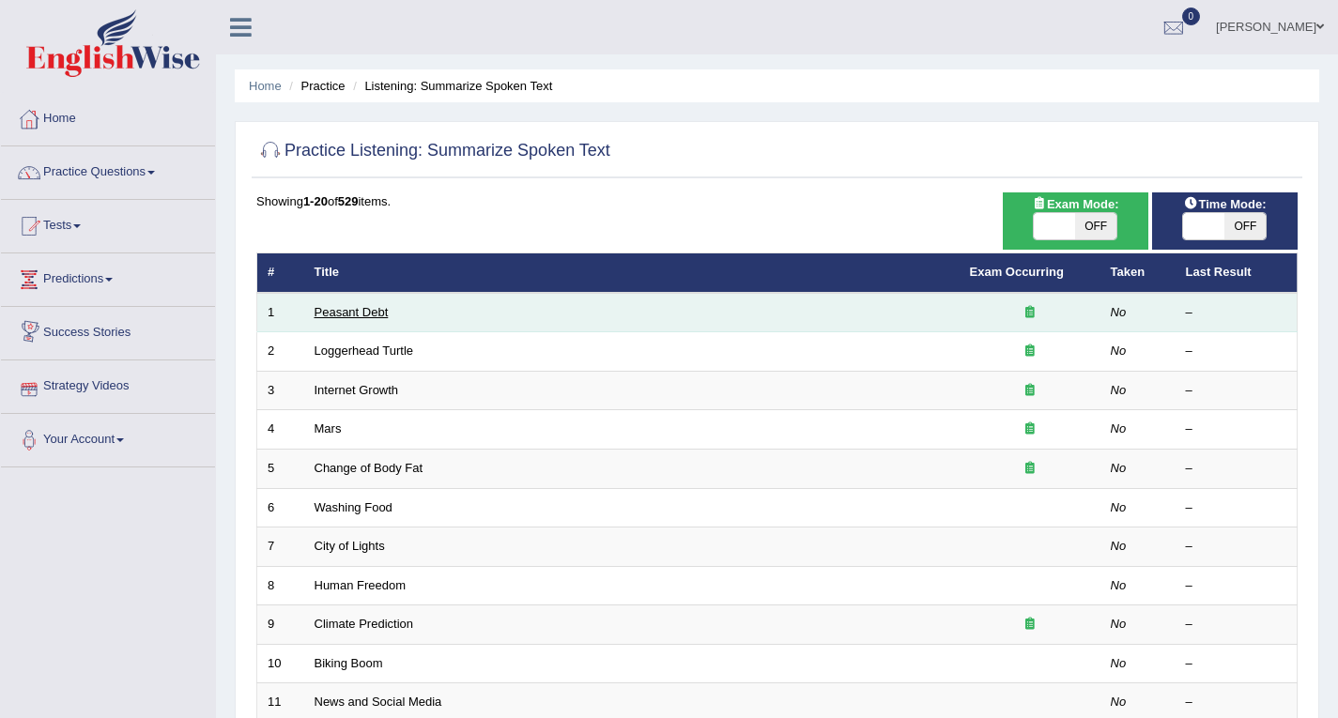
click at [365, 314] on link "Peasant Debt" at bounding box center [351, 312] width 74 height 14
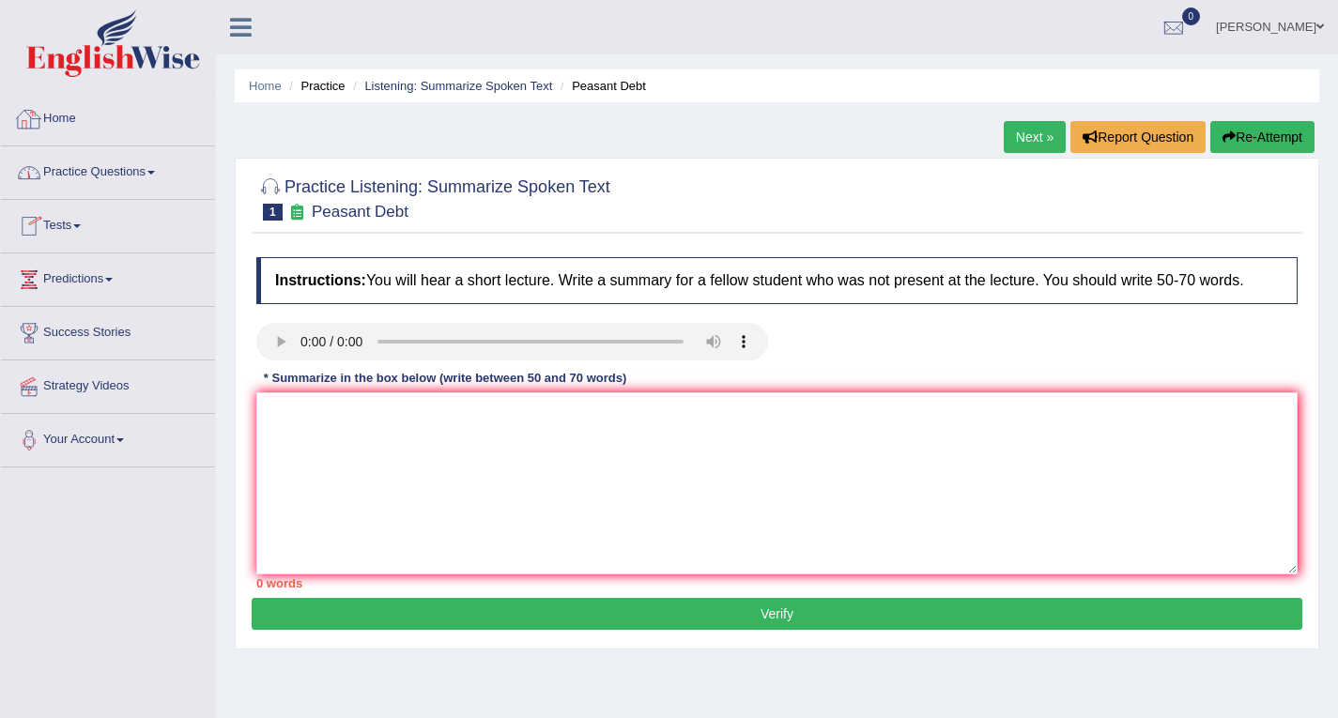
click at [84, 124] on link "Home" at bounding box center [108, 116] width 214 height 47
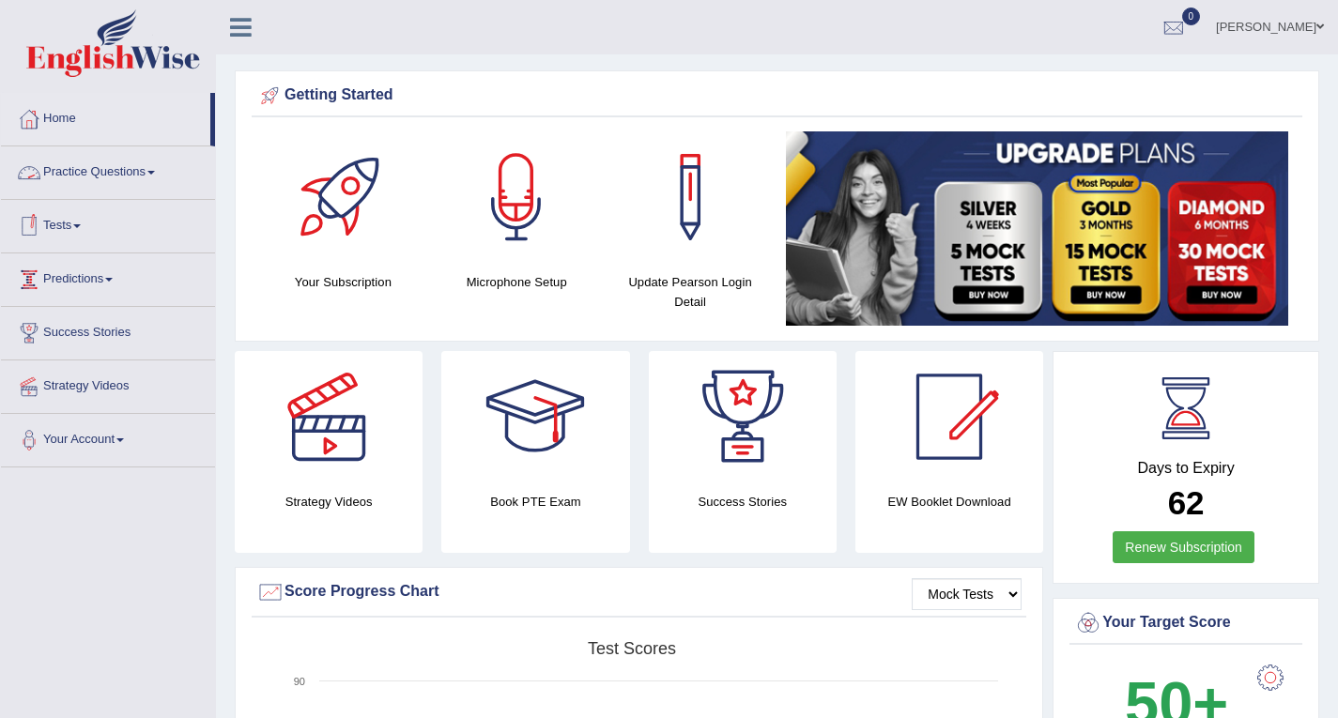
click at [84, 173] on link "Practice Questions" at bounding box center [108, 169] width 214 height 47
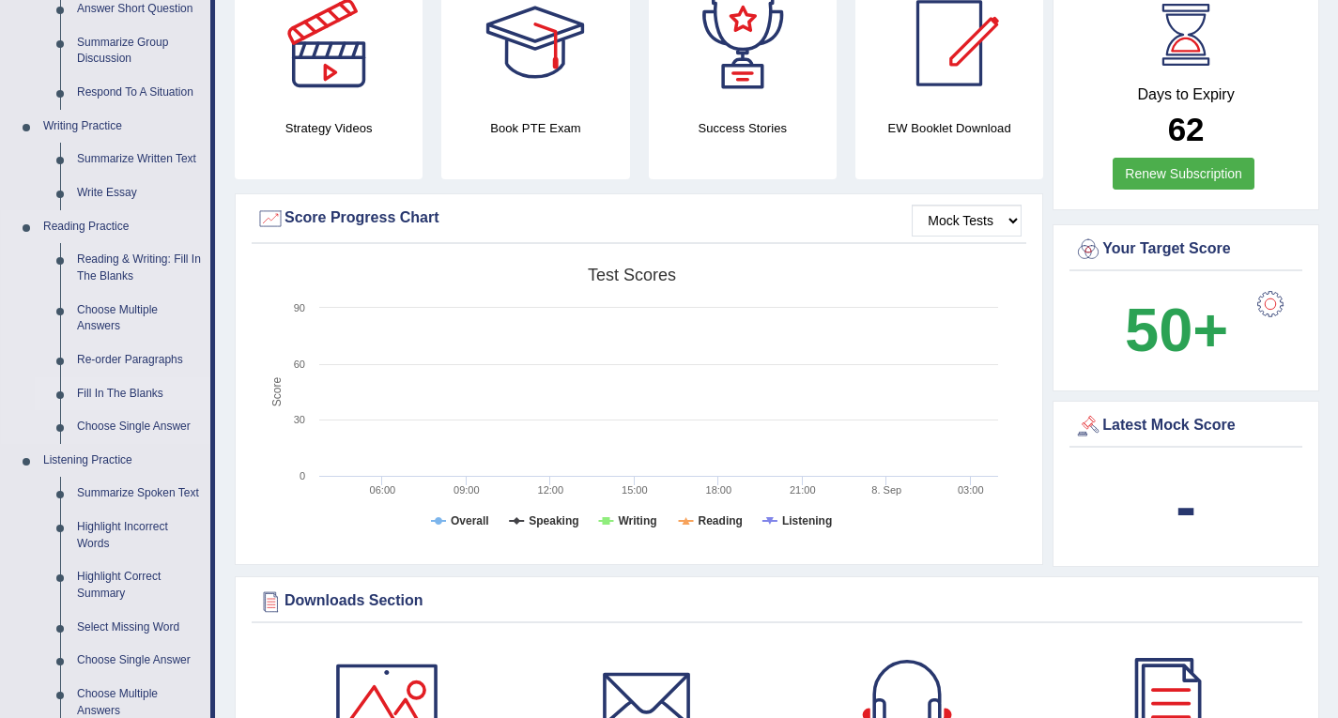
scroll to position [375, 0]
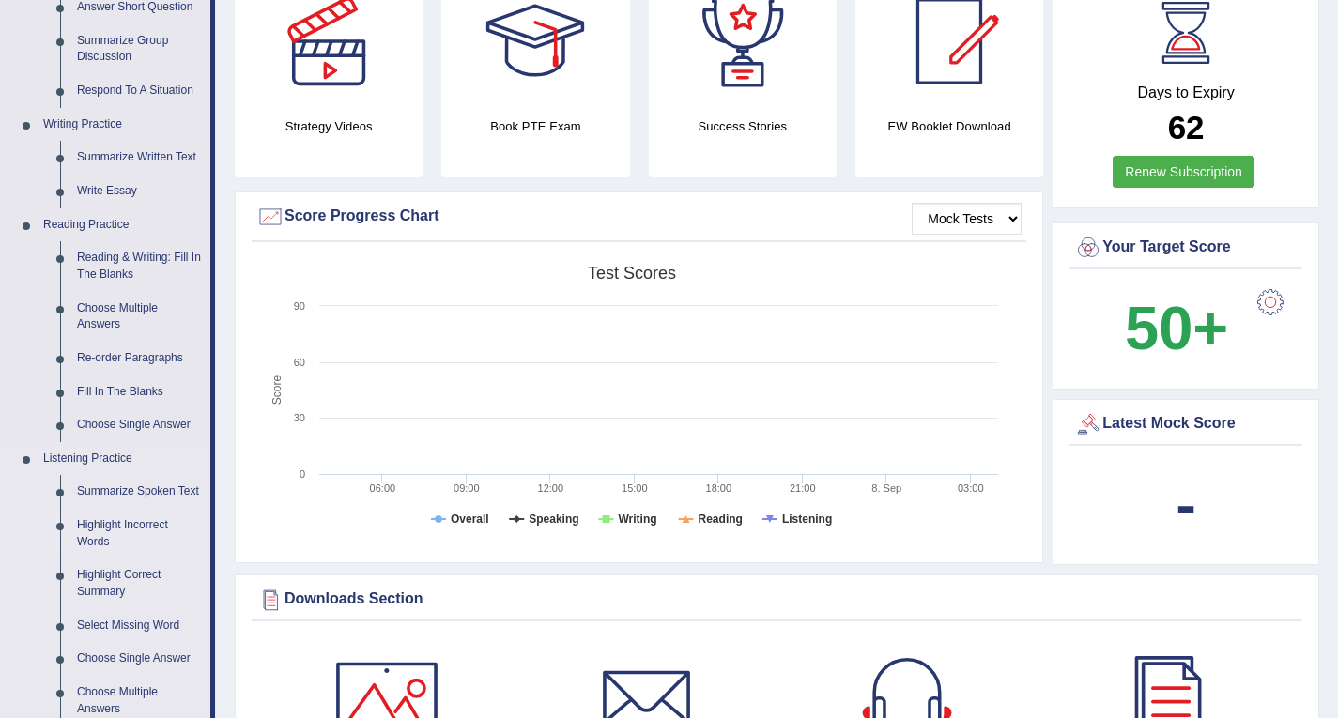
click at [146, 524] on link "Highlight Incorrect Words" at bounding box center [140, 534] width 142 height 50
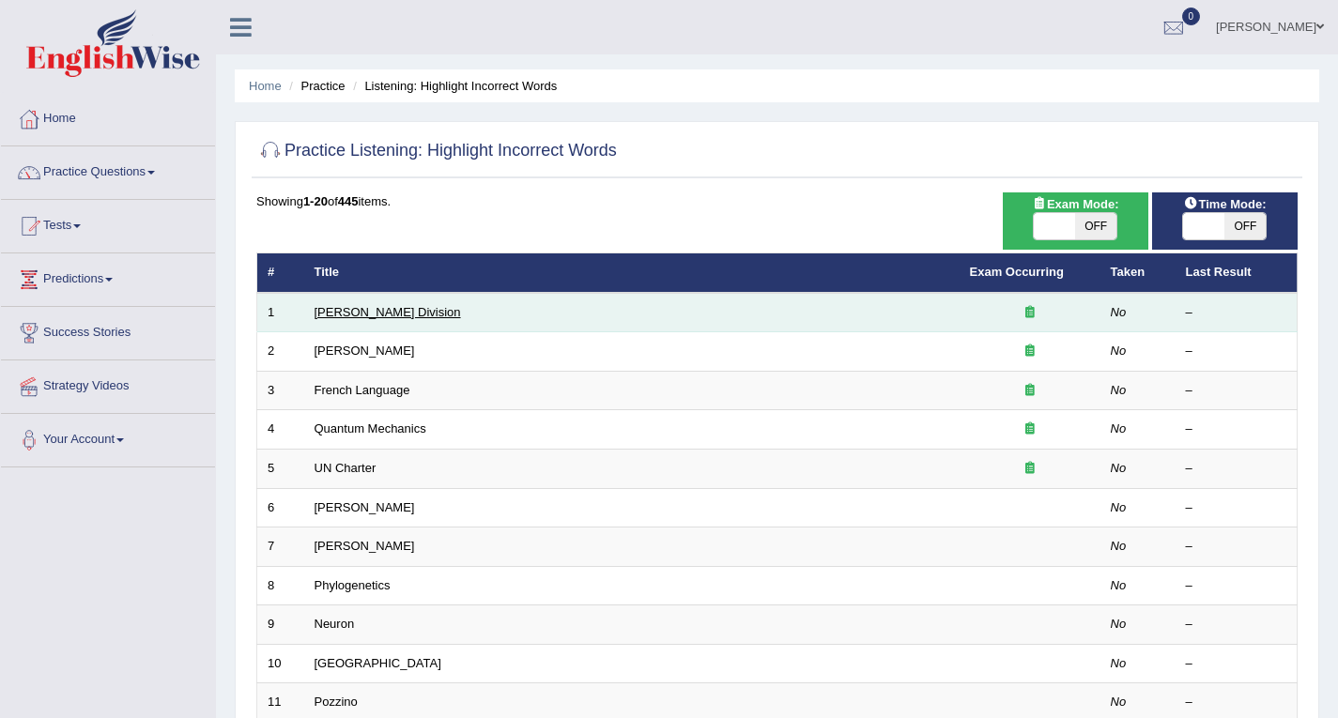
click at [343, 308] on link "Ward Division" at bounding box center [387, 312] width 146 height 14
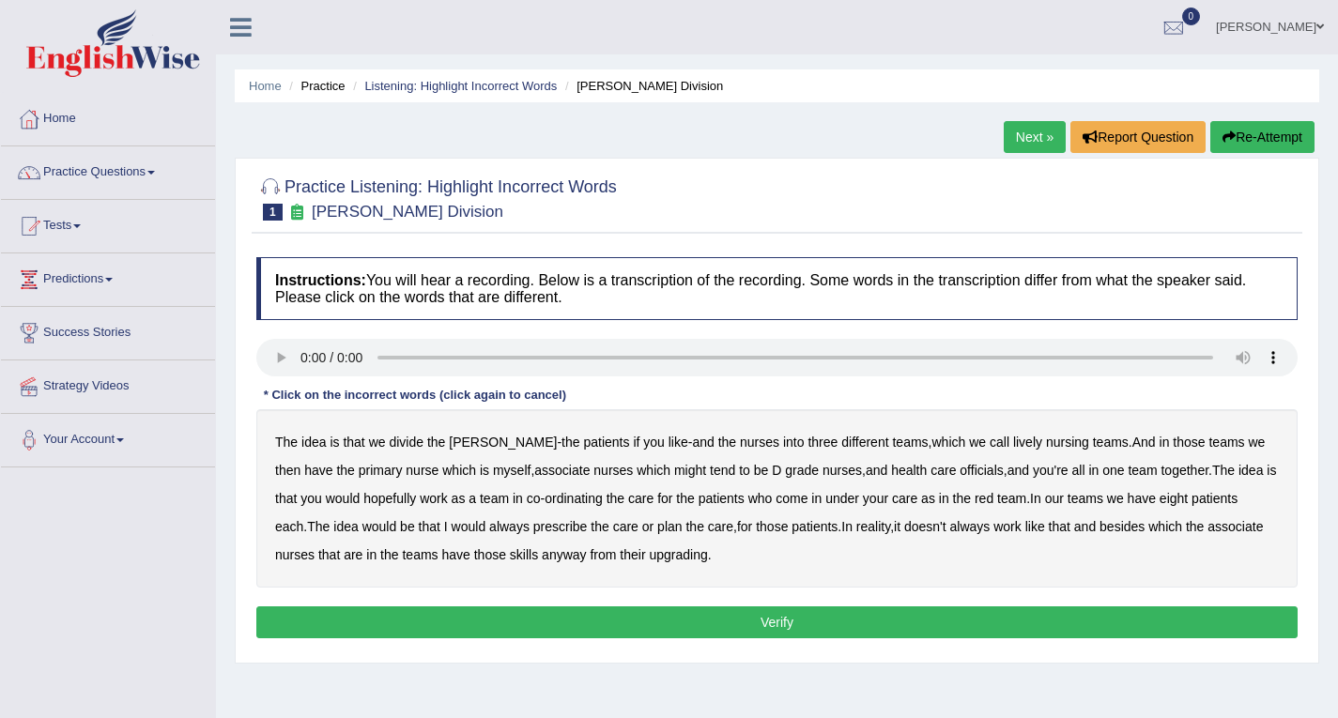
click at [1013, 441] on b "lively" at bounding box center [1027, 442] width 29 height 15
click at [674, 473] on b "might" at bounding box center [690, 470] width 32 height 15
click at [657, 497] on b "for" at bounding box center [664, 498] width 15 height 15
click at [657, 499] on b "for" at bounding box center [664, 498] width 15 height 15
click at [825, 495] on b "under" at bounding box center [842, 498] width 34 height 15
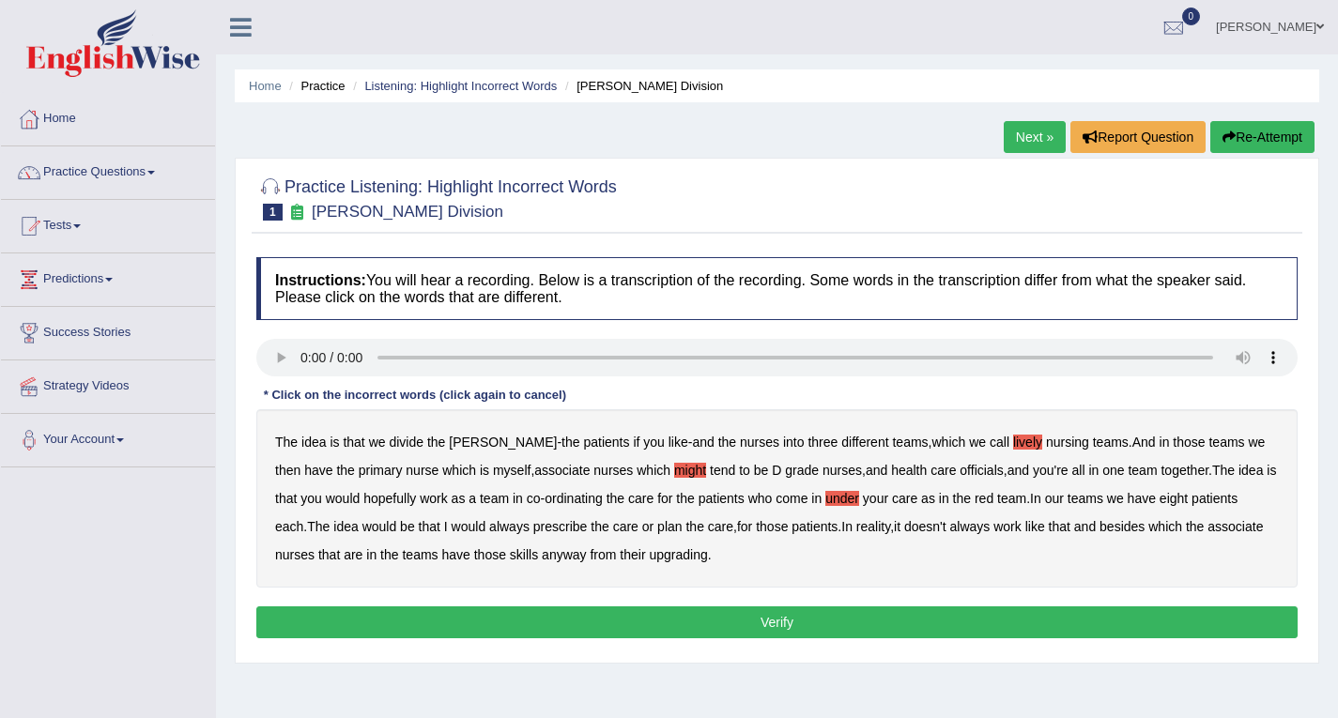
click at [669, 616] on button "Verify" at bounding box center [776, 622] width 1041 height 32
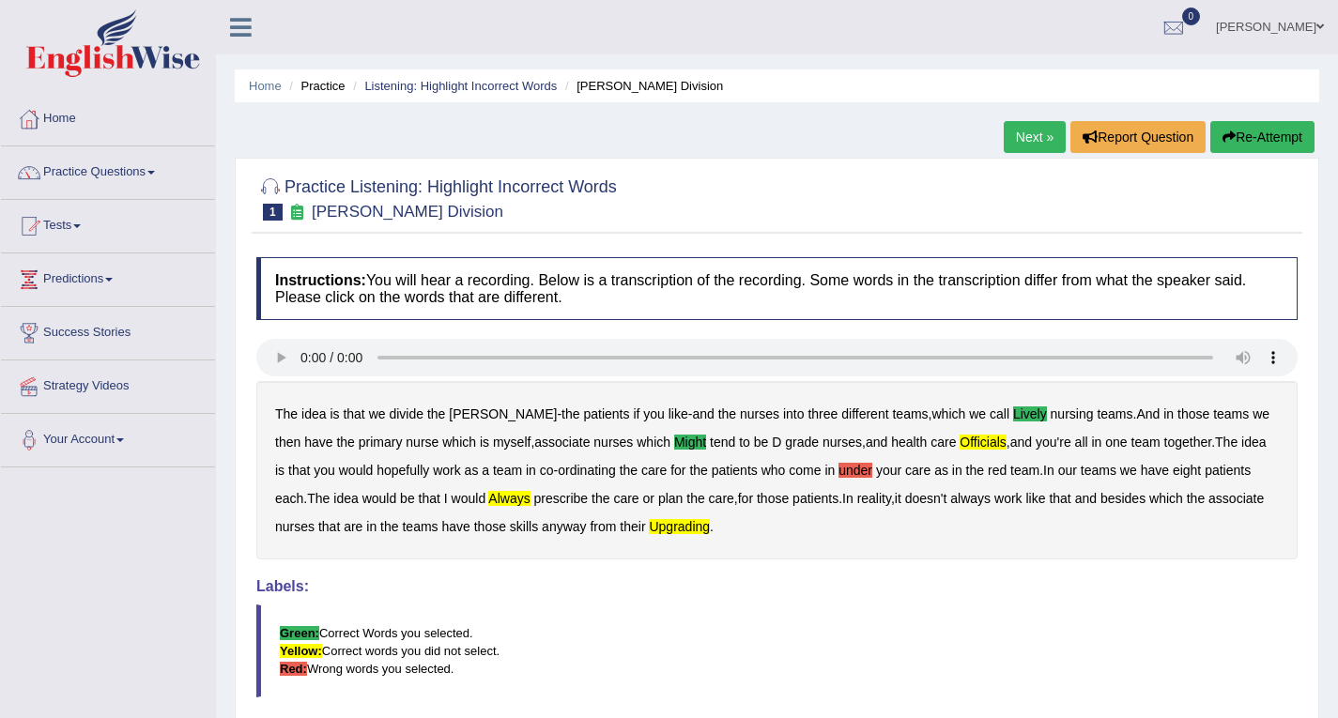
click at [1232, 135] on button "Re-Attempt" at bounding box center [1262, 137] width 104 height 32
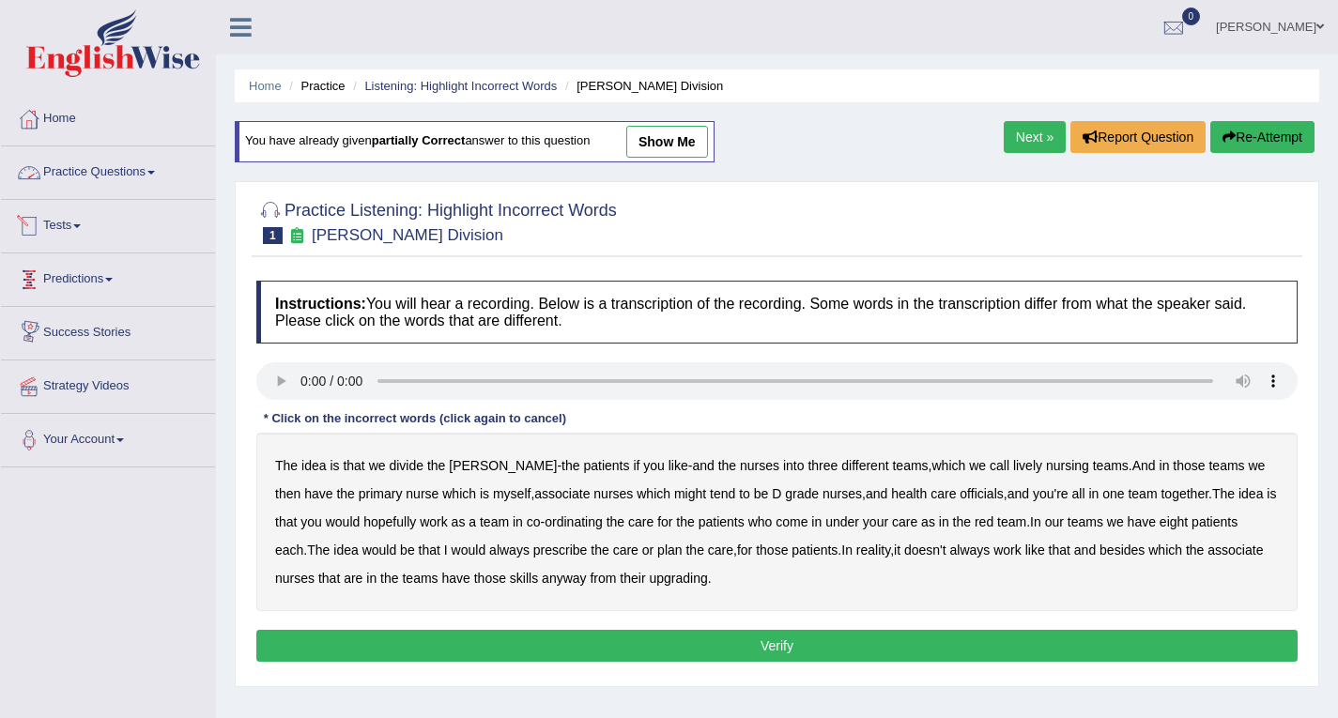
click at [114, 173] on link "Practice Questions" at bounding box center [108, 169] width 214 height 47
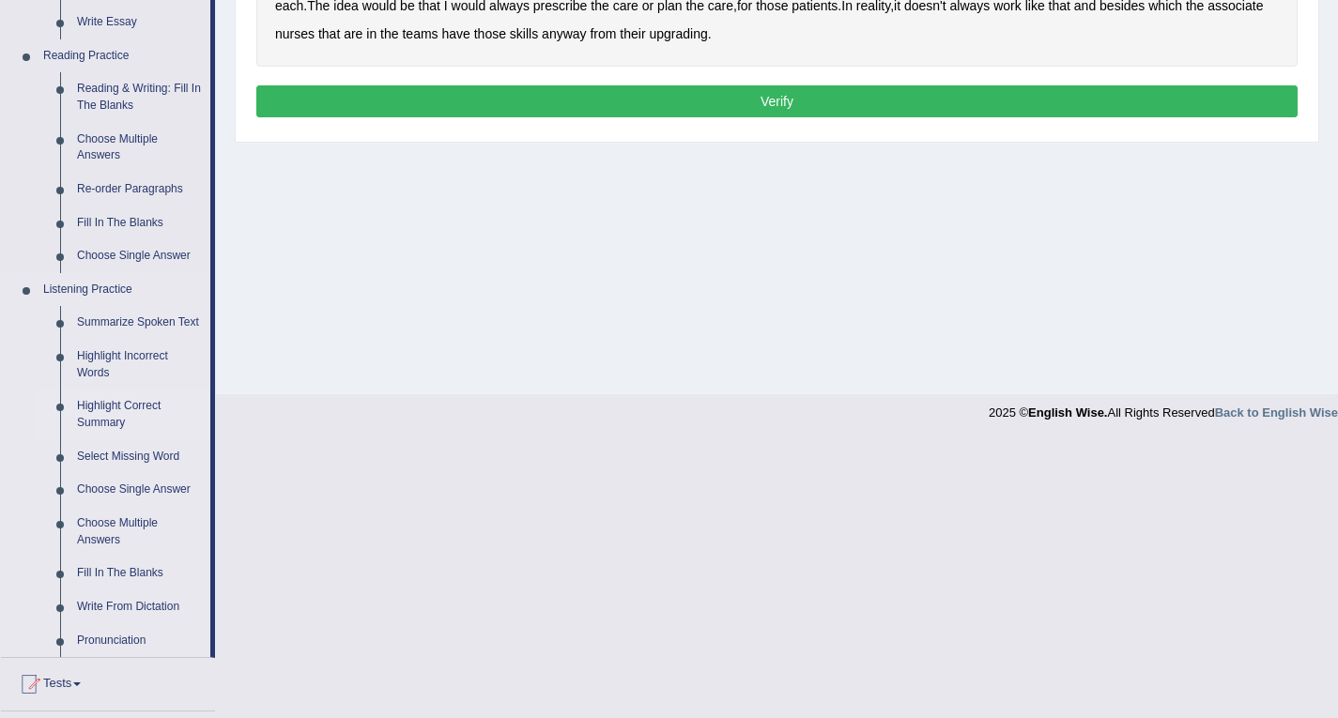
scroll to position [563, 0]
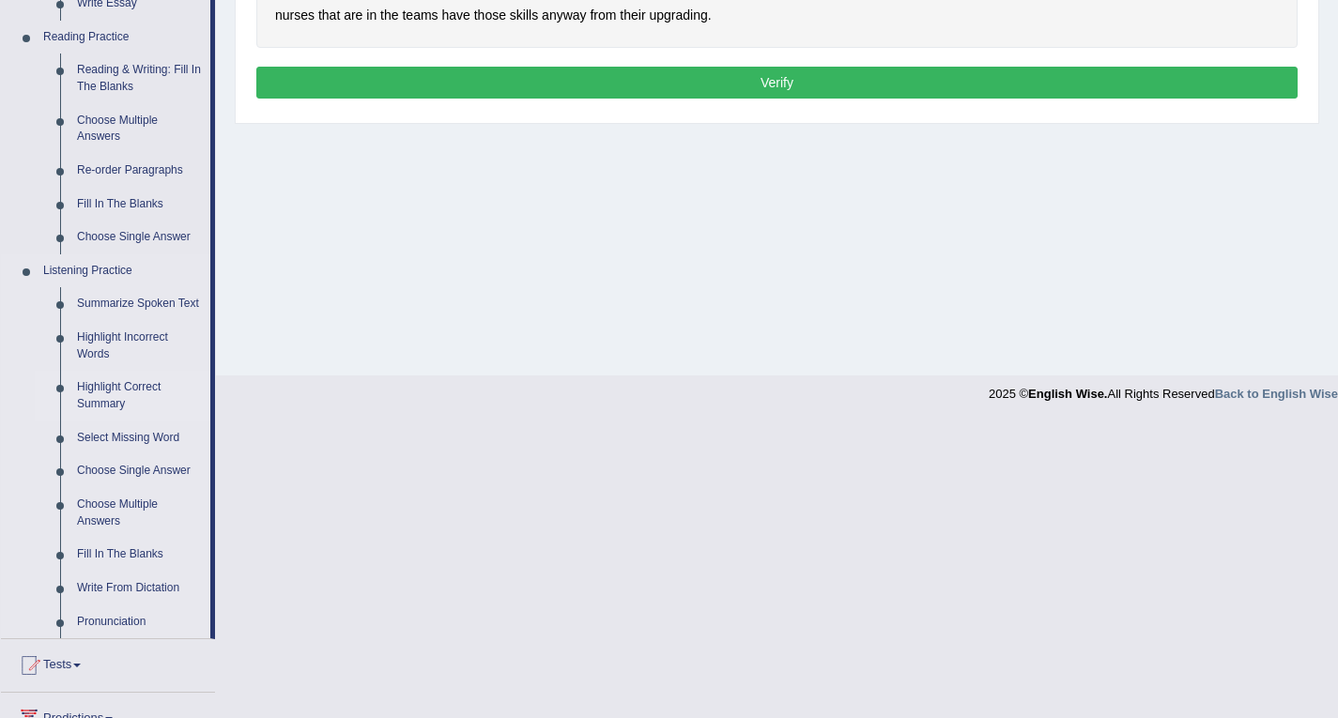
click at [110, 391] on link "Highlight Correct Summary" at bounding box center [140, 396] width 142 height 50
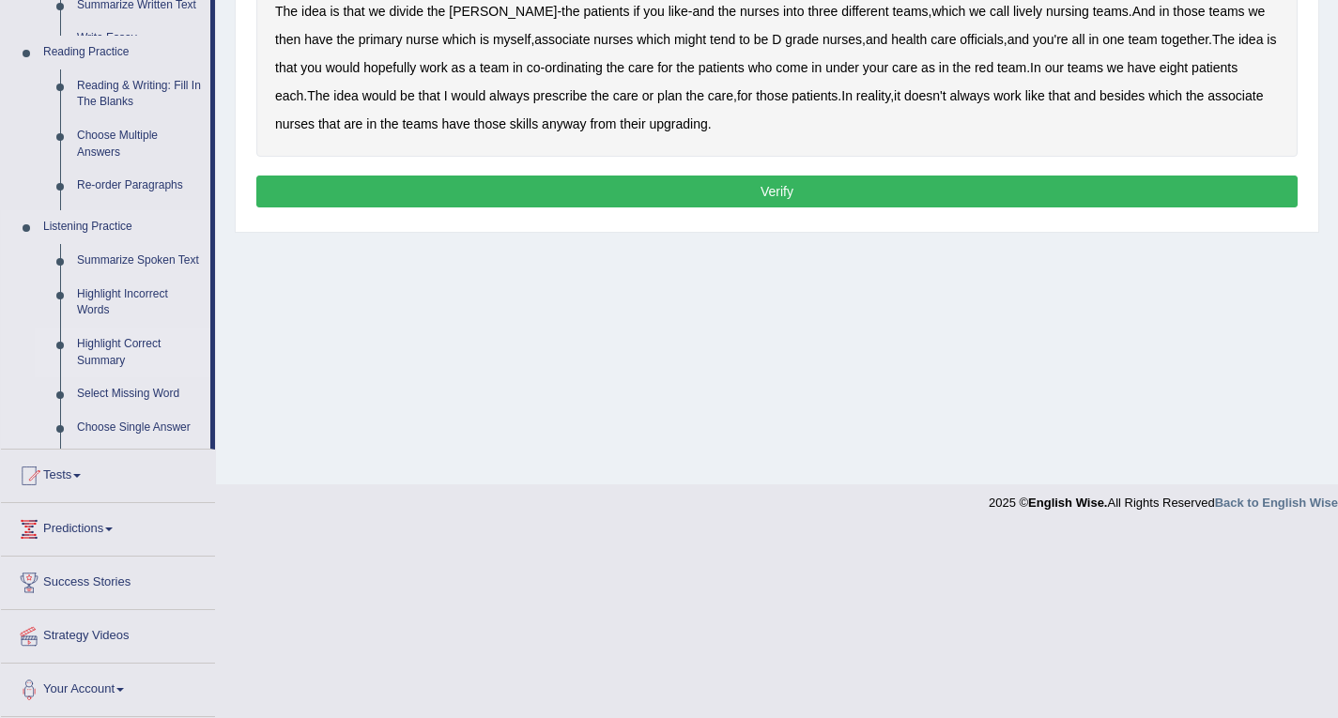
scroll to position [268, 0]
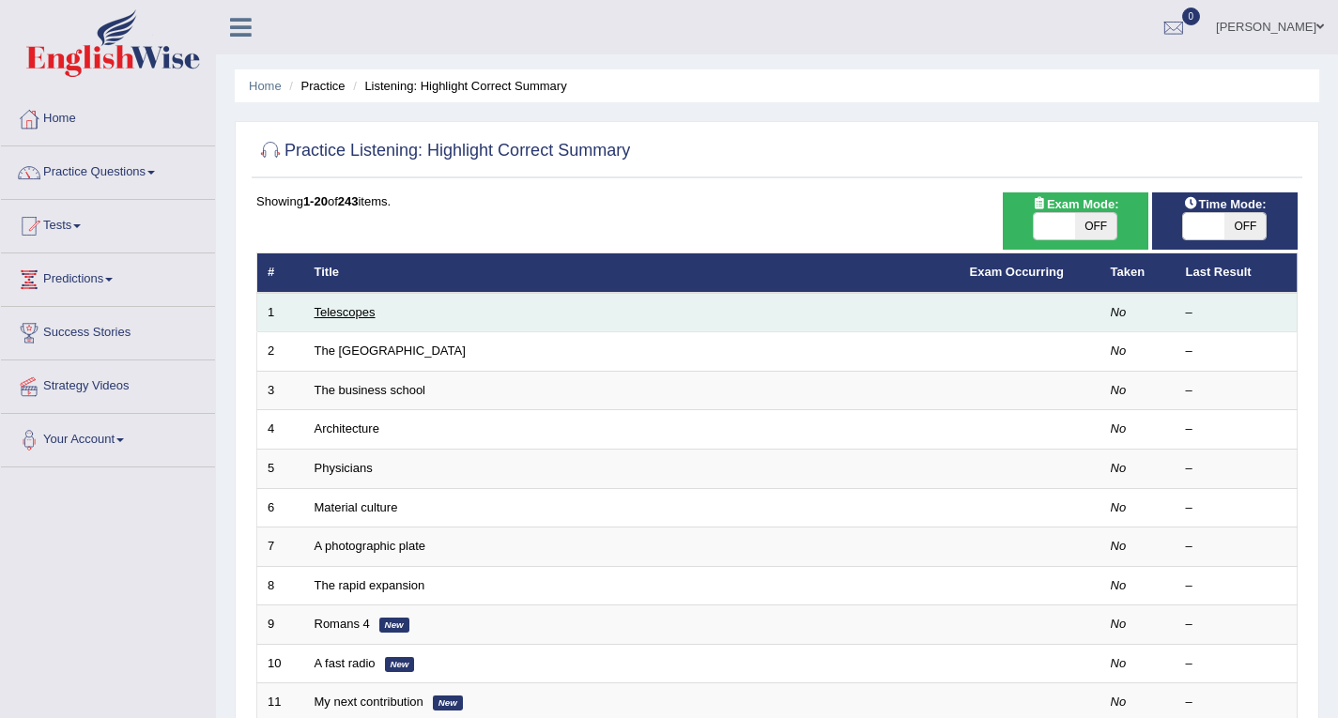
click at [361, 312] on link "Telescopes" at bounding box center [344, 312] width 61 height 14
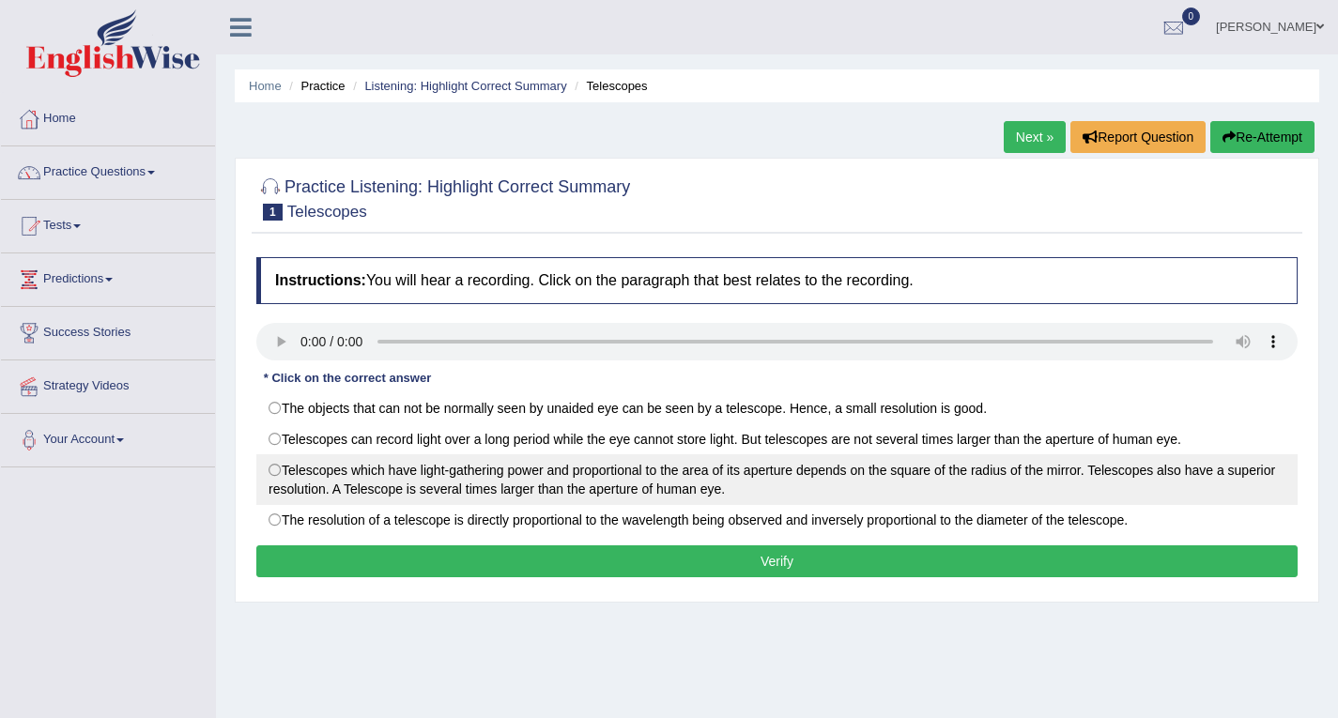
drag, startPoint x: 274, startPoint y: 467, endPoint x: 276, endPoint y: 477, distance: 10.5
click at [274, 467] on label "Telescopes which have light-gathering power and proportional to the area of its…" at bounding box center [776, 479] width 1041 height 51
radio input "true"
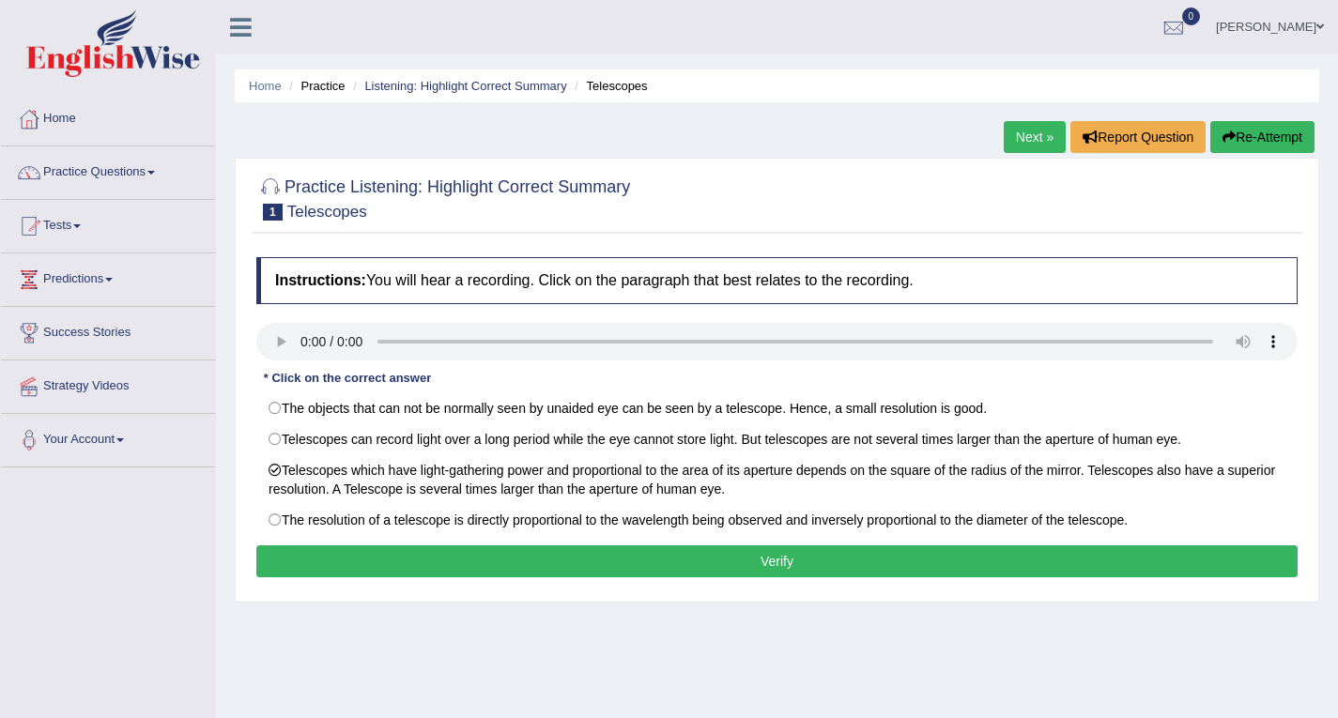
click at [402, 552] on button "Verify" at bounding box center [776, 561] width 1041 height 32
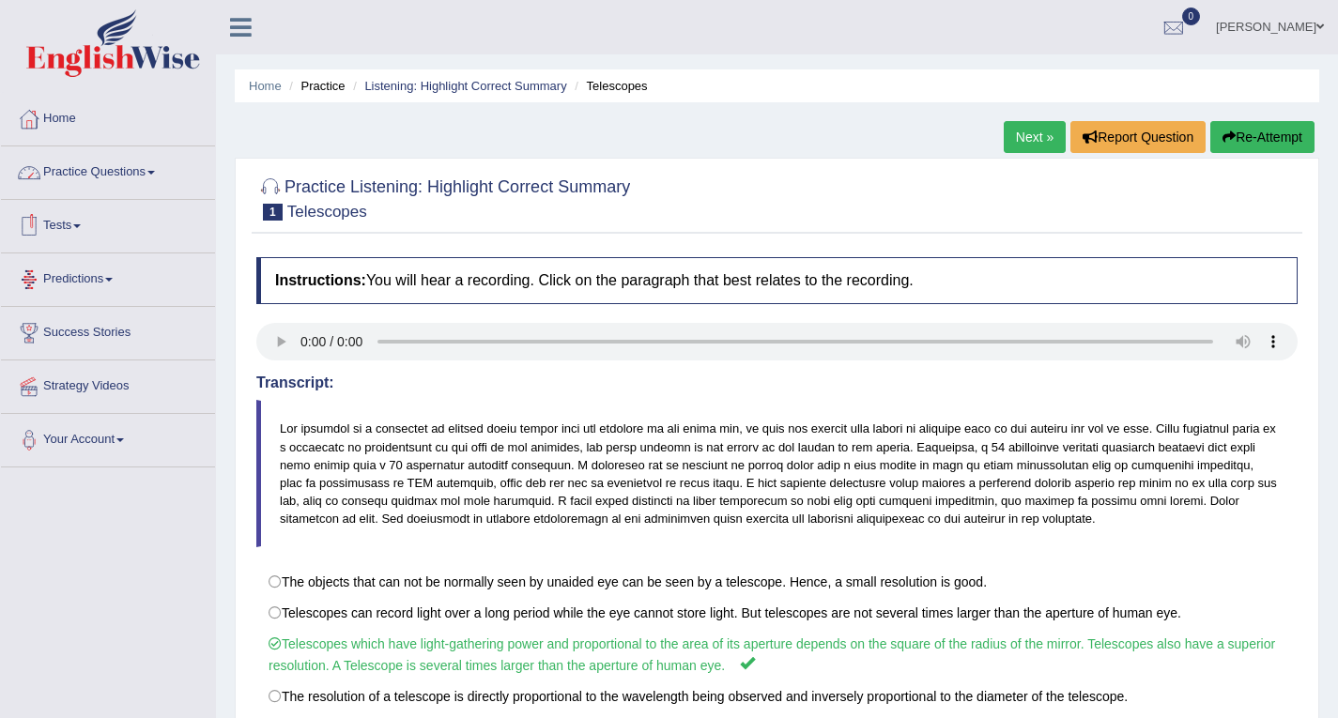
click at [94, 178] on link "Practice Questions" at bounding box center [108, 169] width 214 height 47
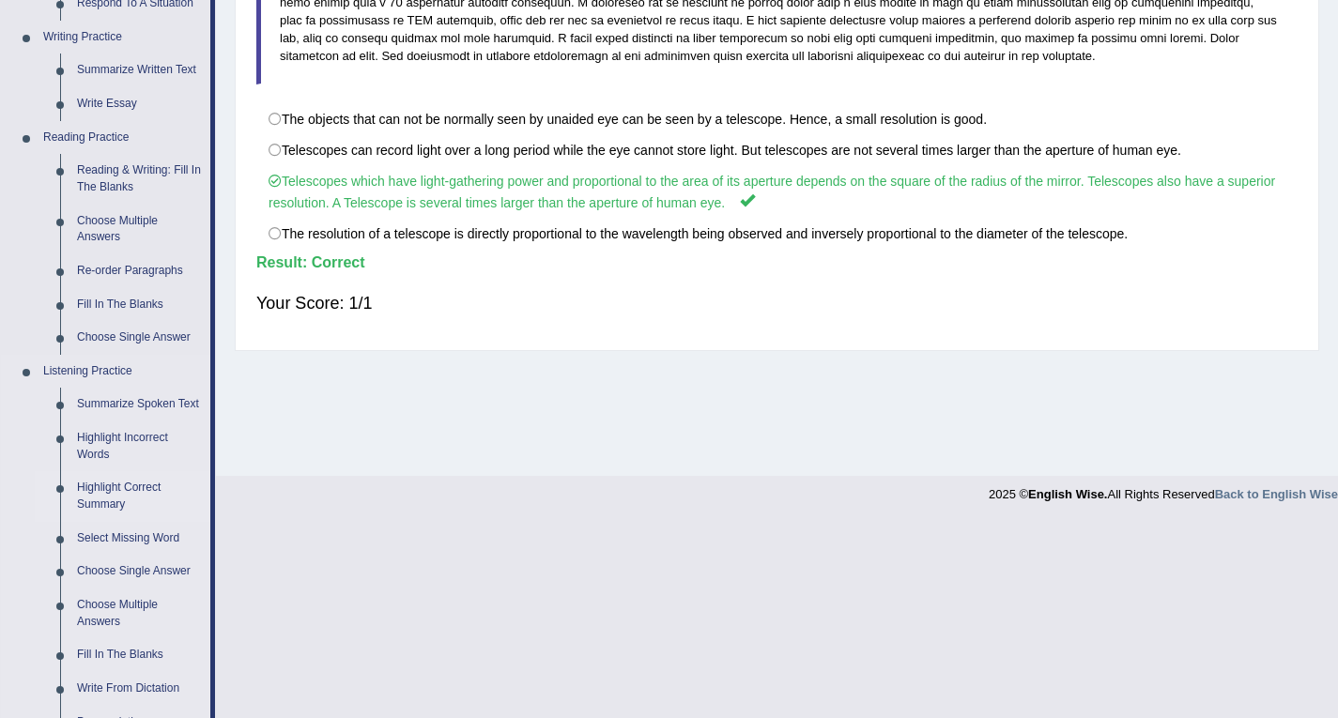
scroll to position [563, 0]
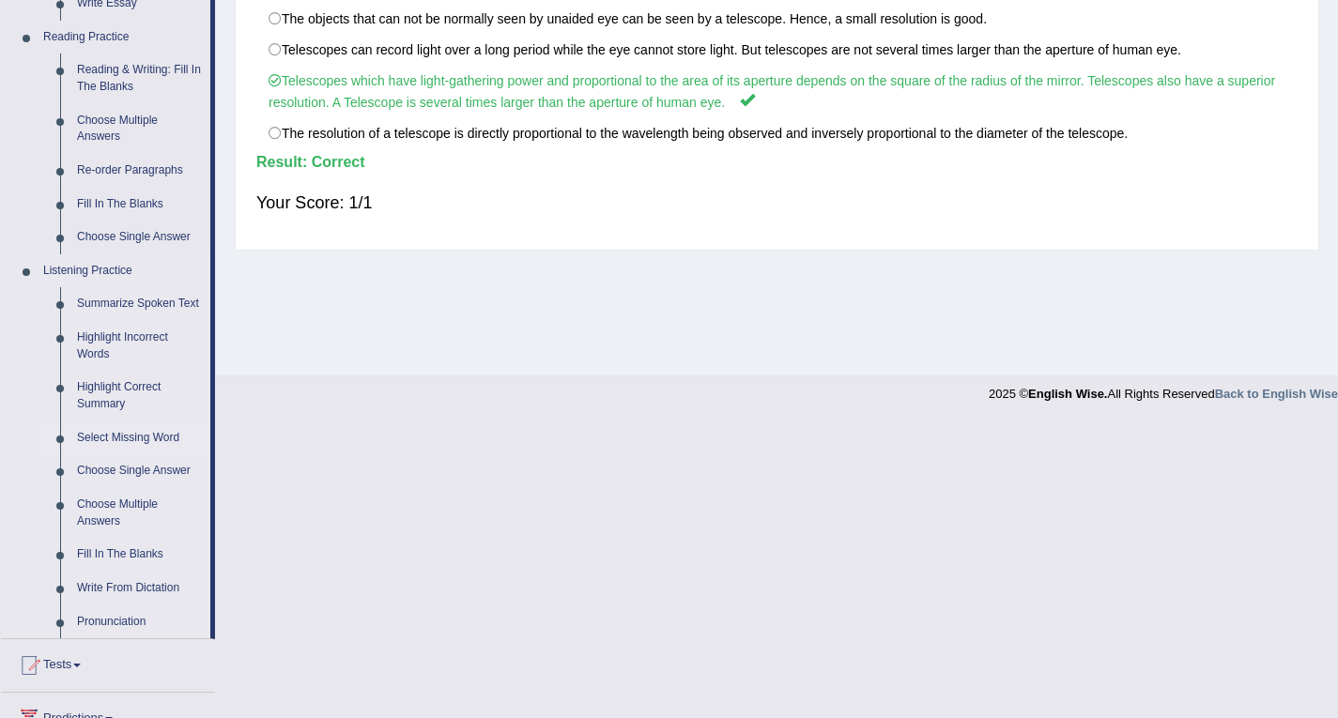
click at [101, 441] on link "Select Missing Word" at bounding box center [140, 438] width 142 height 34
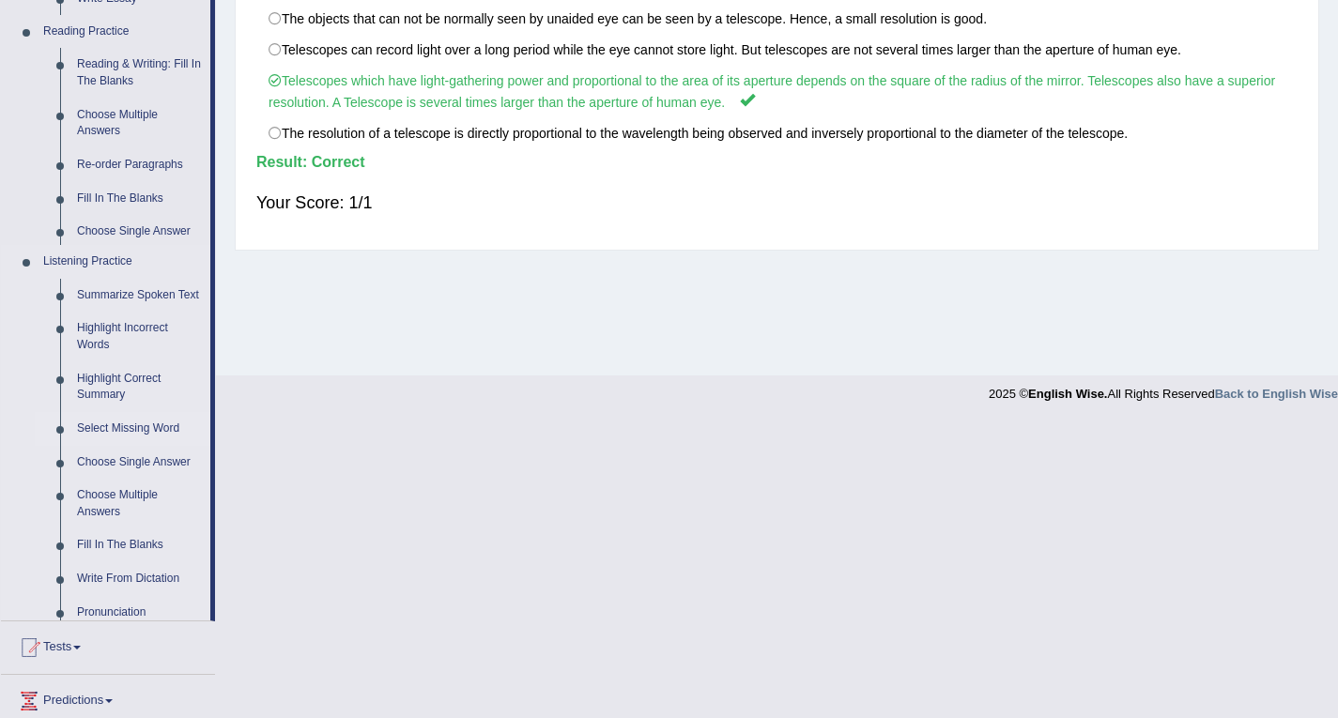
scroll to position [268, 0]
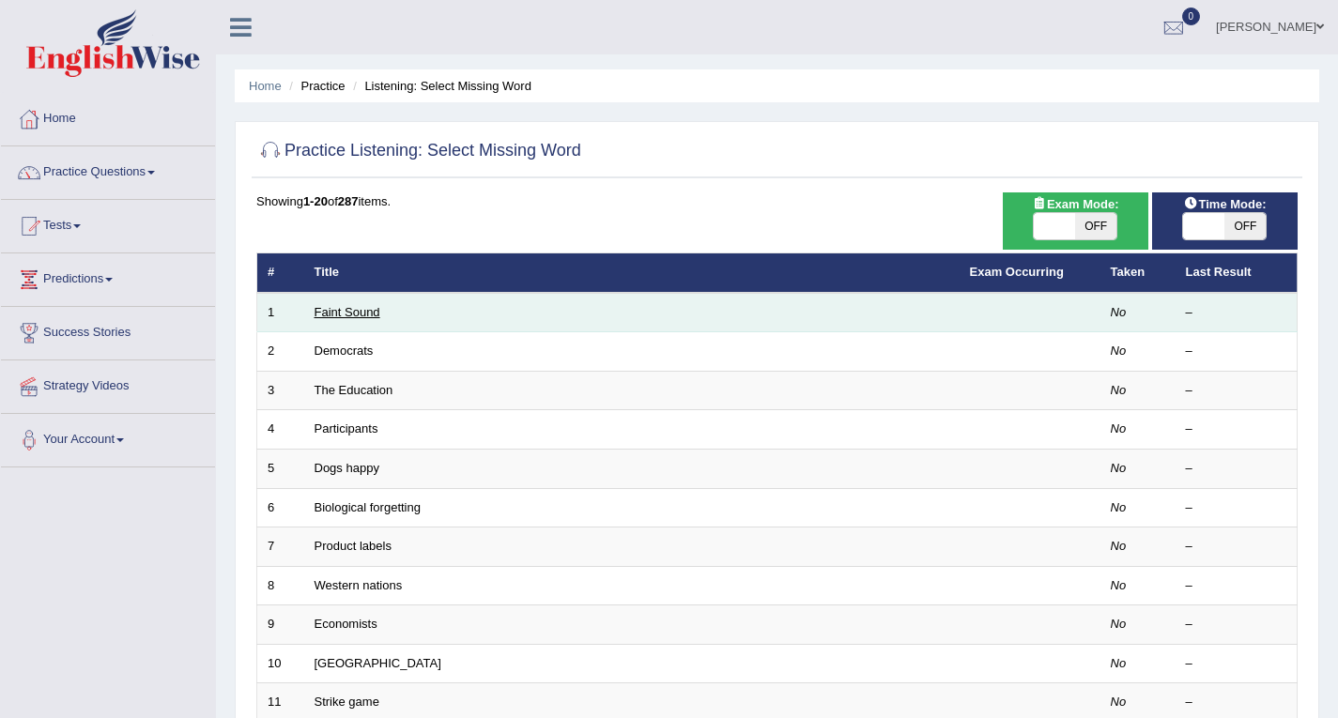
click at [347, 311] on link "Faint Sound" at bounding box center [347, 312] width 66 height 14
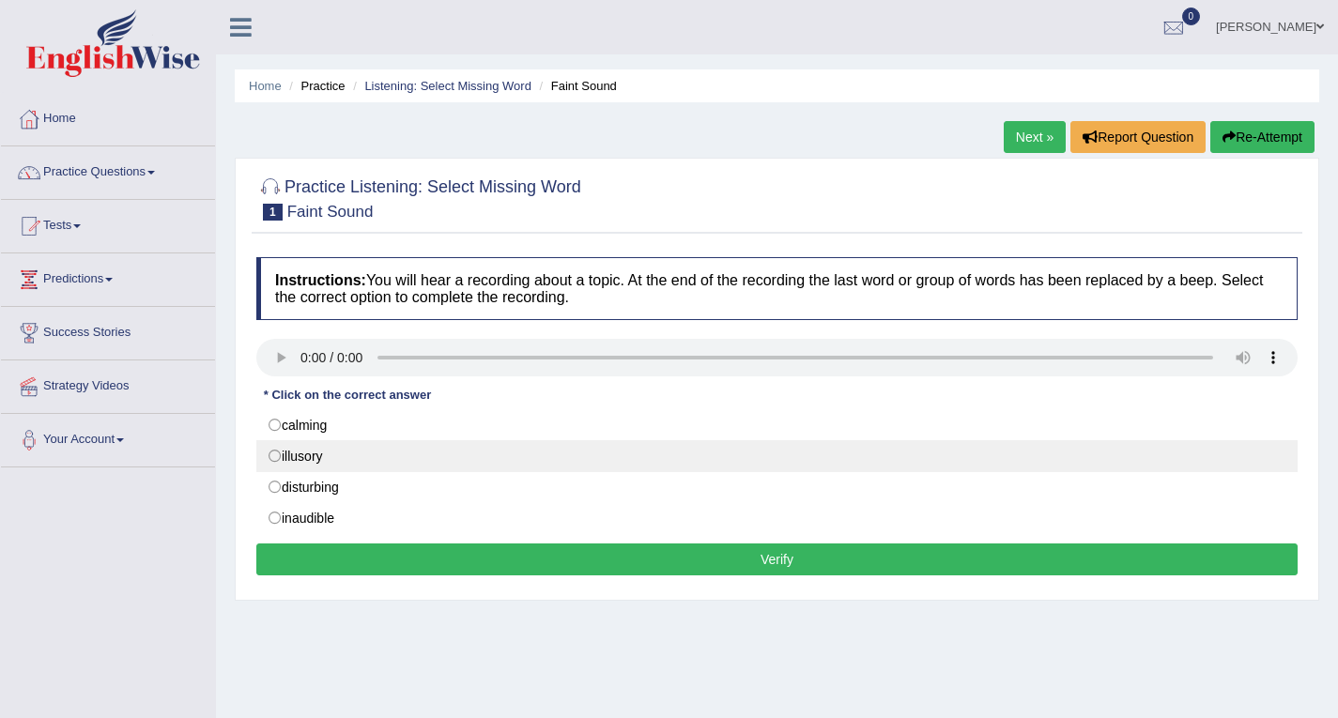
click at [275, 456] on label "illusory" at bounding box center [776, 456] width 1041 height 32
radio input "true"
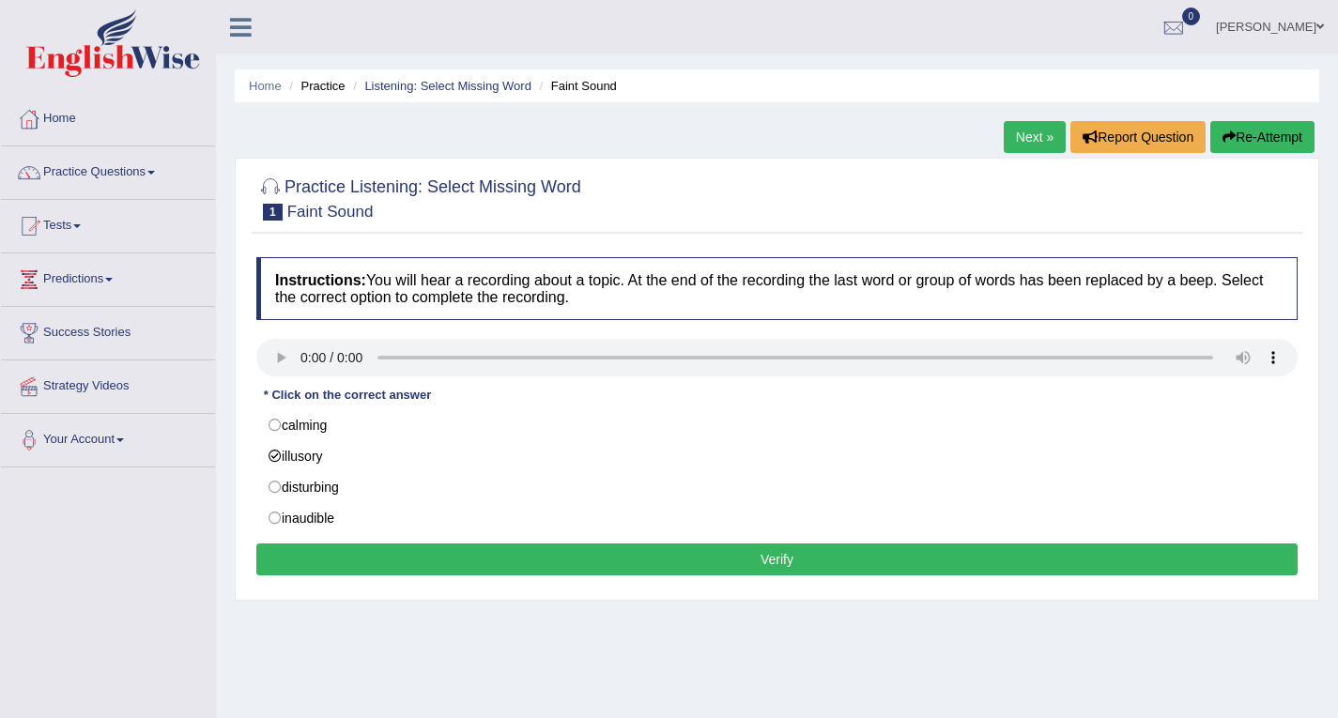
click at [378, 544] on button "Verify" at bounding box center [776, 560] width 1041 height 32
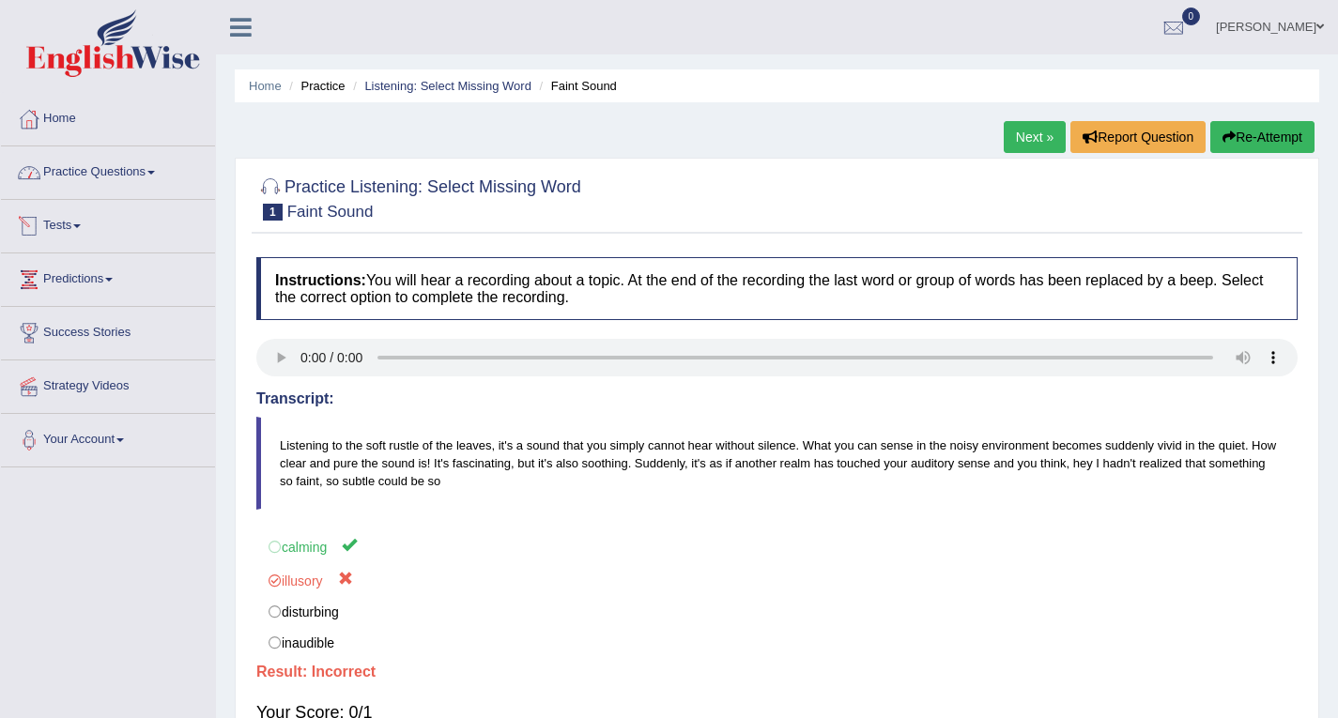
click at [89, 171] on link "Practice Questions" at bounding box center [108, 169] width 214 height 47
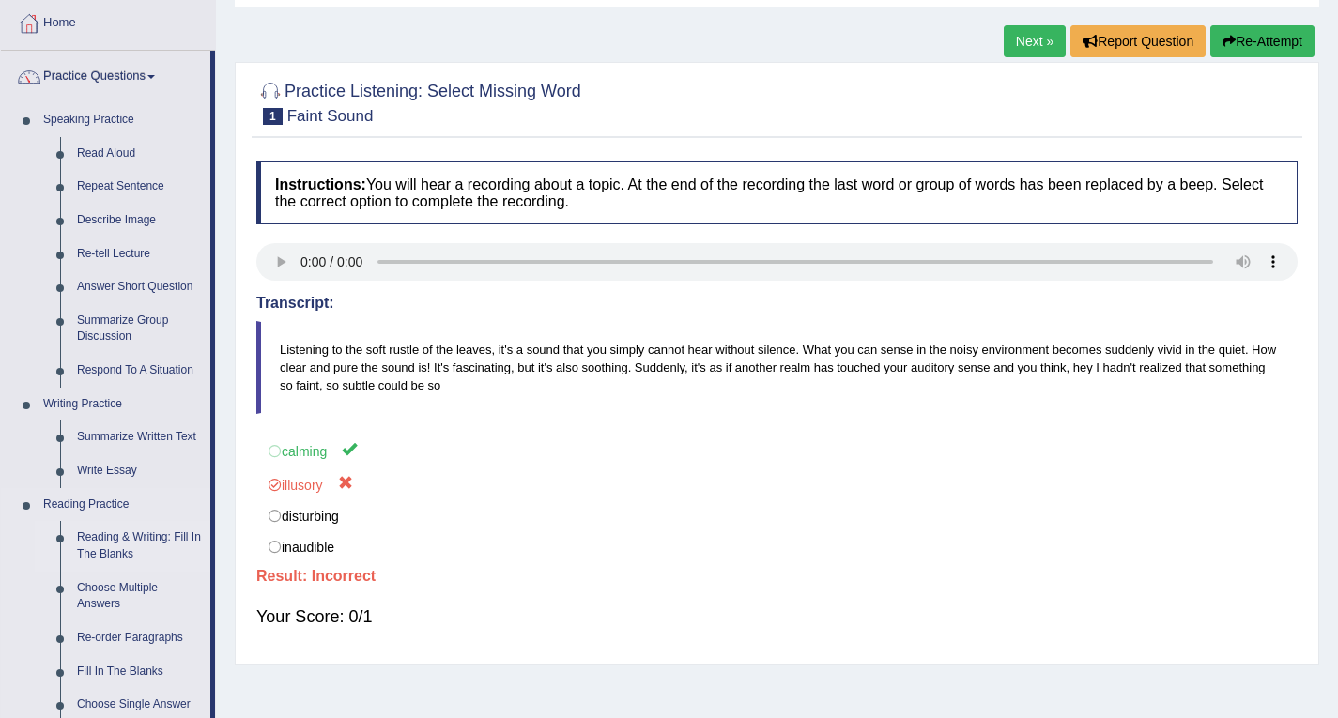
scroll to position [94, 0]
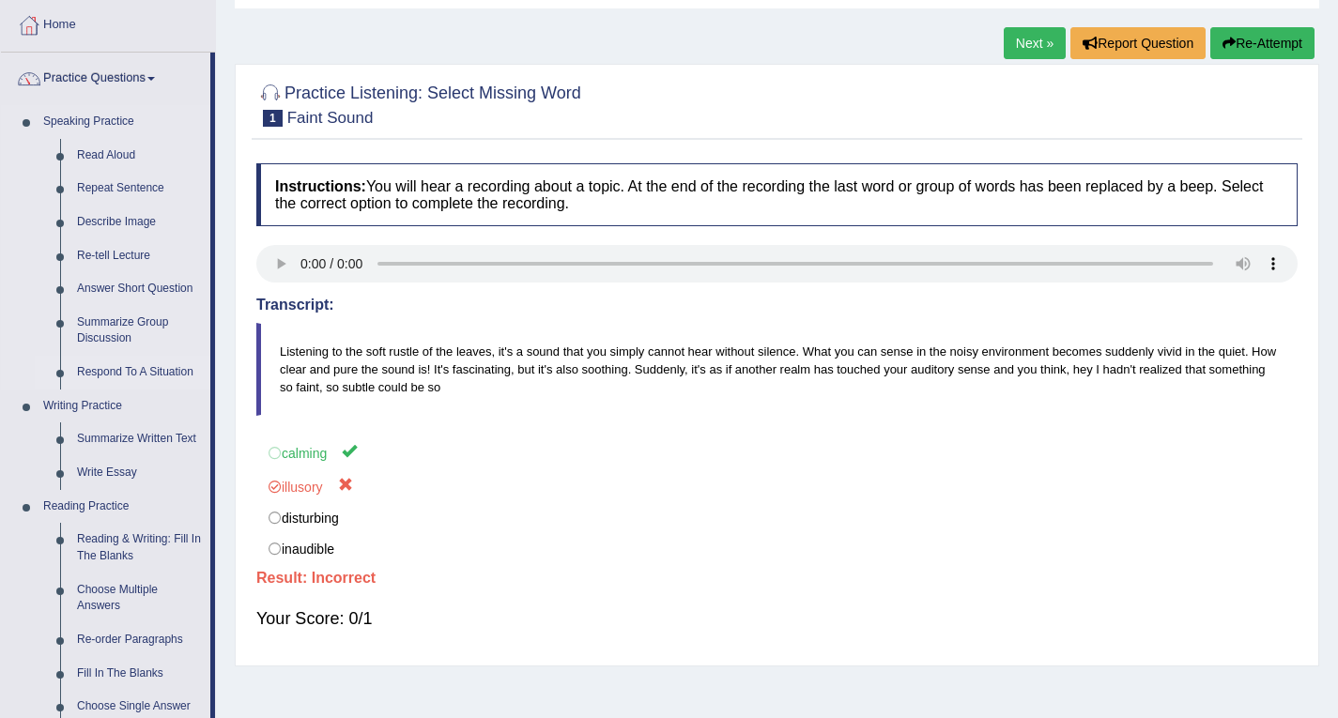
click at [102, 371] on link "Respond To A Situation" at bounding box center [140, 373] width 142 height 34
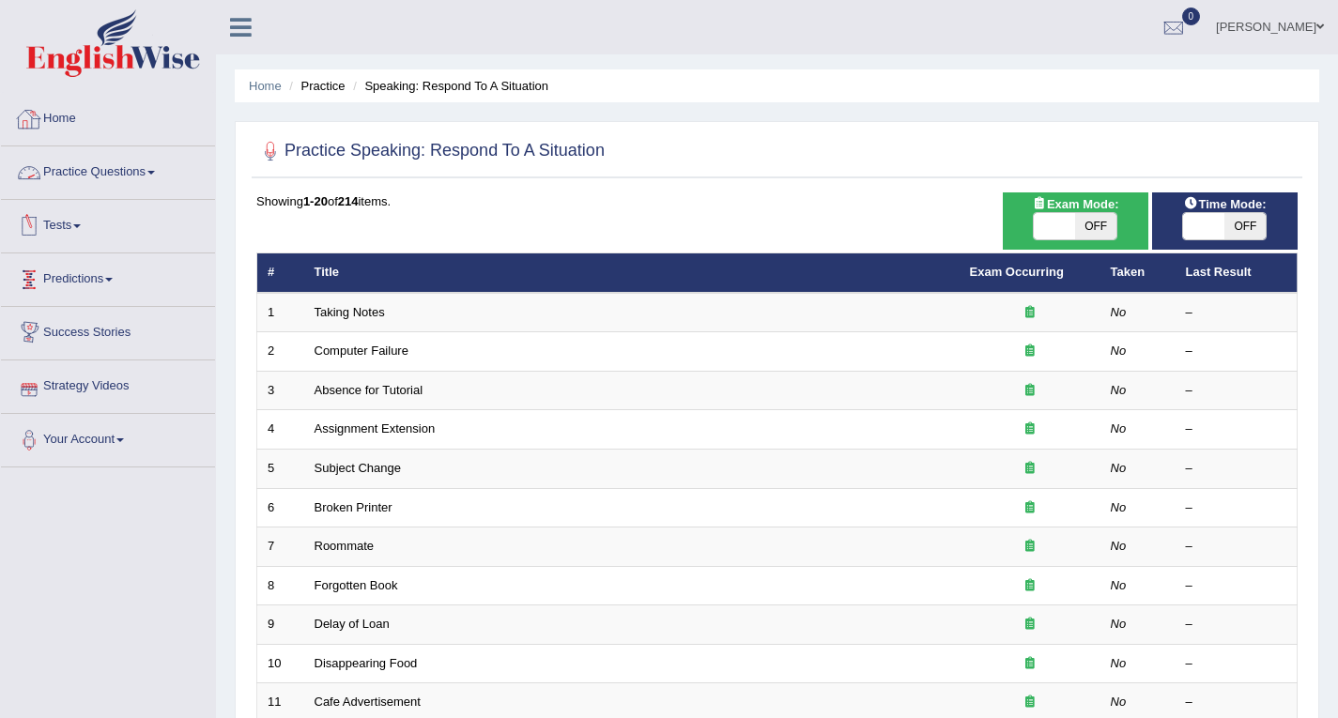
click at [105, 185] on link "Practice Questions" at bounding box center [108, 169] width 214 height 47
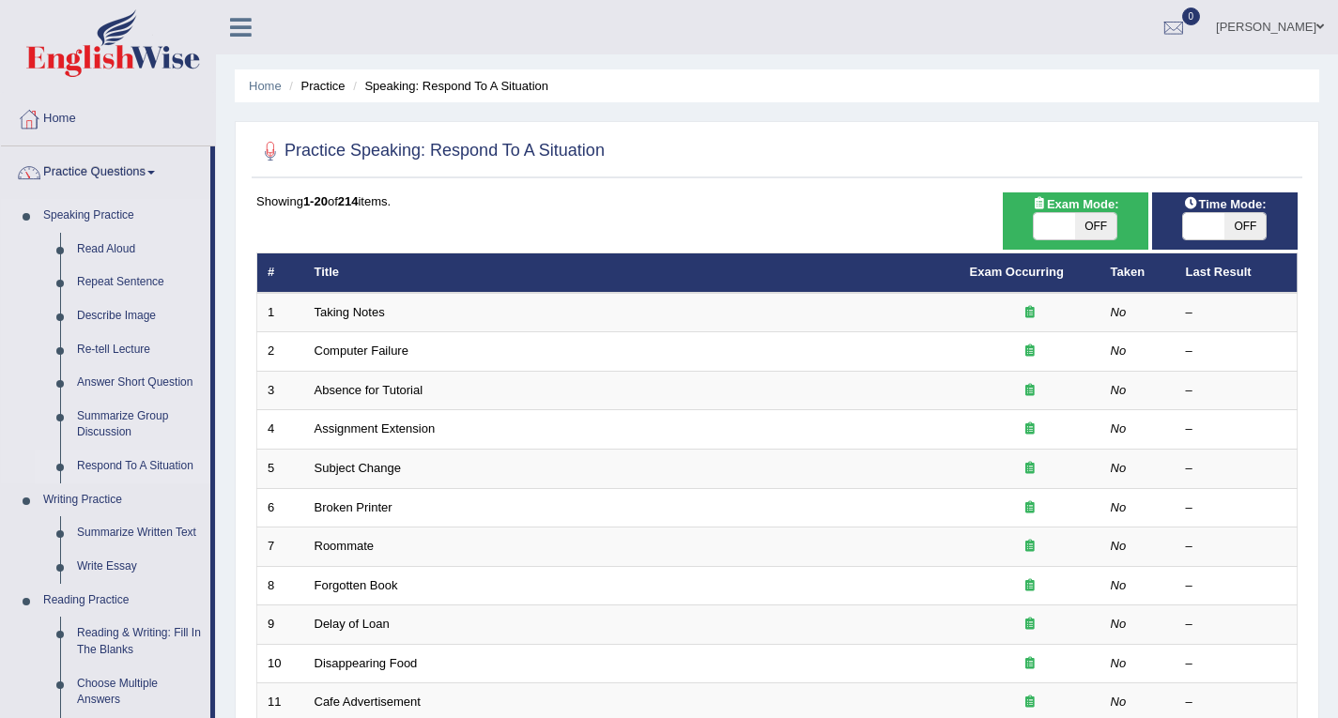
click at [127, 470] on link "Respond To A Situation" at bounding box center [140, 467] width 142 height 34
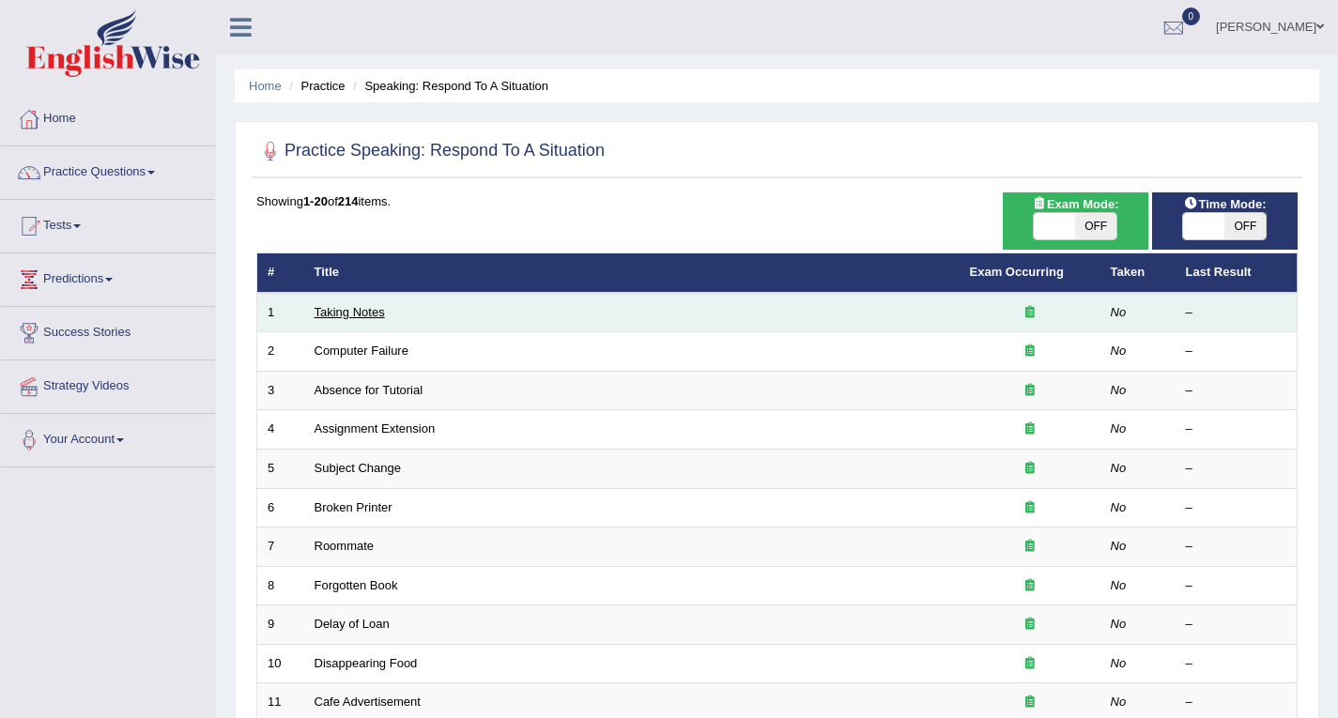
click at [344, 318] on link "Taking Notes" at bounding box center [349, 312] width 70 height 14
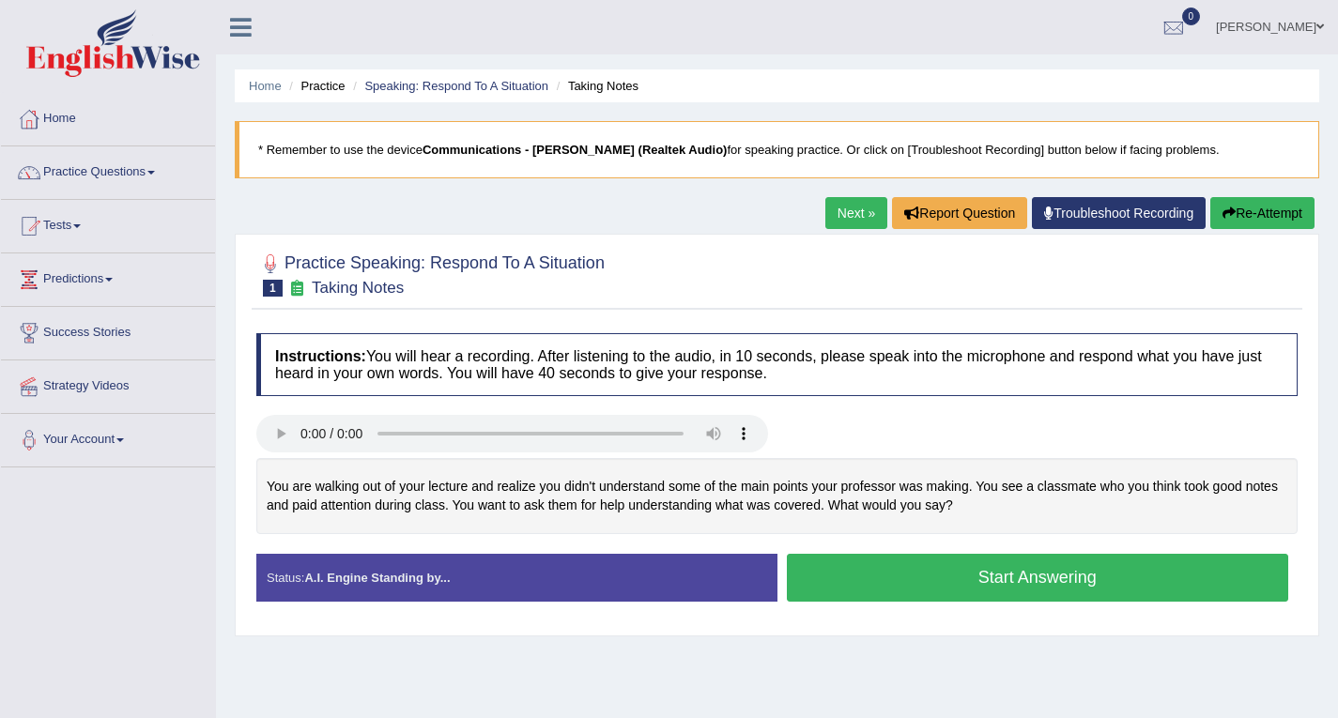
click at [857, 560] on button "Start Answering" at bounding box center [1038, 578] width 502 height 48
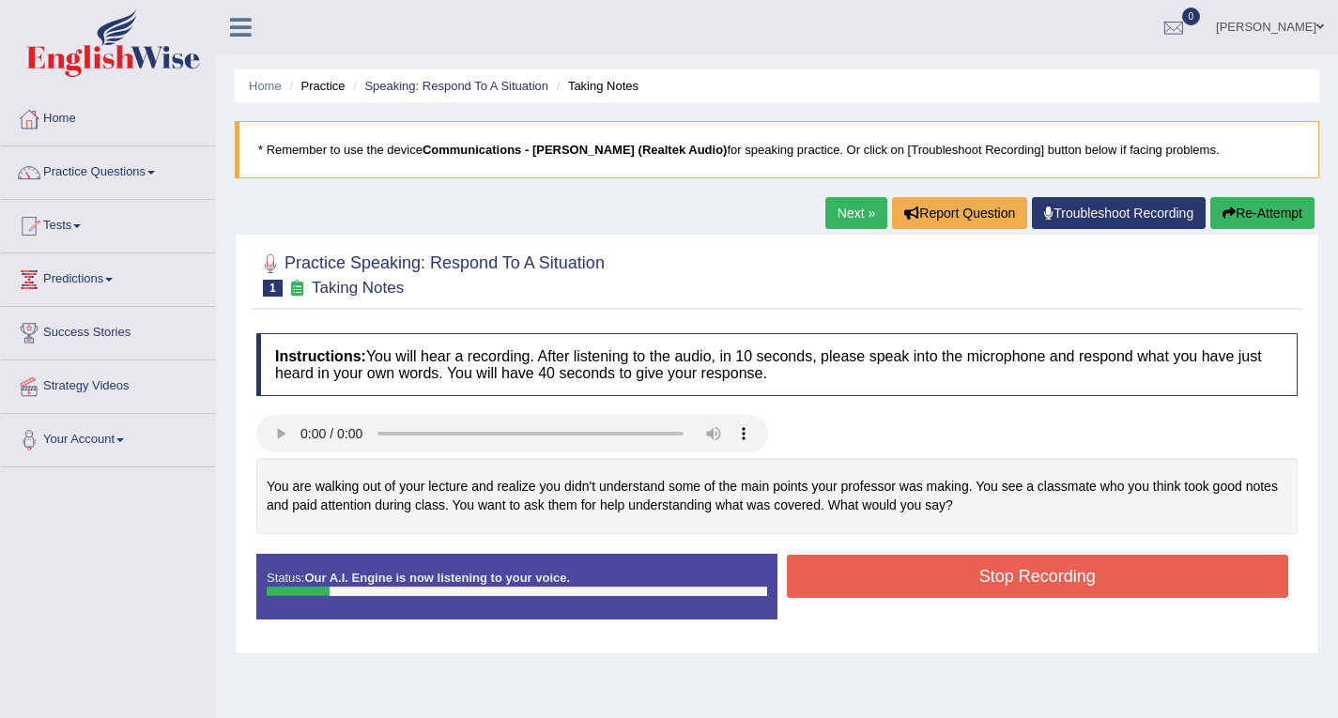
click at [951, 580] on button "Stop Recording" at bounding box center [1038, 576] width 502 height 43
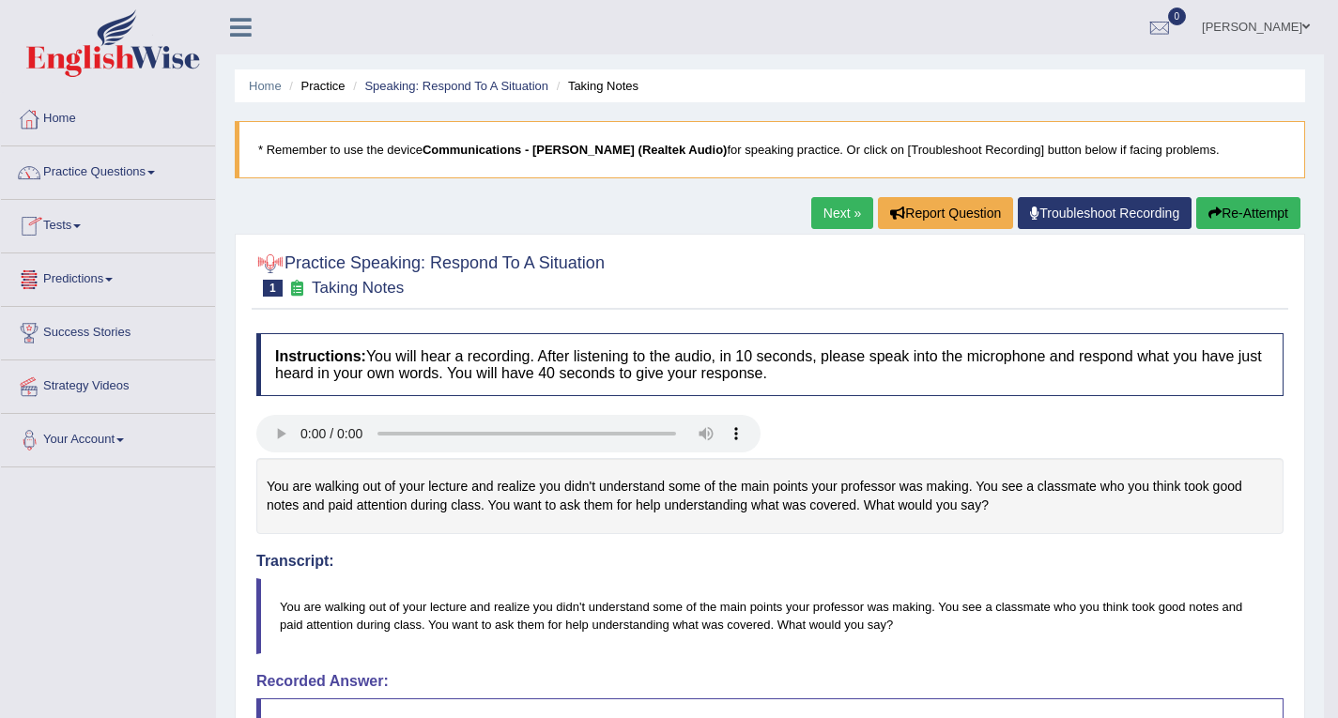
click at [235, 29] on icon at bounding box center [241, 27] width 22 height 24
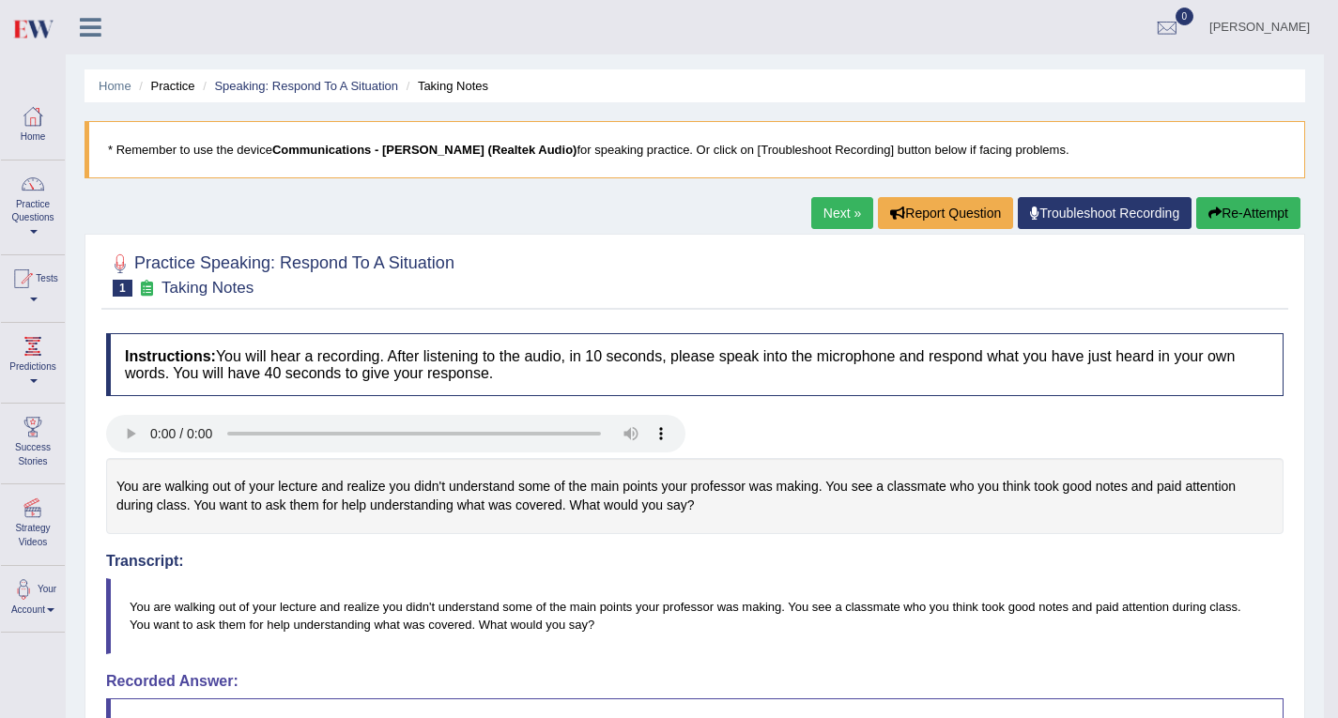
click at [1293, 26] on link "sonam" at bounding box center [1259, 24] width 129 height 49
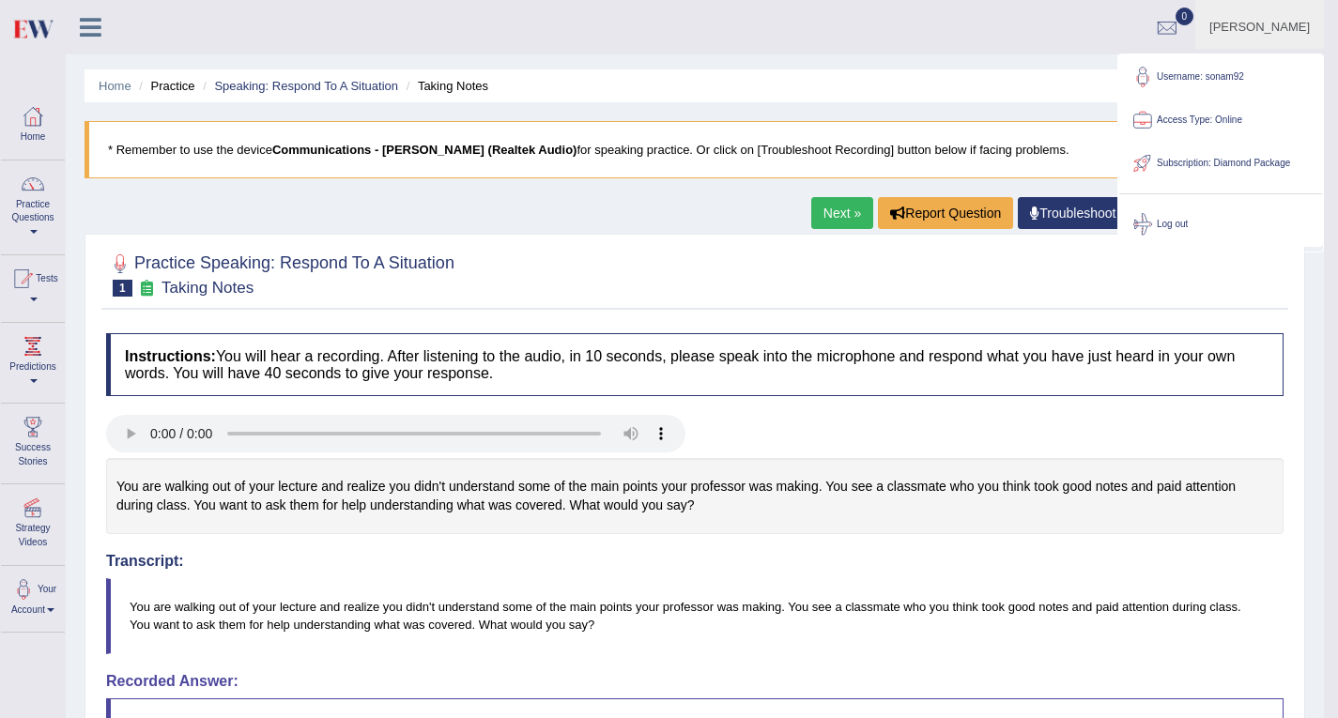
click at [797, 40] on ul "sonam Toggle navigation Username: sonam92 Access Type: Online Subscription: Dia…" at bounding box center [883, 27] width 880 height 54
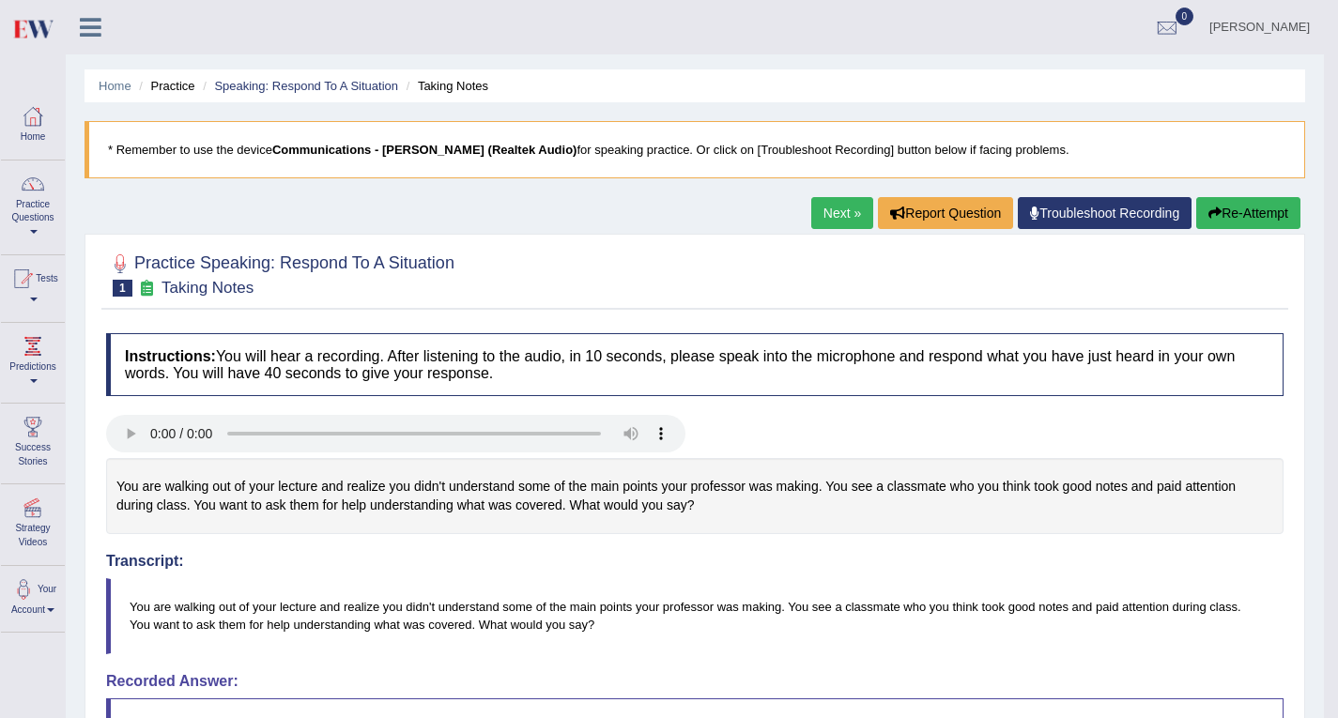
click at [99, 28] on icon at bounding box center [91, 27] width 22 height 24
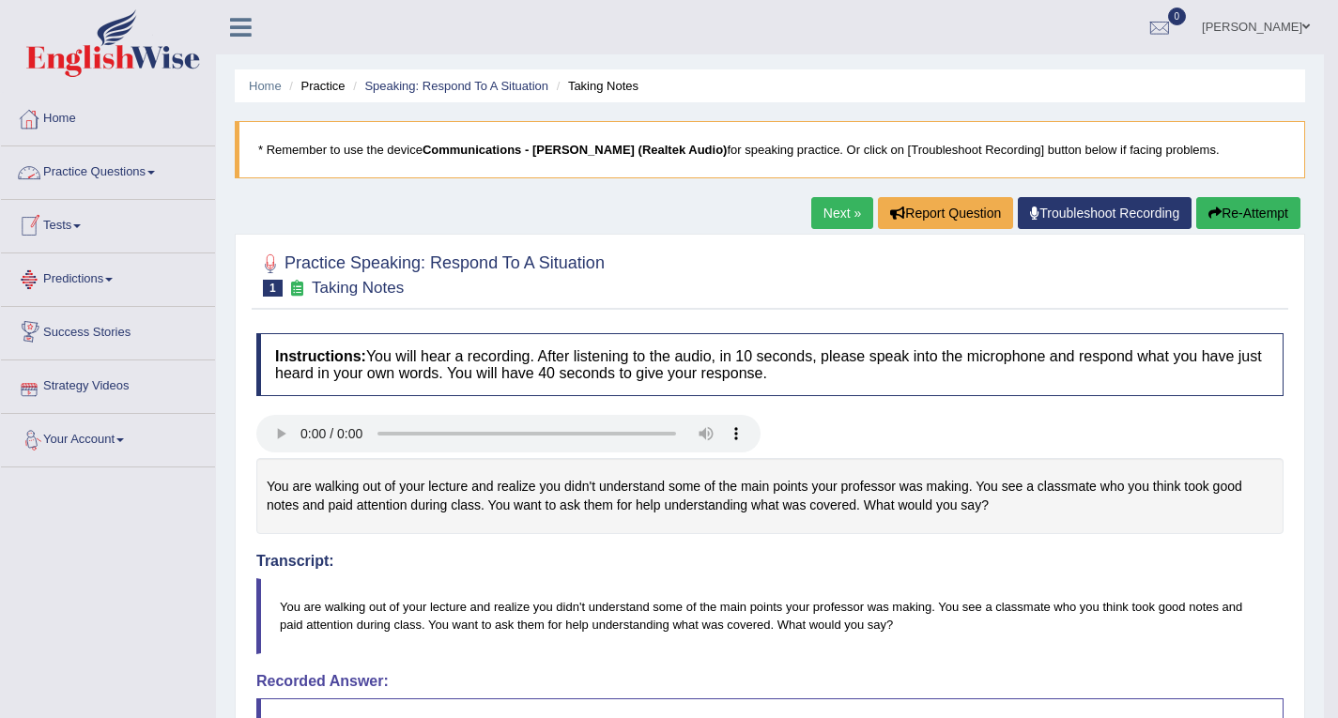
click at [86, 433] on link "Your Account" at bounding box center [108, 437] width 214 height 47
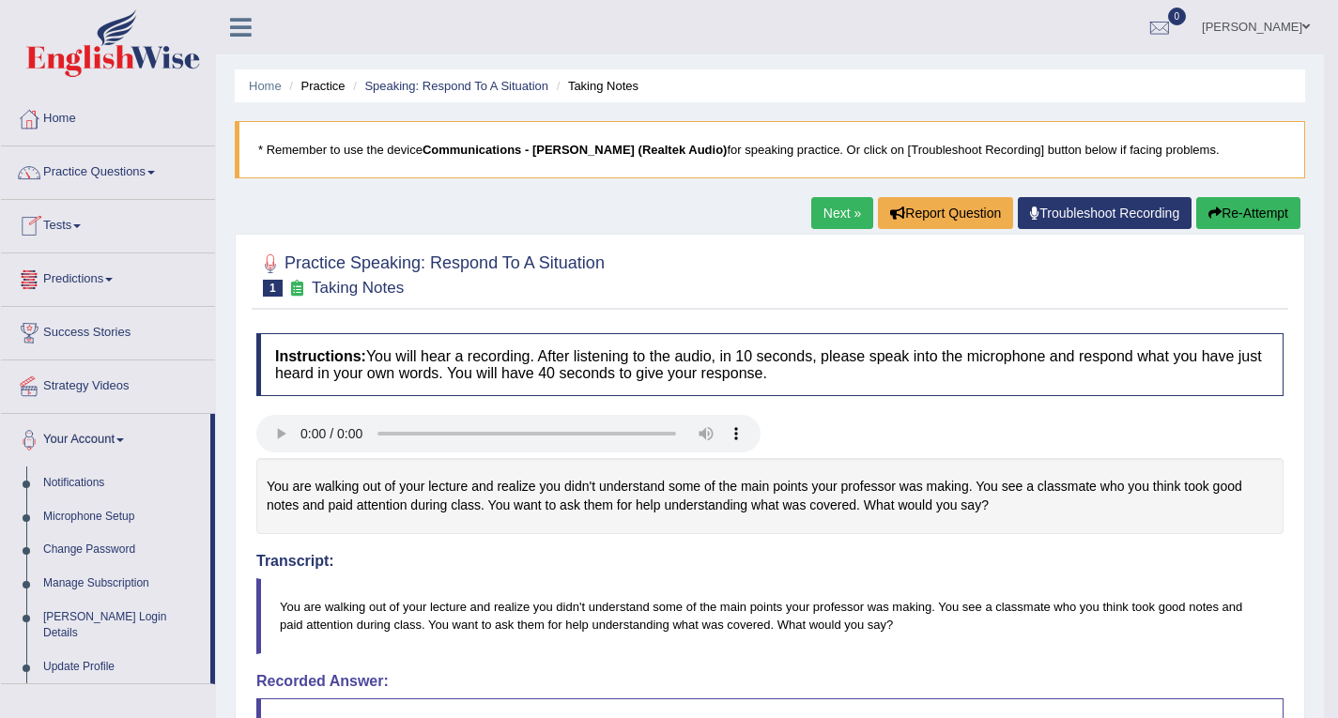
click at [235, 13] on link at bounding box center [241, 25] width 50 height 28
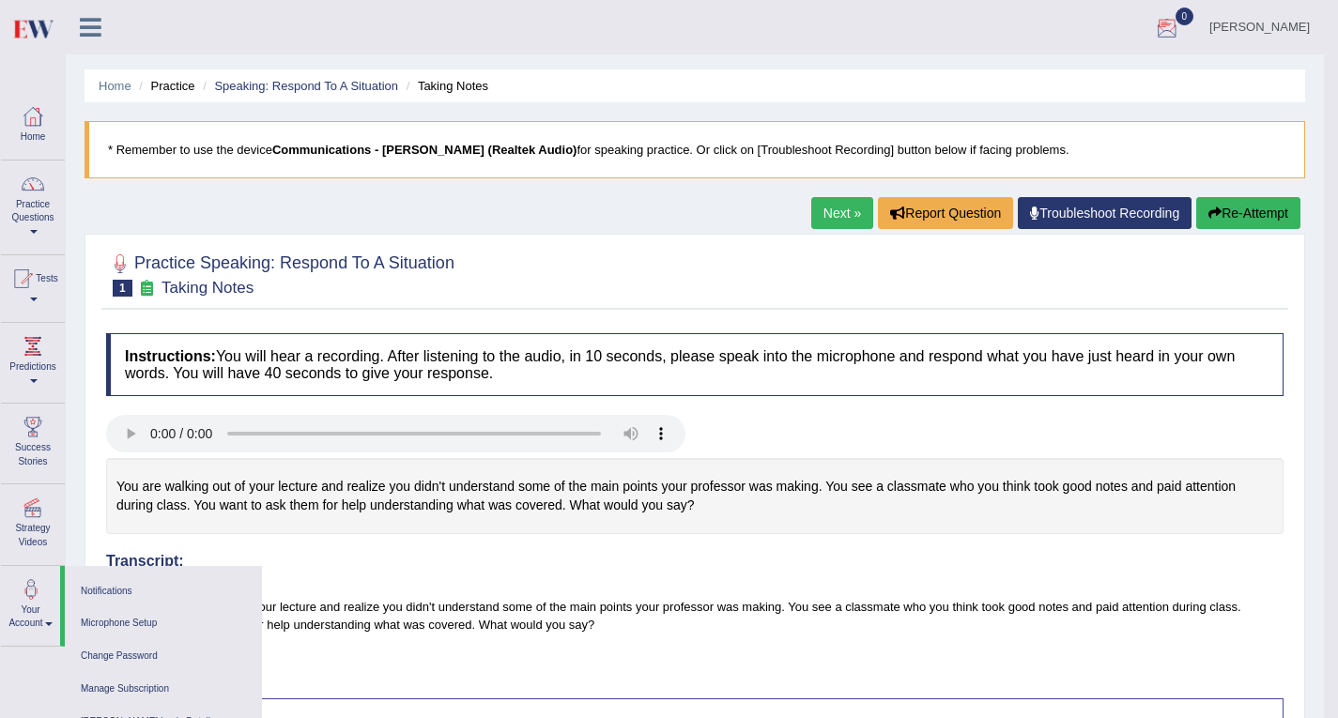
click at [1296, 26] on link "sonam" at bounding box center [1259, 24] width 129 height 49
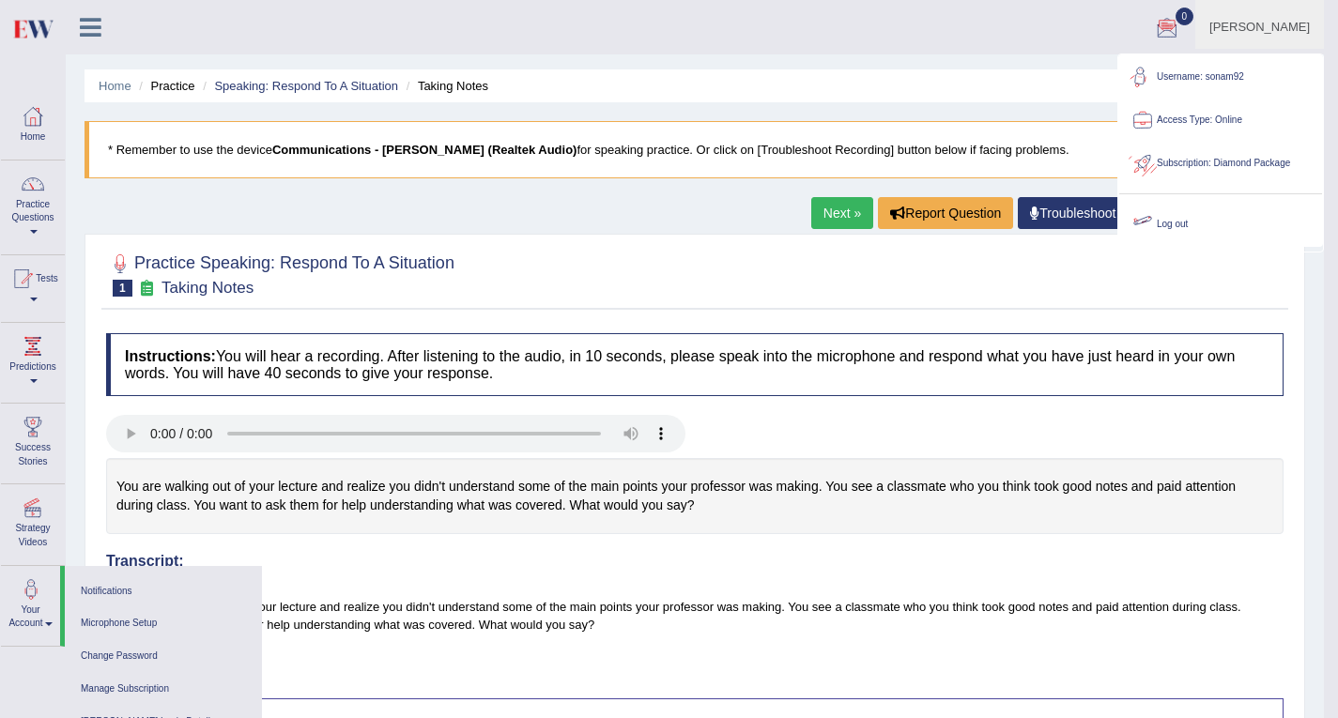
click at [1180, 221] on link "Log out" at bounding box center [1220, 224] width 203 height 43
